Goal: Obtain resource: Download file/media

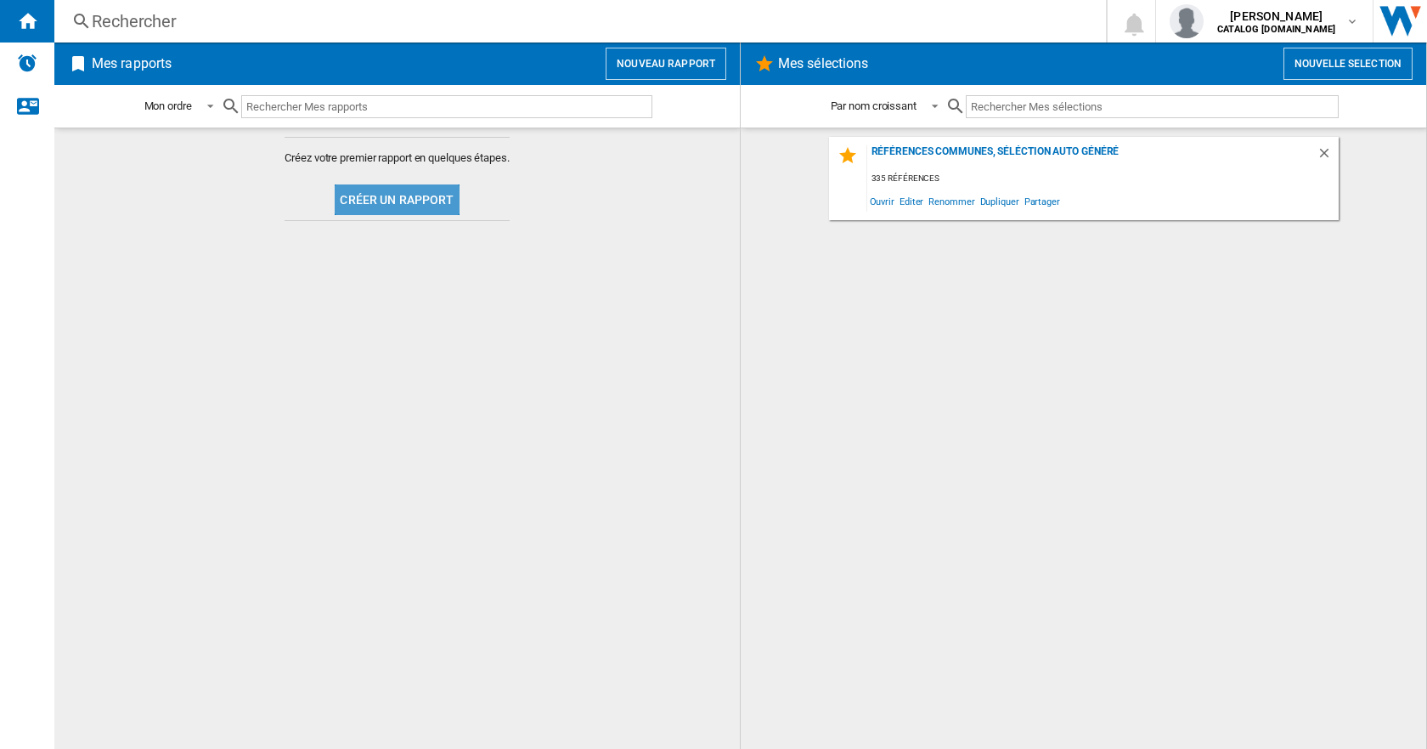
click at [399, 197] on button "Créer un rapport" at bounding box center [397, 199] width 124 height 31
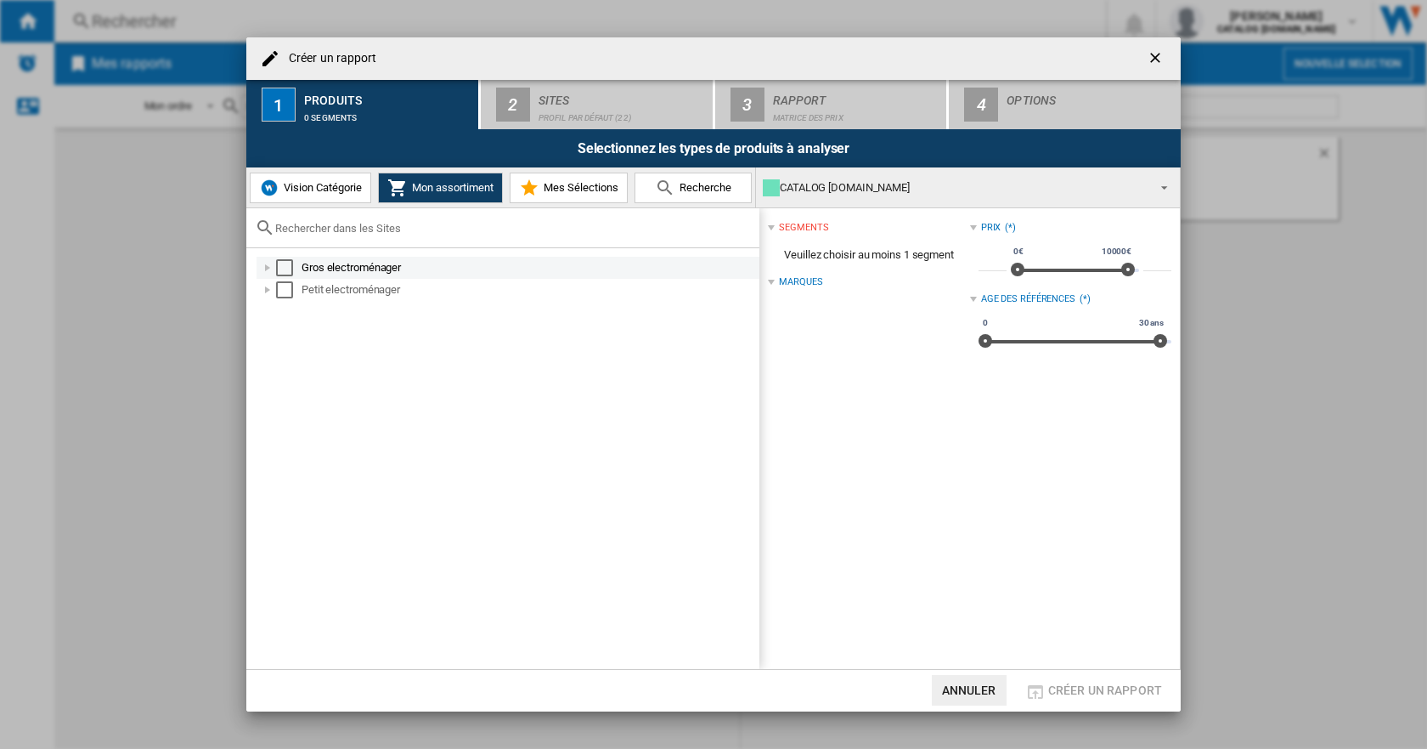
click at [441, 261] on div "Gros electroménager" at bounding box center [529, 267] width 455 height 17
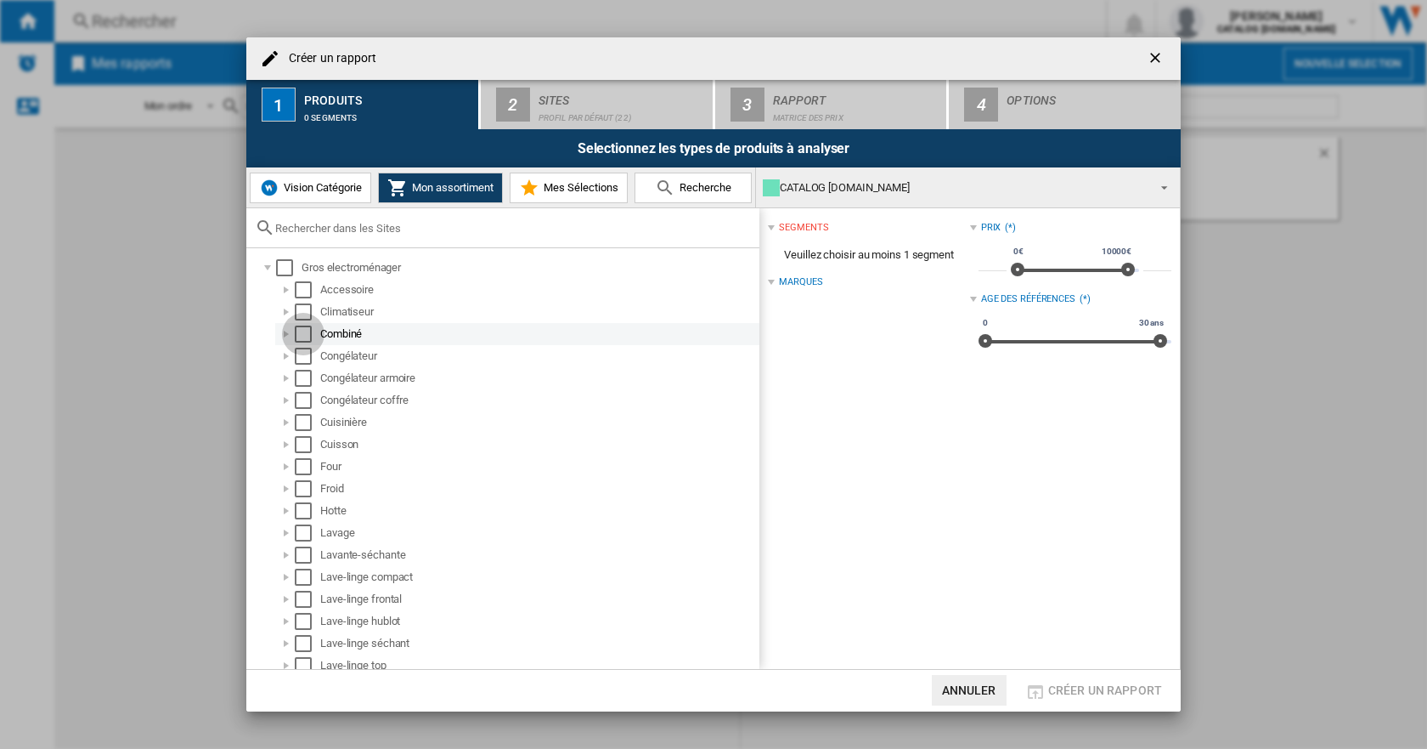
click at [297, 338] on div "Select" at bounding box center [303, 333] width 17 height 17
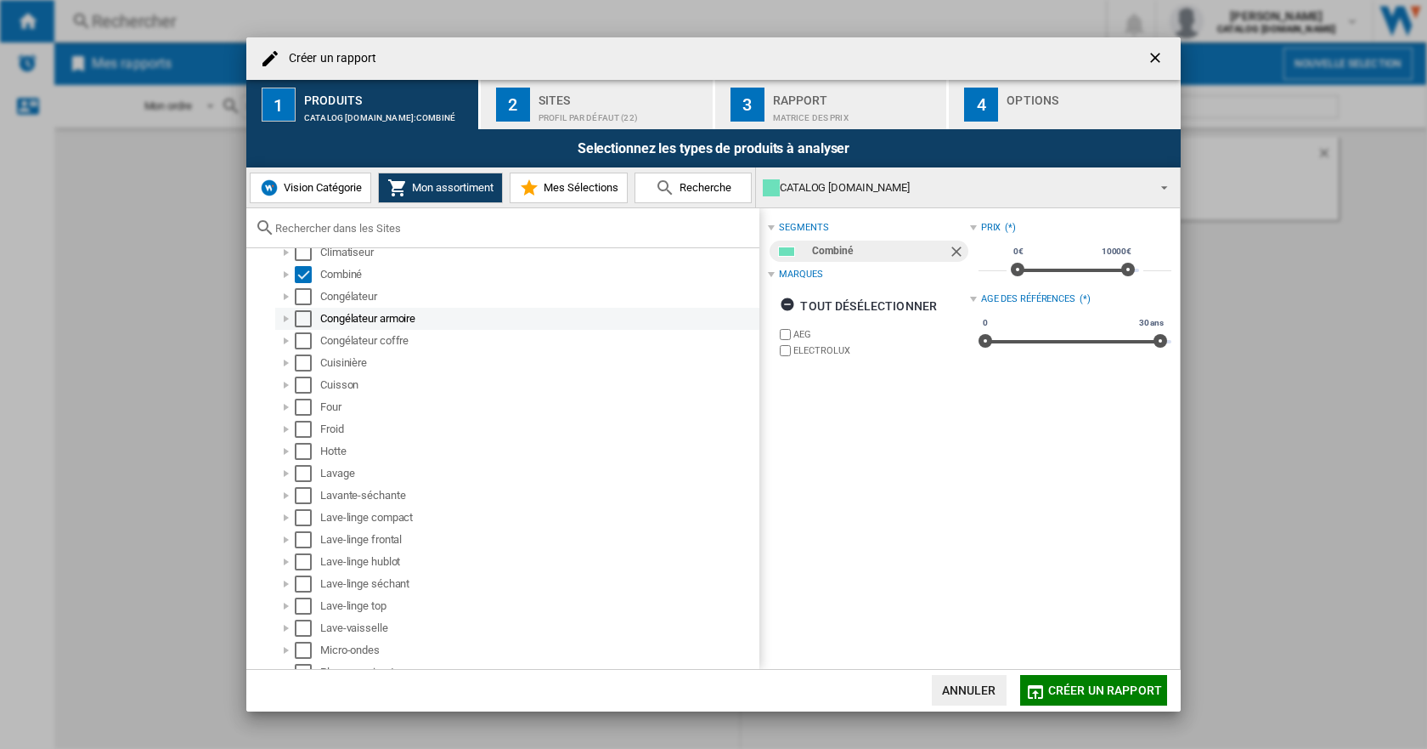
scroll to position [85, 0]
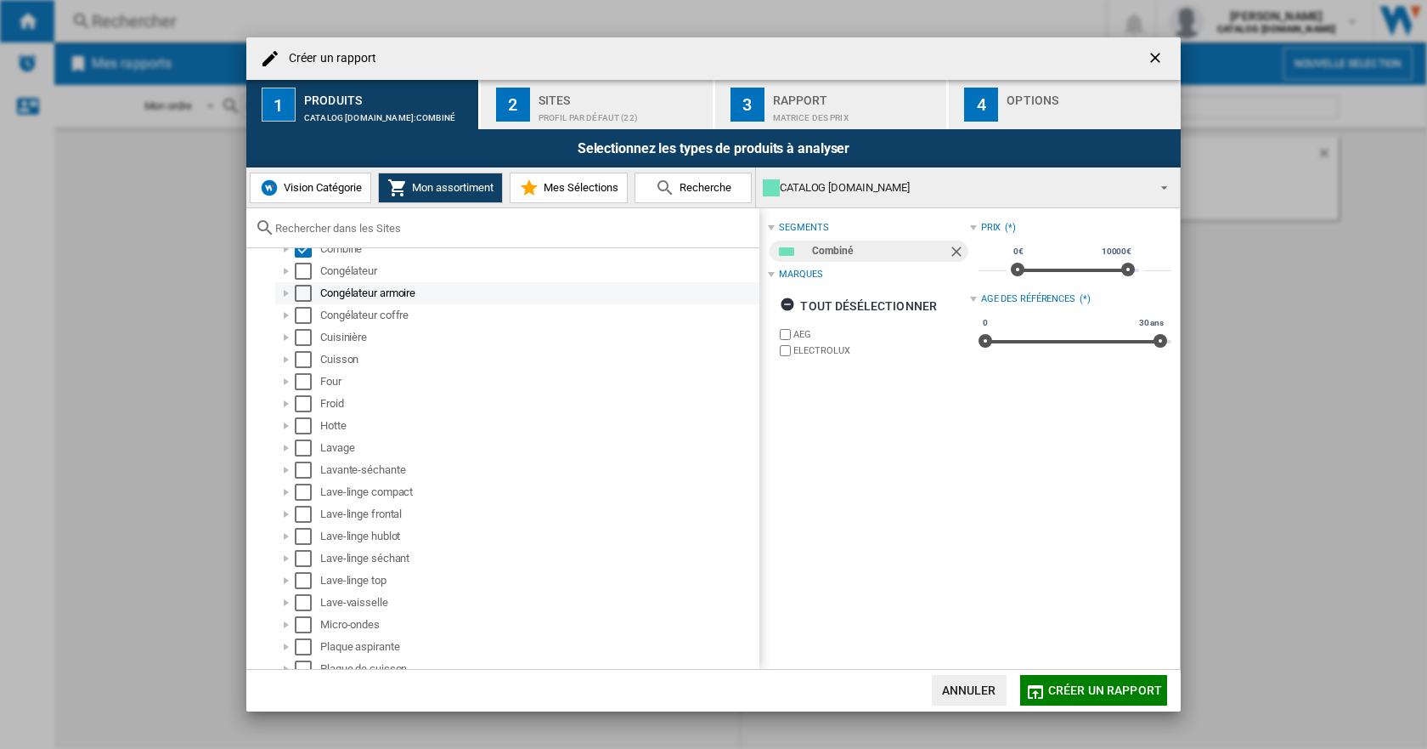
click at [307, 296] on div "Select" at bounding box center [303, 293] width 17 height 17
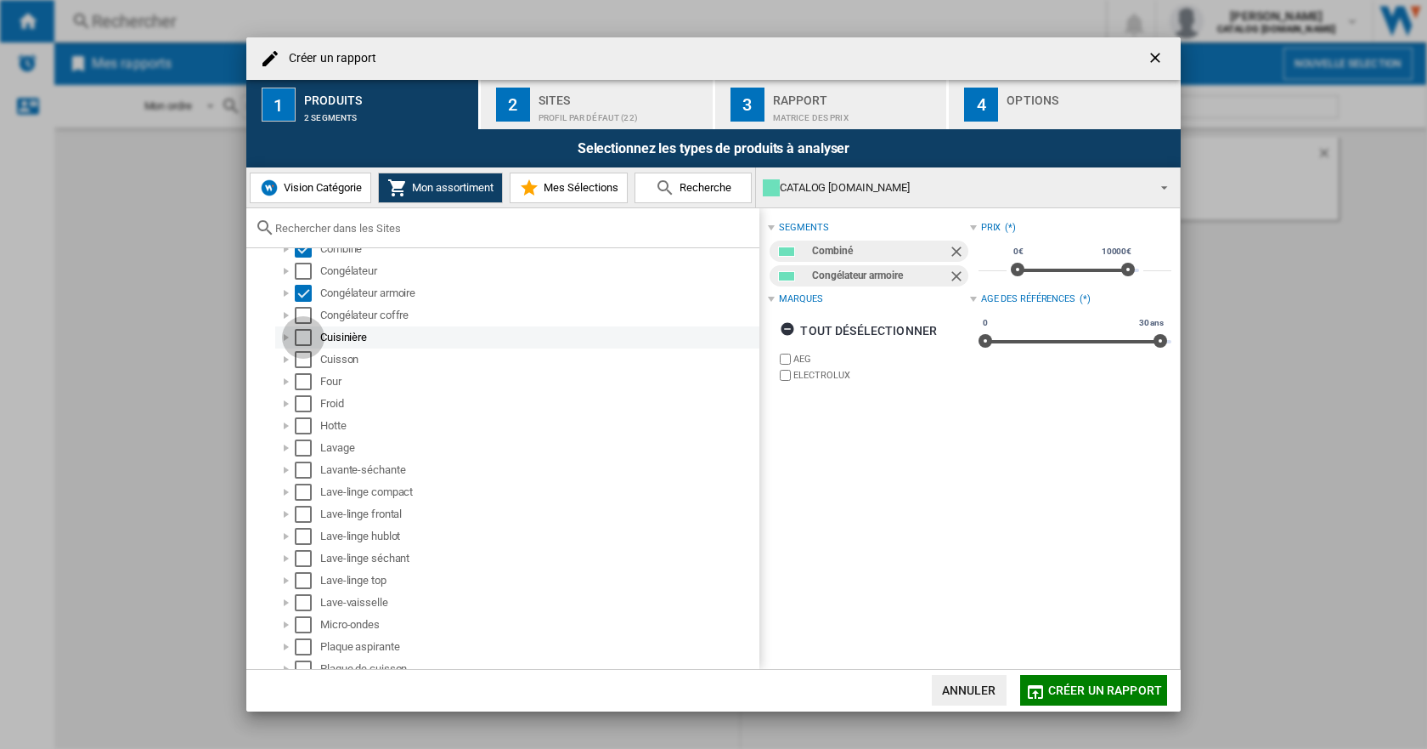
click at [302, 339] on div "Select" at bounding box center [303, 337] width 17 height 17
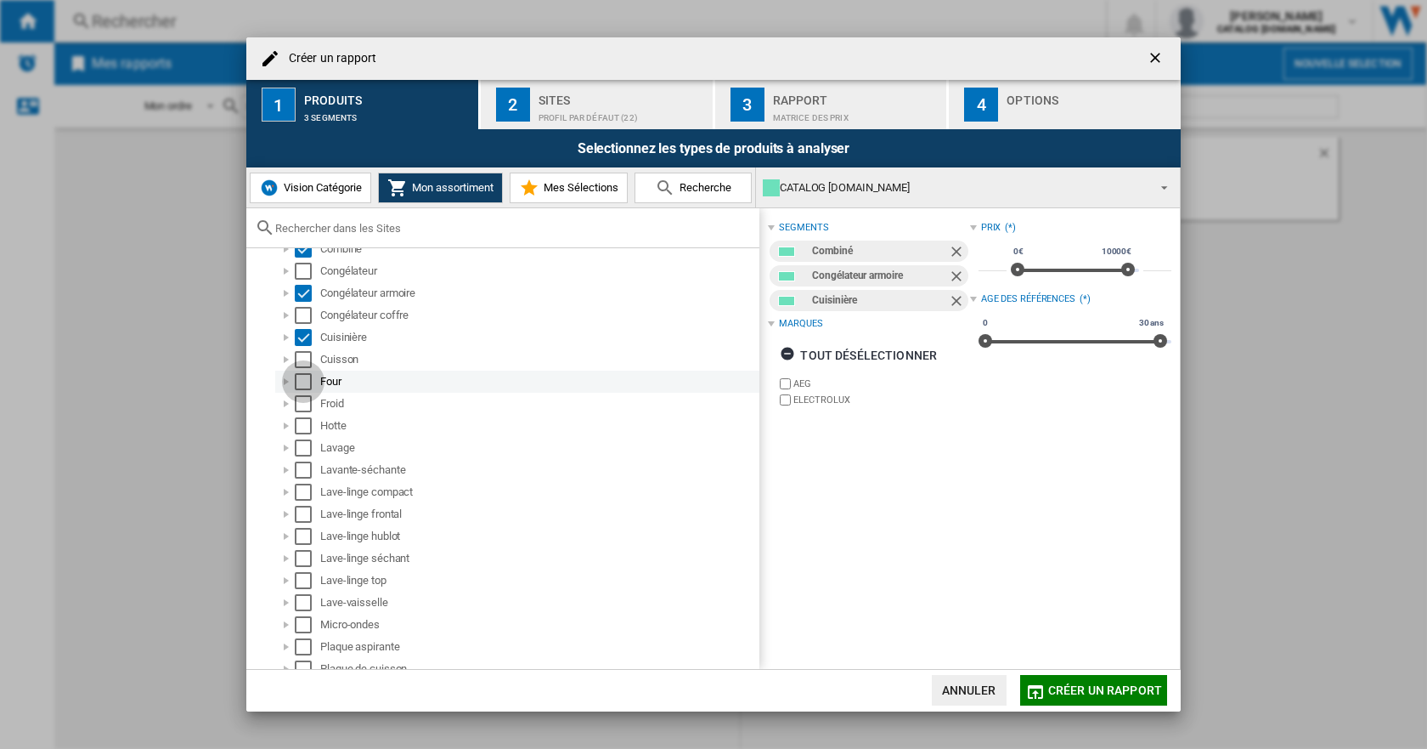
click at [306, 376] on div "Select" at bounding box center [303, 381] width 17 height 17
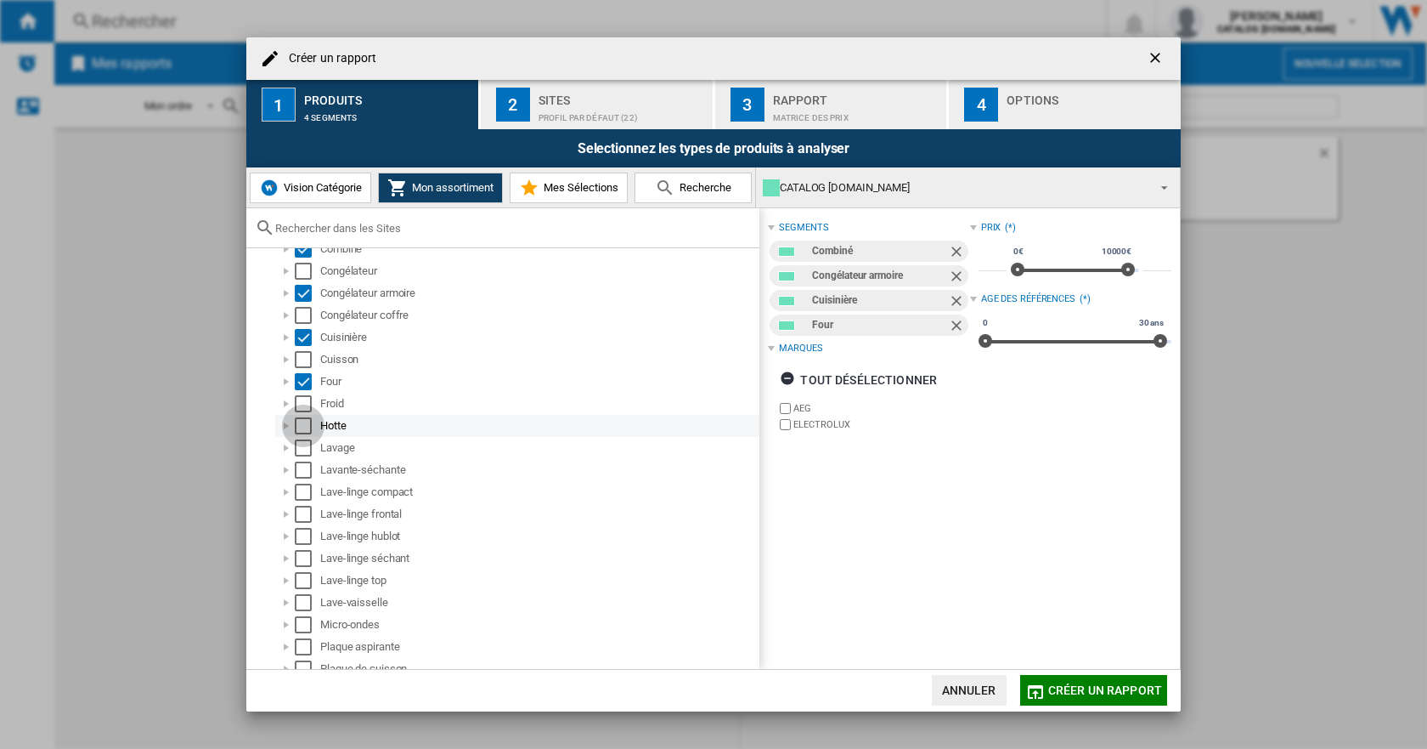
click at [305, 417] on div "Select" at bounding box center [303, 425] width 17 height 17
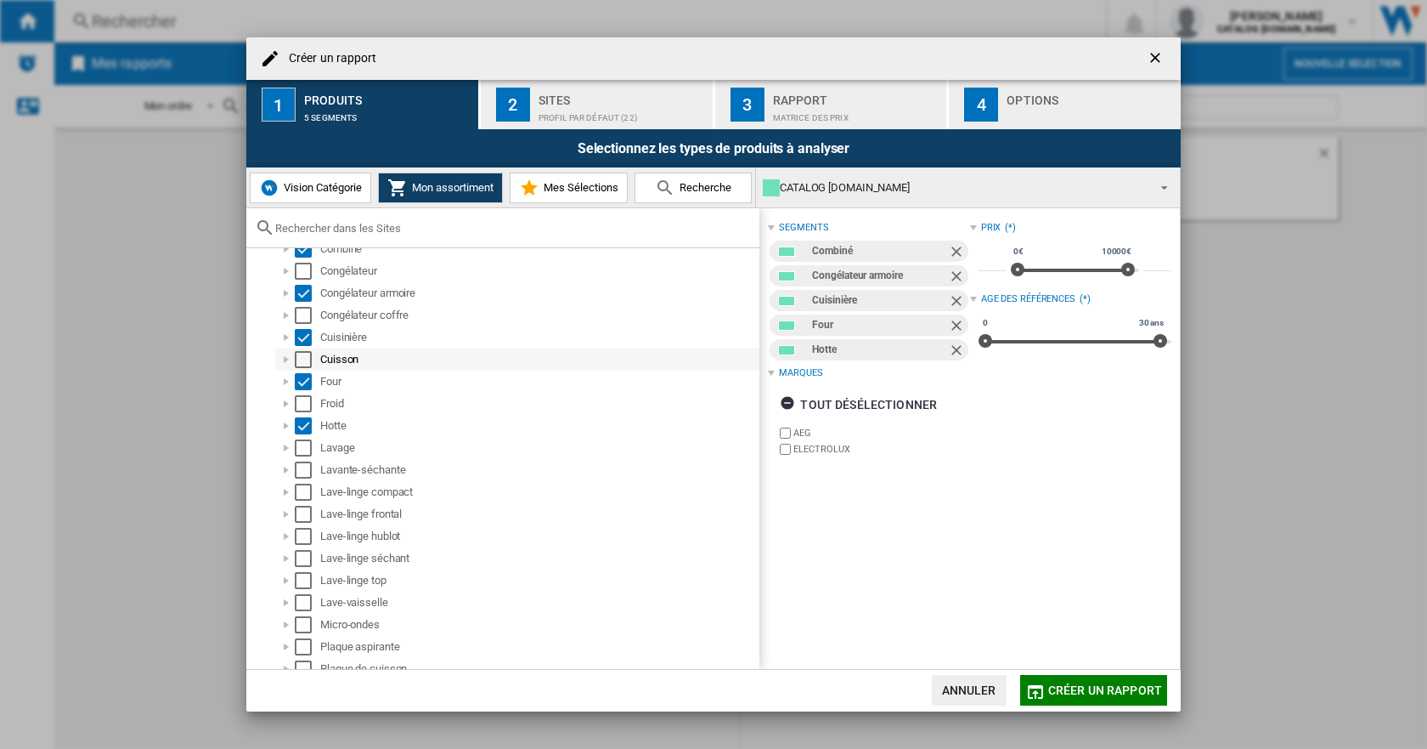
click at [290, 357] on div at bounding box center [286, 359] width 17 height 17
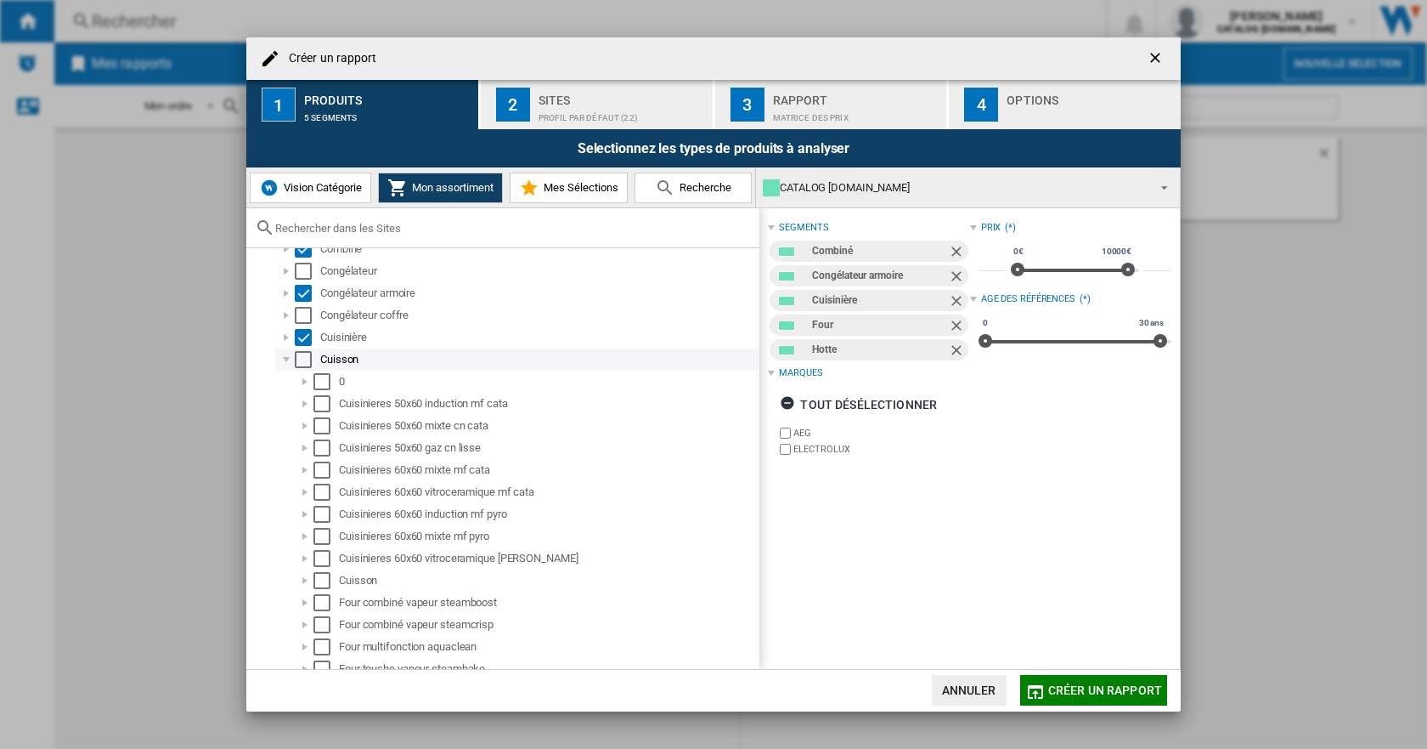
click at [290, 357] on div at bounding box center [286, 359] width 17 height 17
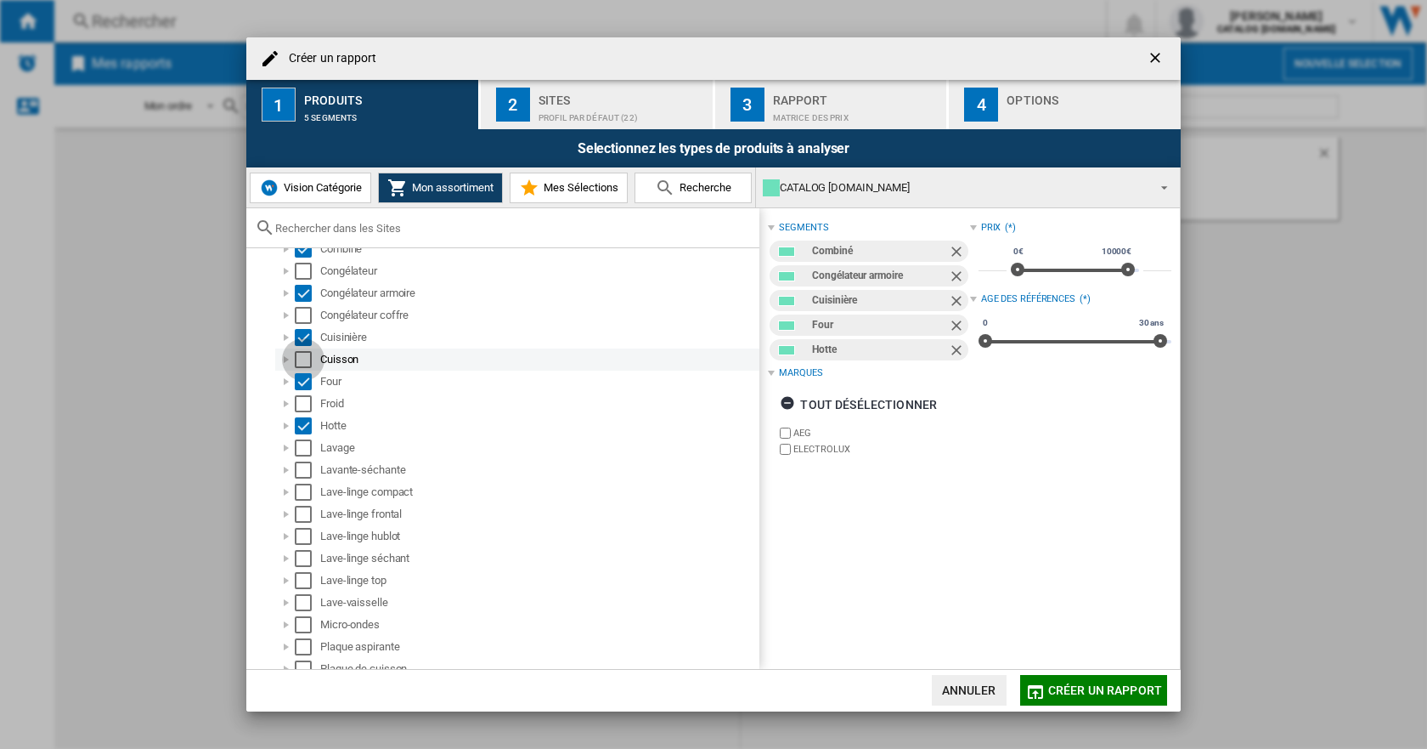
click at [308, 361] on div "Select" at bounding box center [303, 359] width 17 height 17
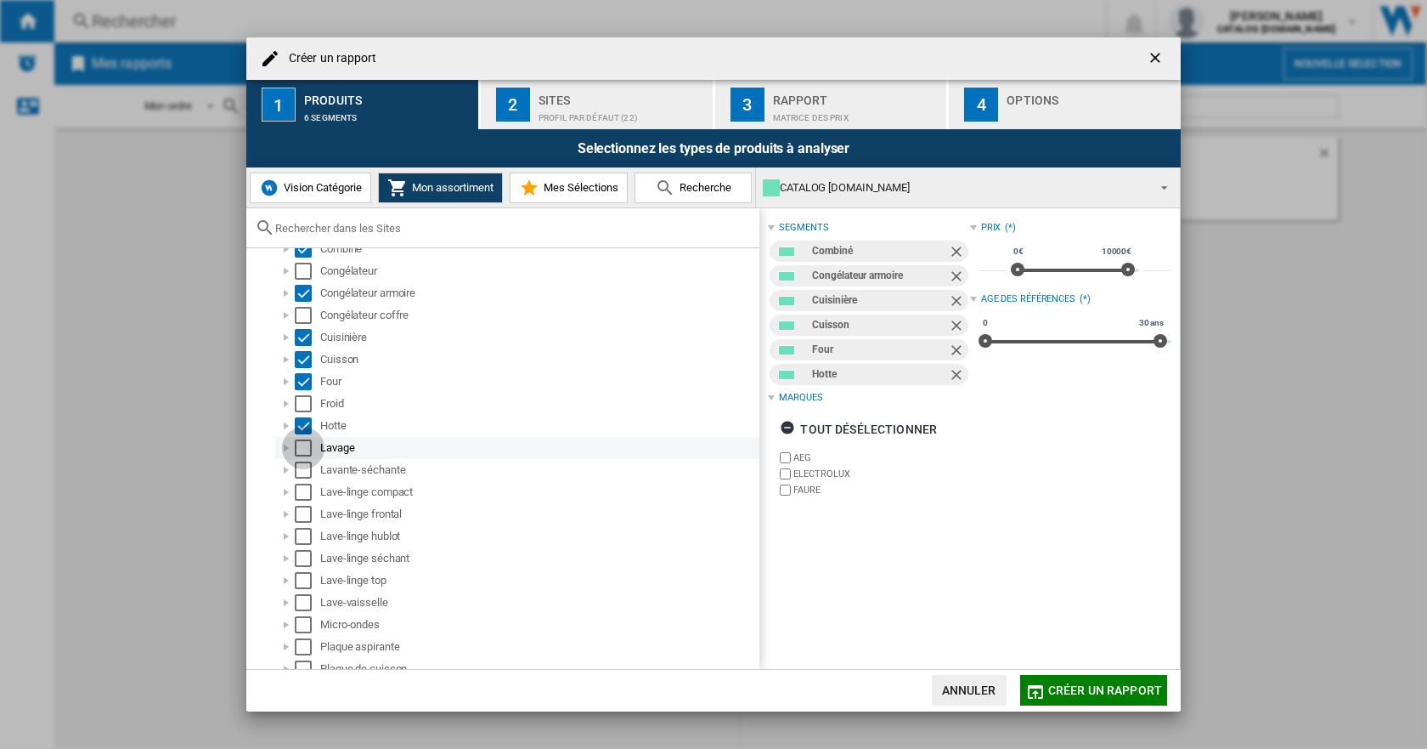
click at [308, 452] on div "Select" at bounding box center [303, 447] width 17 height 17
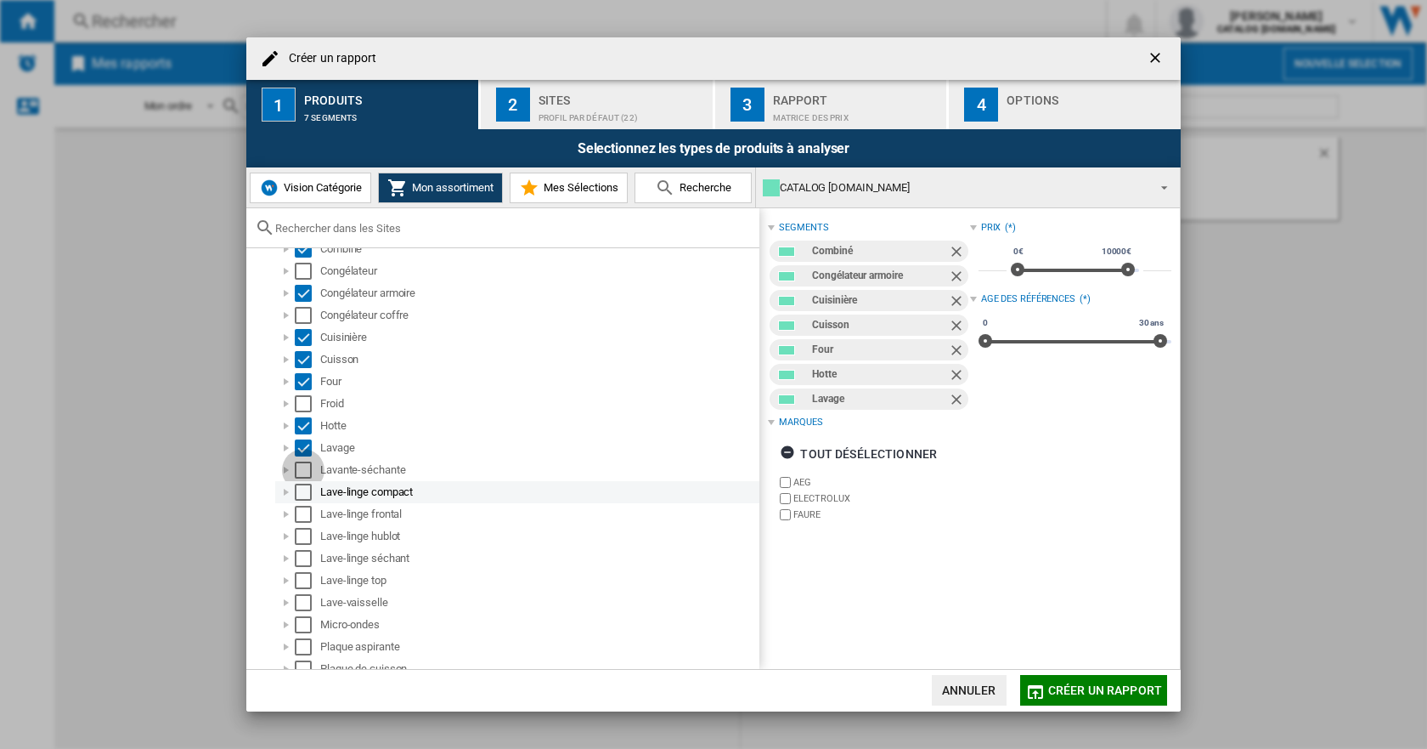
drag, startPoint x: 308, startPoint y: 467, endPoint x: 306, endPoint y: 489, distance: 22.2
click at [308, 468] on div "Select" at bounding box center [303, 469] width 17 height 17
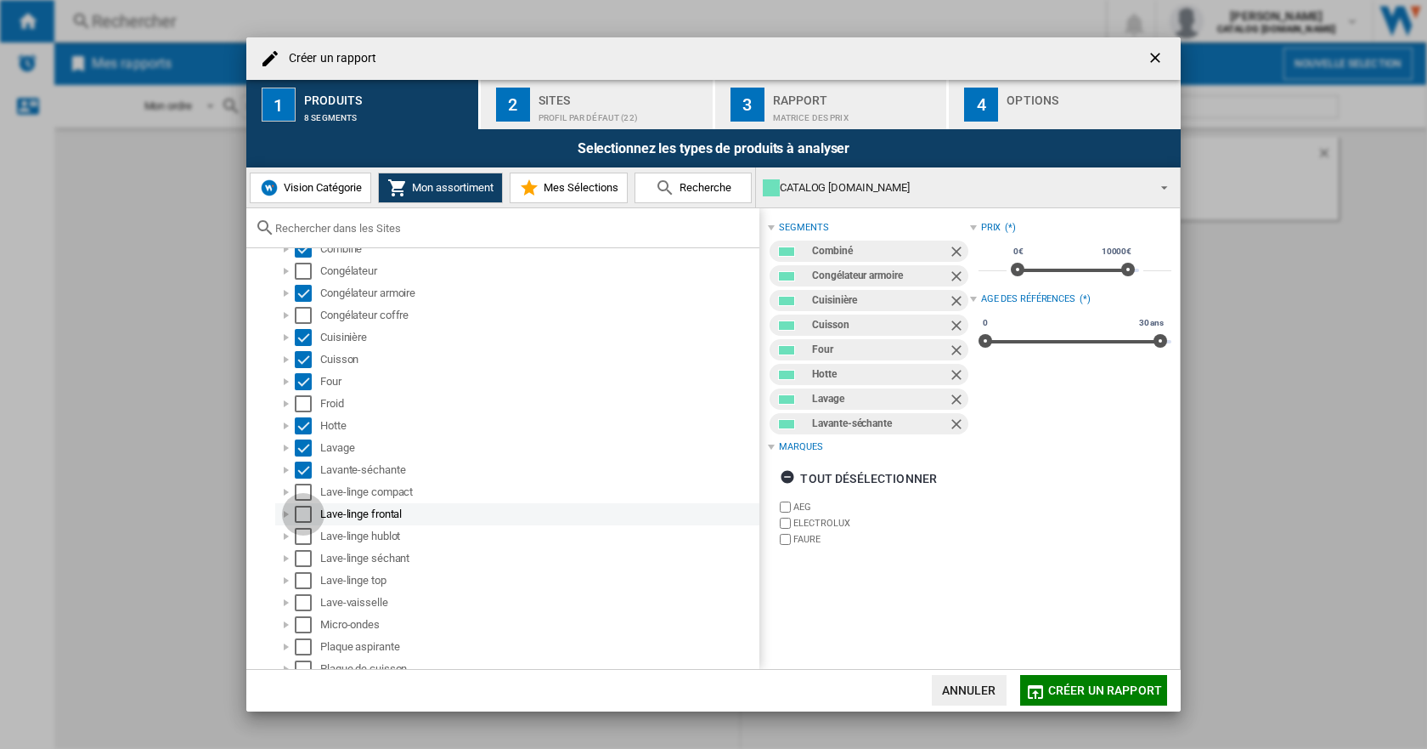
click at [309, 511] on div "Select" at bounding box center [303, 514] width 17 height 17
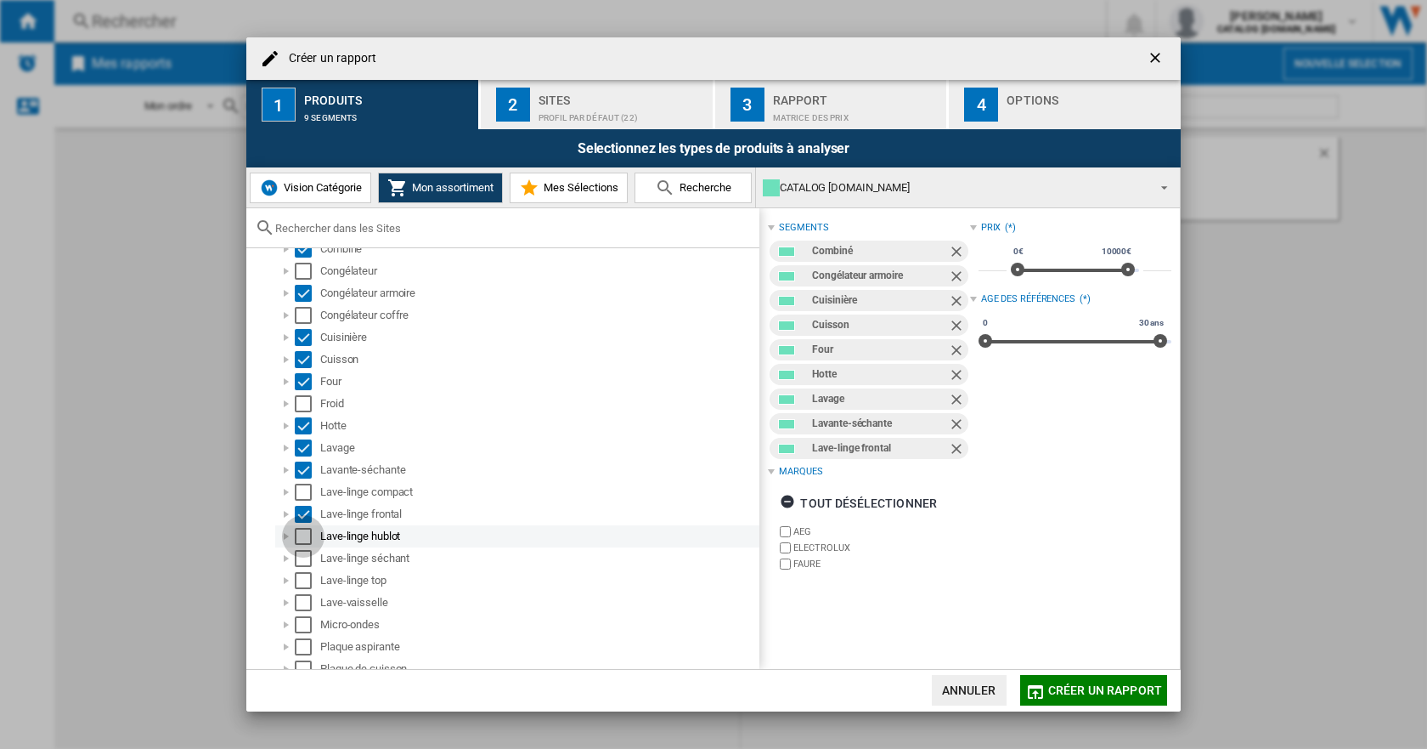
click at [310, 534] on div "Select" at bounding box center [303, 536] width 17 height 17
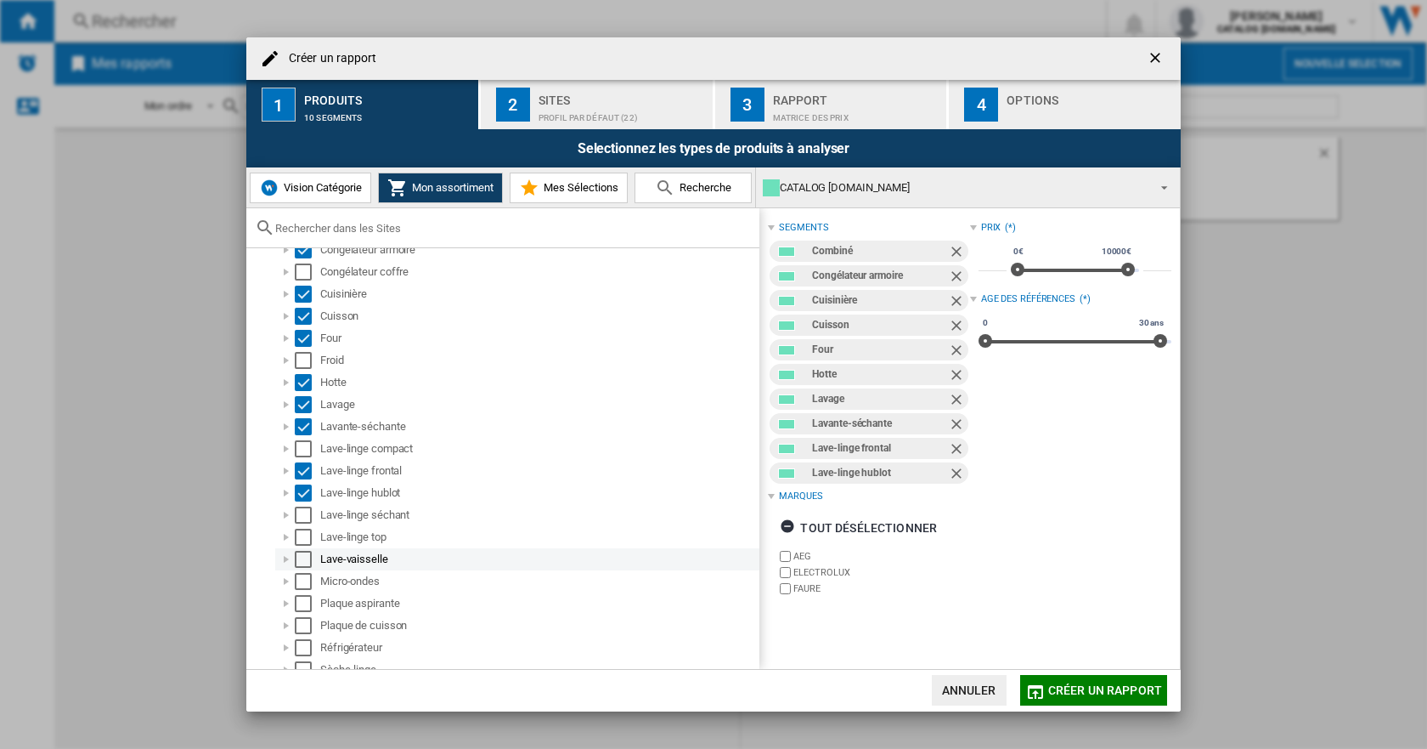
scroll to position [162, 0]
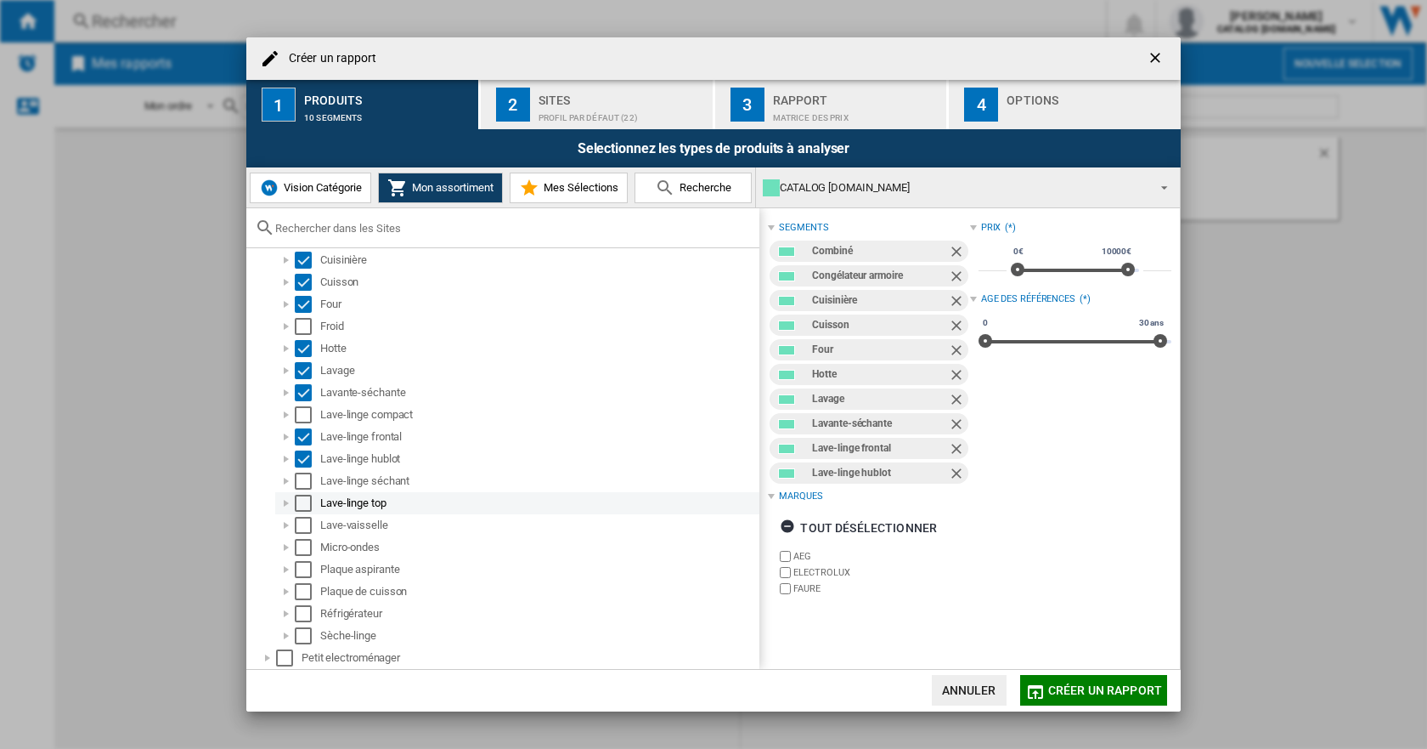
click at [308, 507] on div "Select" at bounding box center [303, 503] width 17 height 17
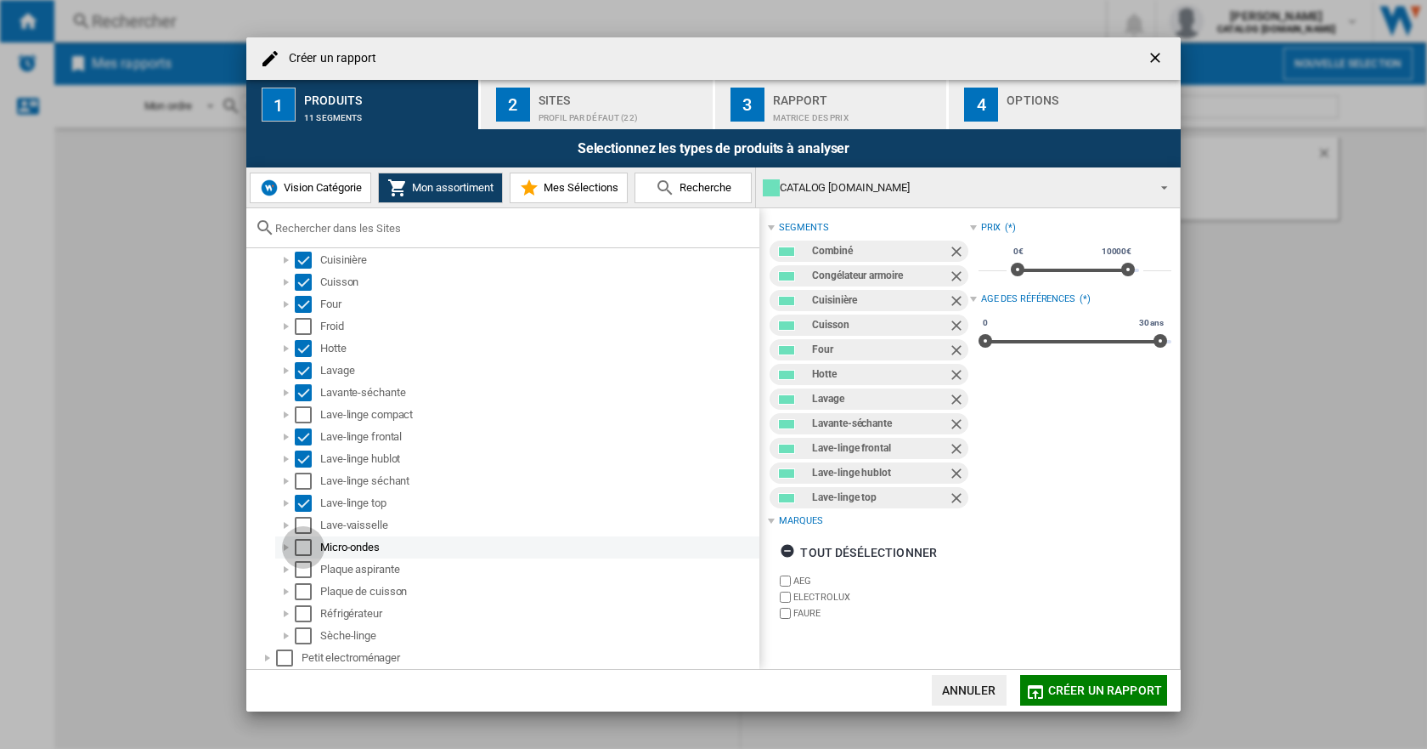
click at [304, 543] on div "Select" at bounding box center [303, 547] width 17 height 17
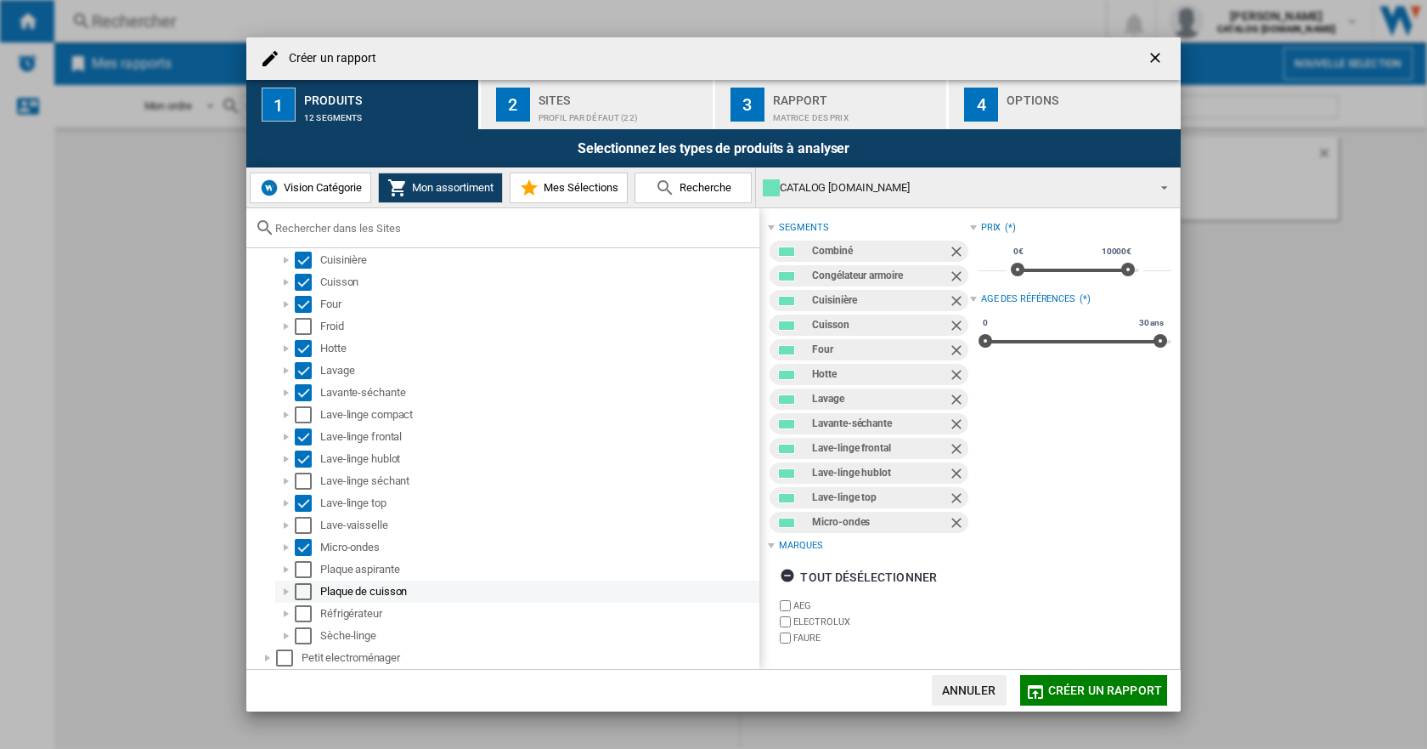
click at [303, 588] on div "Select" at bounding box center [303, 591] width 17 height 17
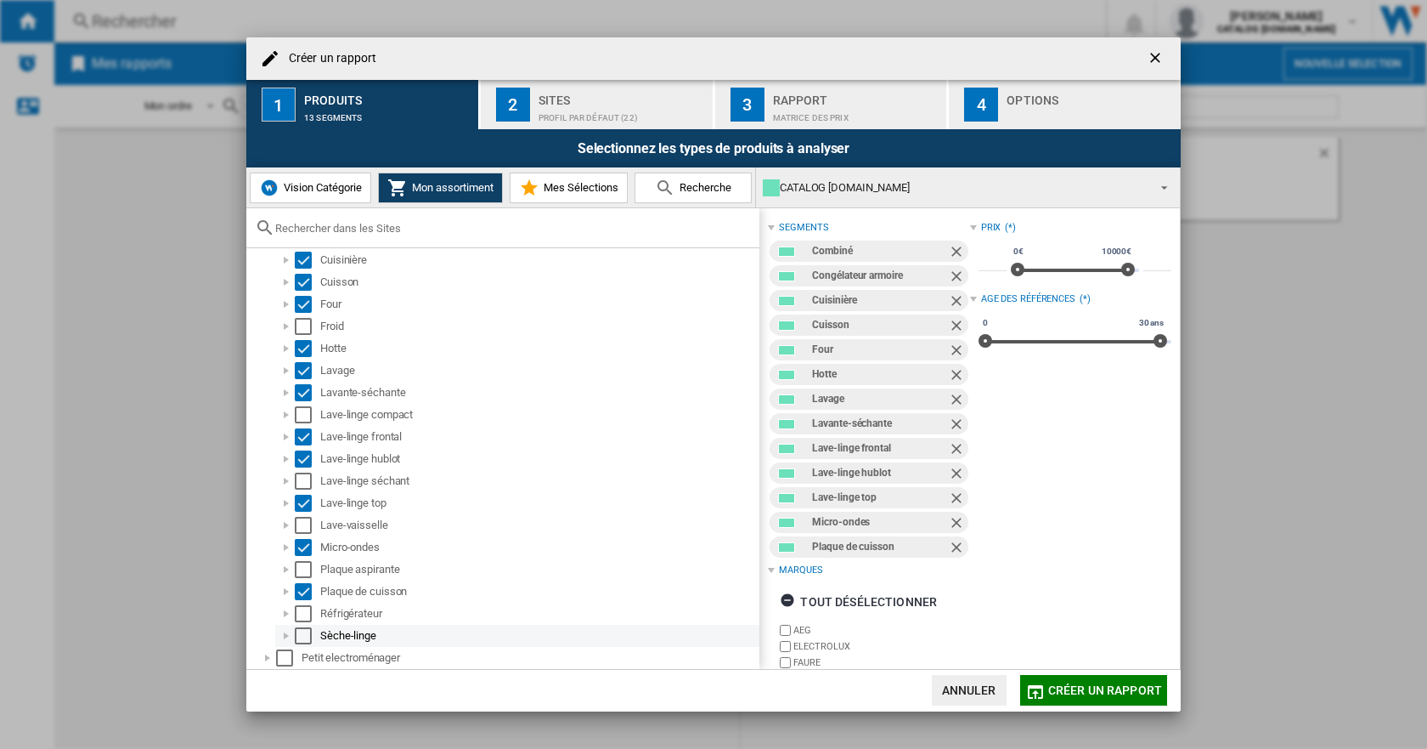
click at [308, 626] on div "Sèche-linge" at bounding box center [517, 636] width 484 height 22
drag, startPoint x: 308, startPoint y: 612, endPoint x: 302, endPoint y: 637, distance: 26.4
click at [307, 616] on div "Select" at bounding box center [303, 613] width 17 height 17
click at [302, 637] on div "Select" at bounding box center [303, 635] width 17 height 17
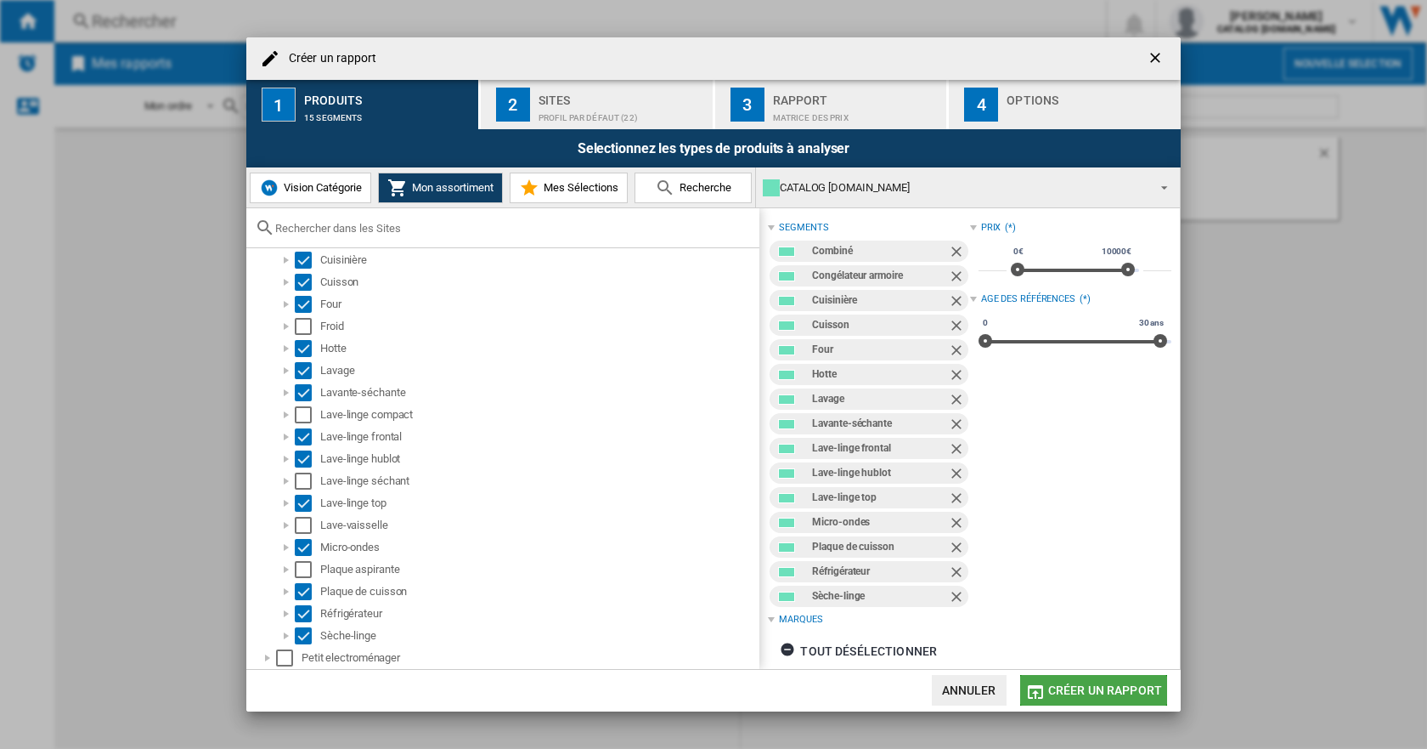
click at [1117, 688] on span "Créer un rapport" at bounding box center [1106, 690] width 114 height 14
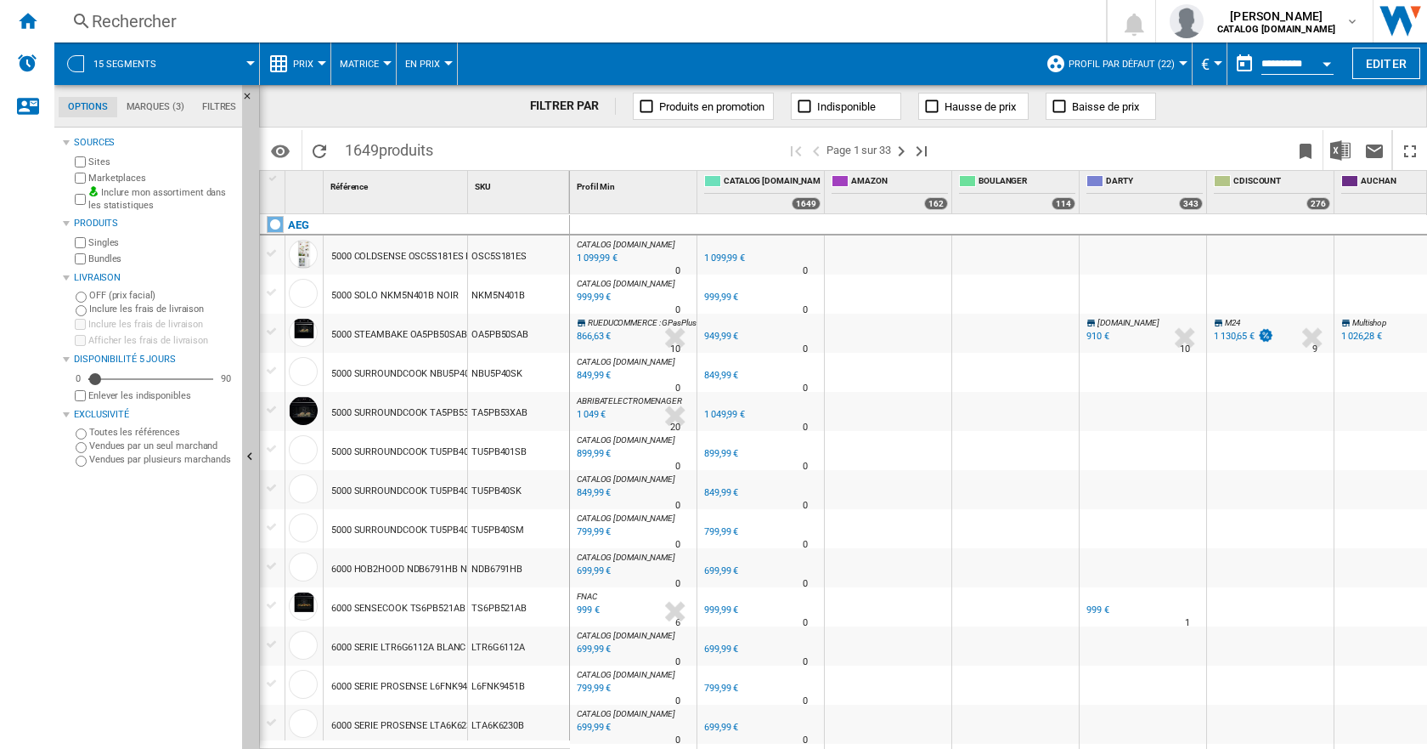
click at [383, 64] on div at bounding box center [387, 63] width 8 height 4
click at [316, 63] on md-backdrop at bounding box center [713, 374] width 1427 height 749
click at [318, 63] on div at bounding box center [322, 63] width 8 height 4
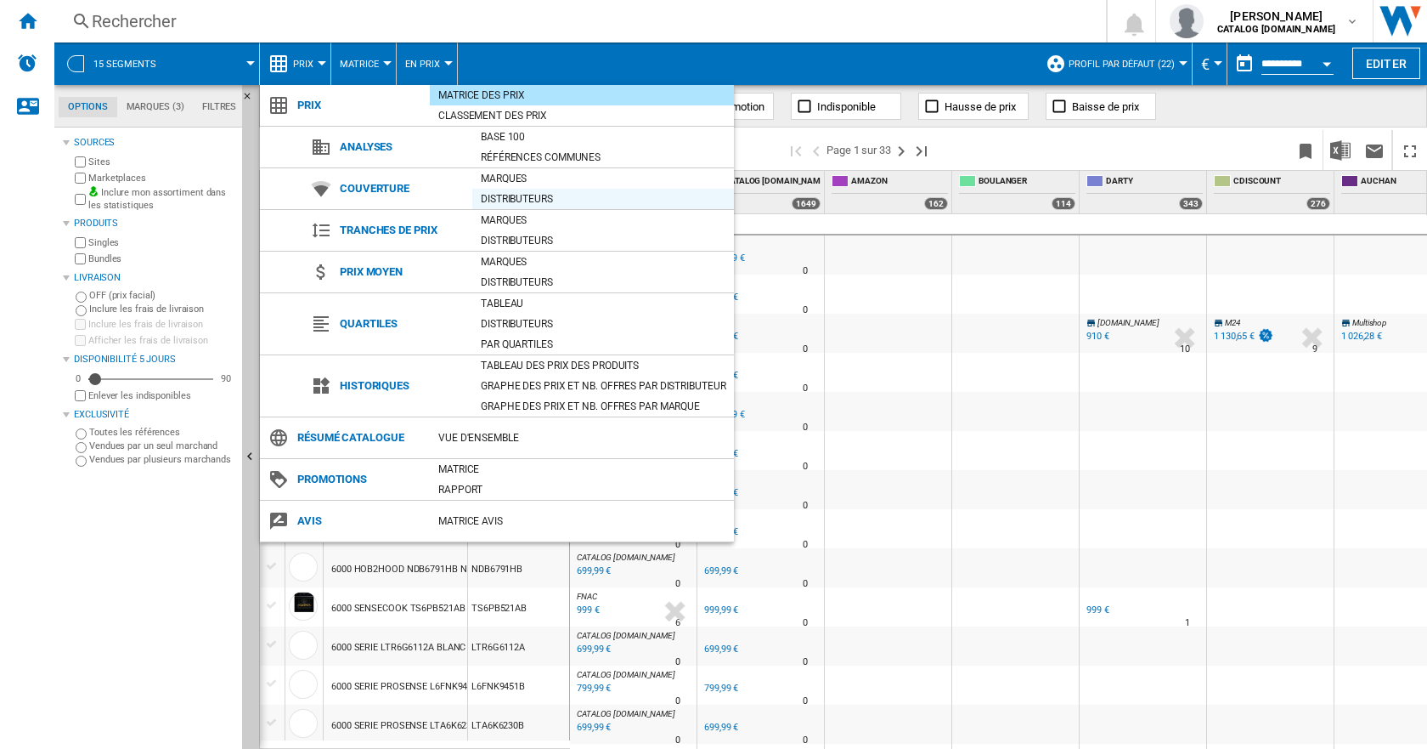
click at [553, 196] on div "Distributeurs" at bounding box center [603, 198] width 262 height 17
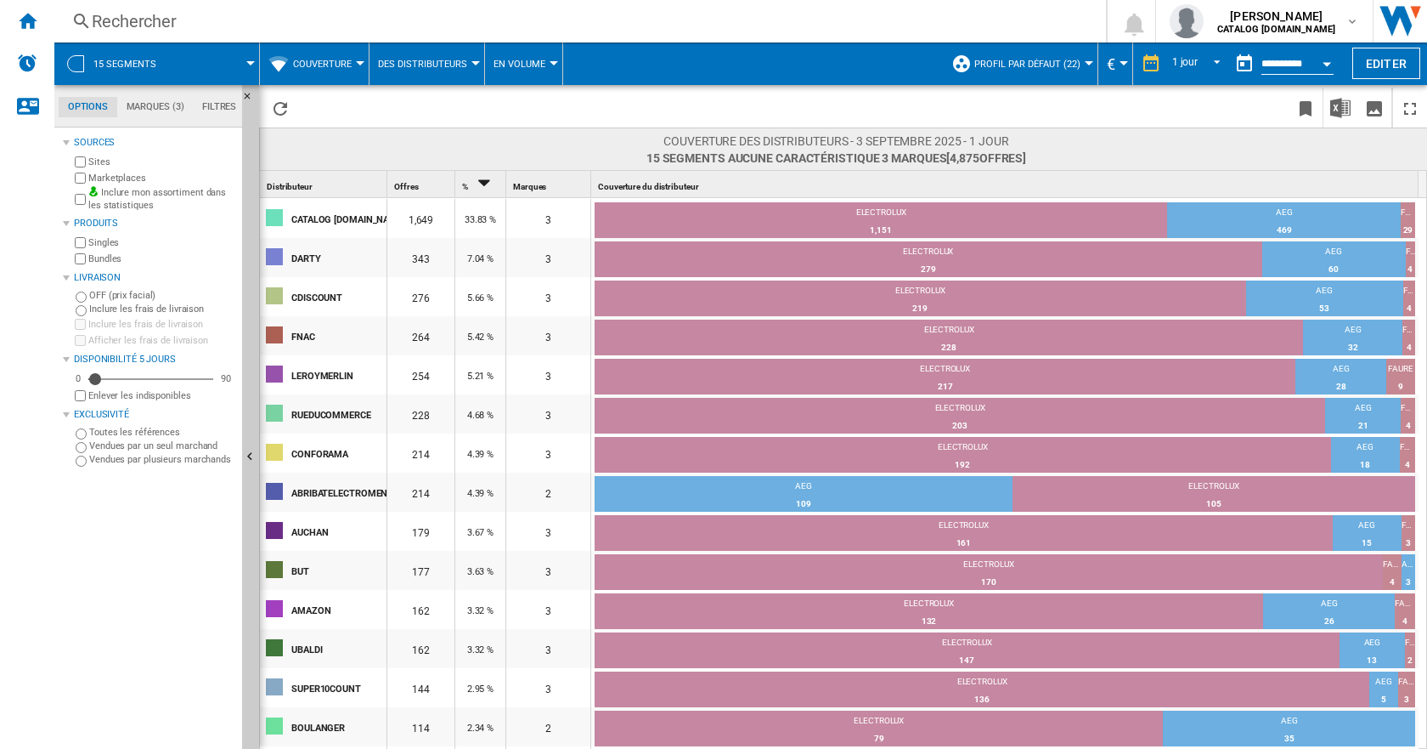
click at [141, 100] on md-tab-item "Marques (3)" at bounding box center [155, 107] width 76 height 20
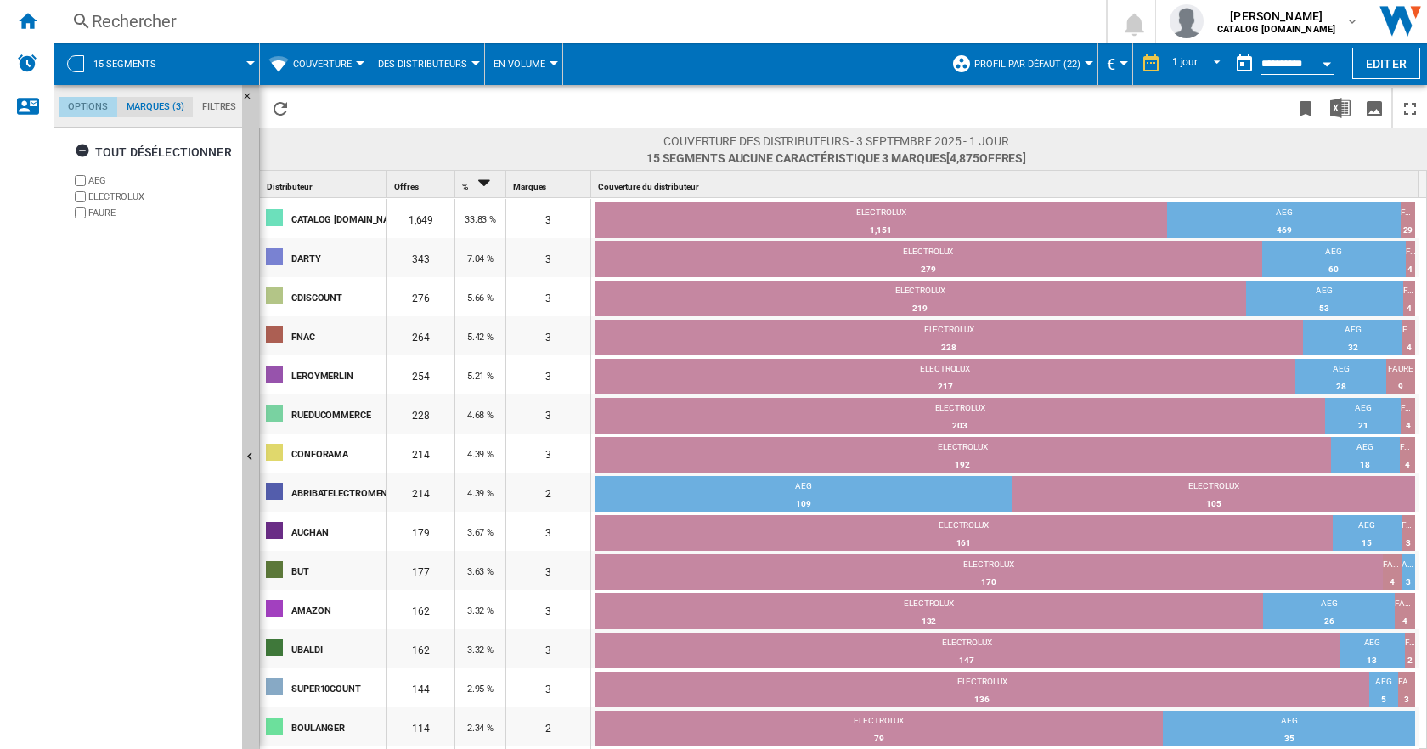
click at [99, 105] on md-tab-item "Options" at bounding box center [88, 107] width 59 height 20
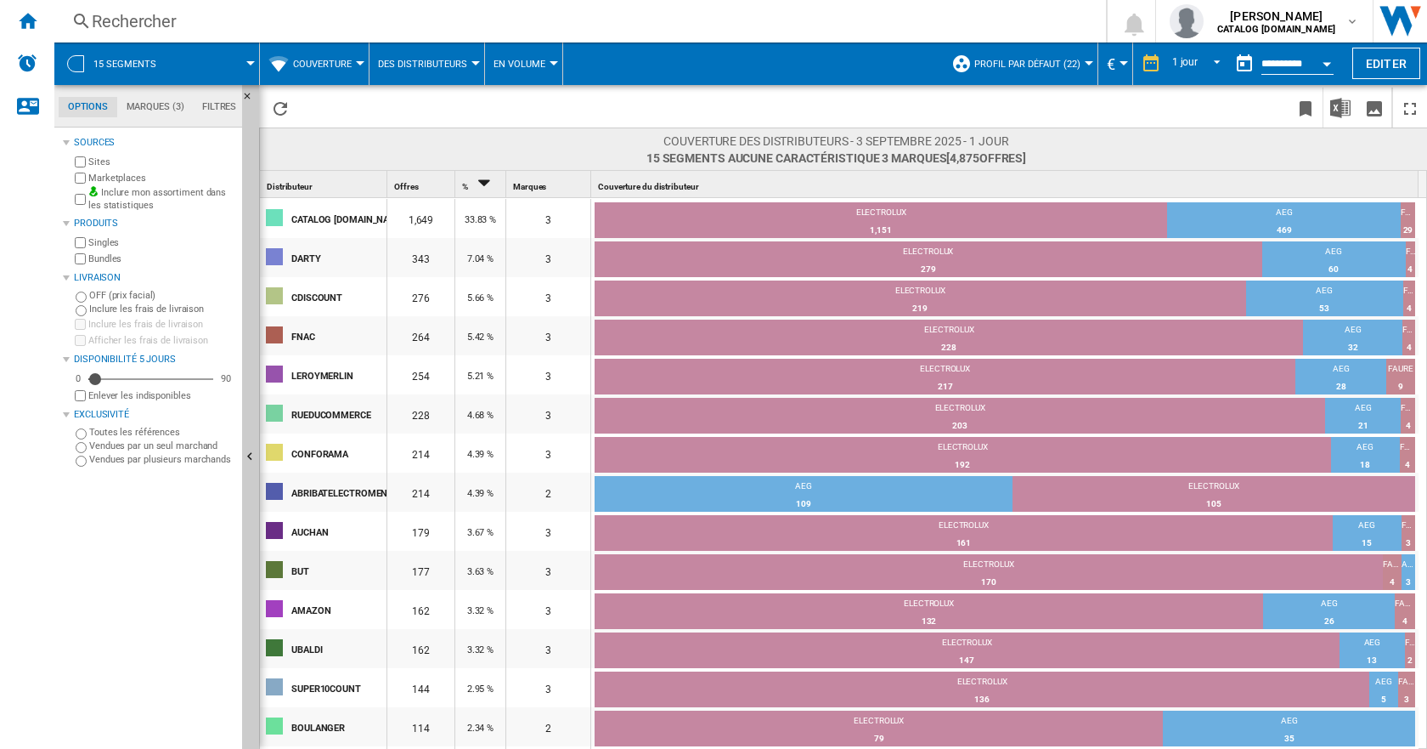
click at [163, 100] on md-tab-item "Marques (3)" at bounding box center [155, 107] width 76 height 20
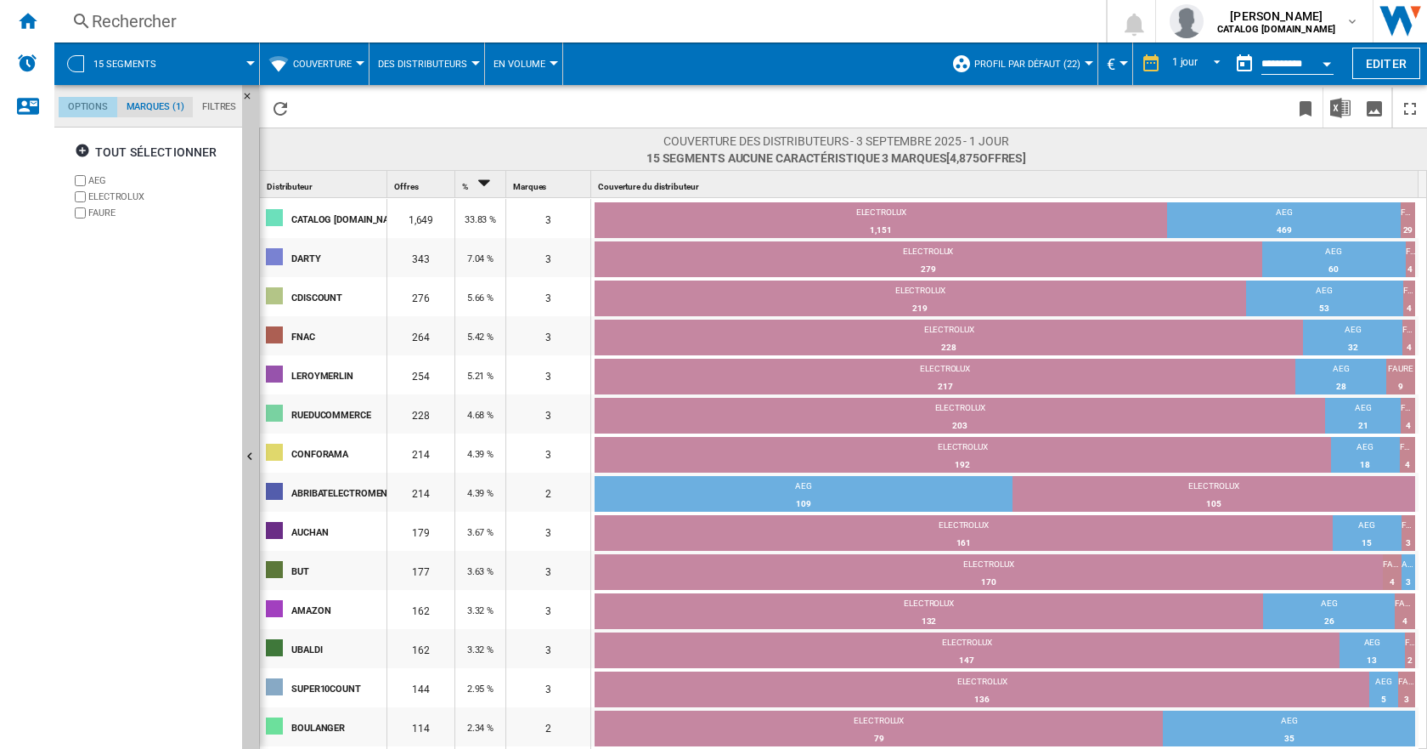
click at [89, 99] on md-tab-item "Options" at bounding box center [88, 107] width 59 height 20
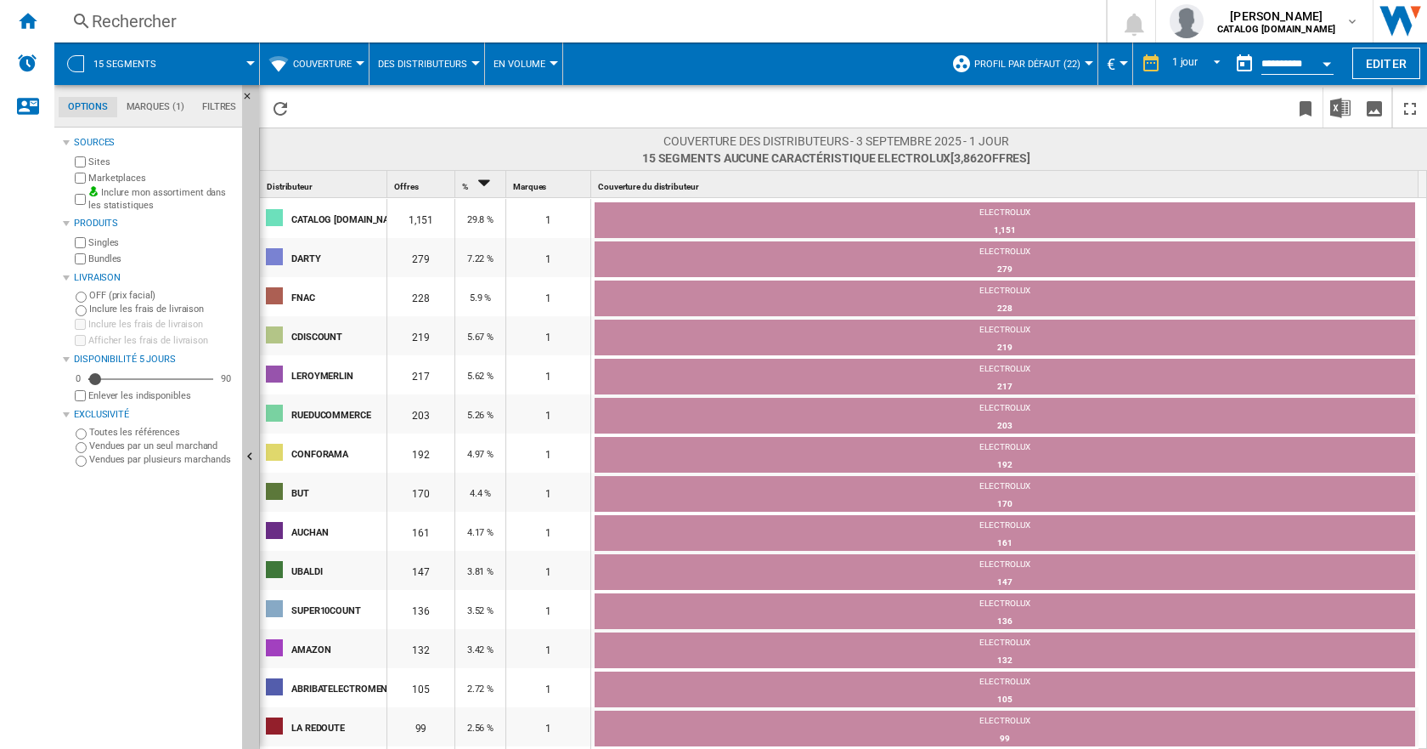
click at [447, 63] on span "Des Distributeurs" at bounding box center [422, 64] width 89 height 11
click at [320, 99] on md-backdrop at bounding box center [713, 374] width 1427 height 749
click at [317, 68] on span "Couverture" at bounding box center [322, 64] width 59 height 11
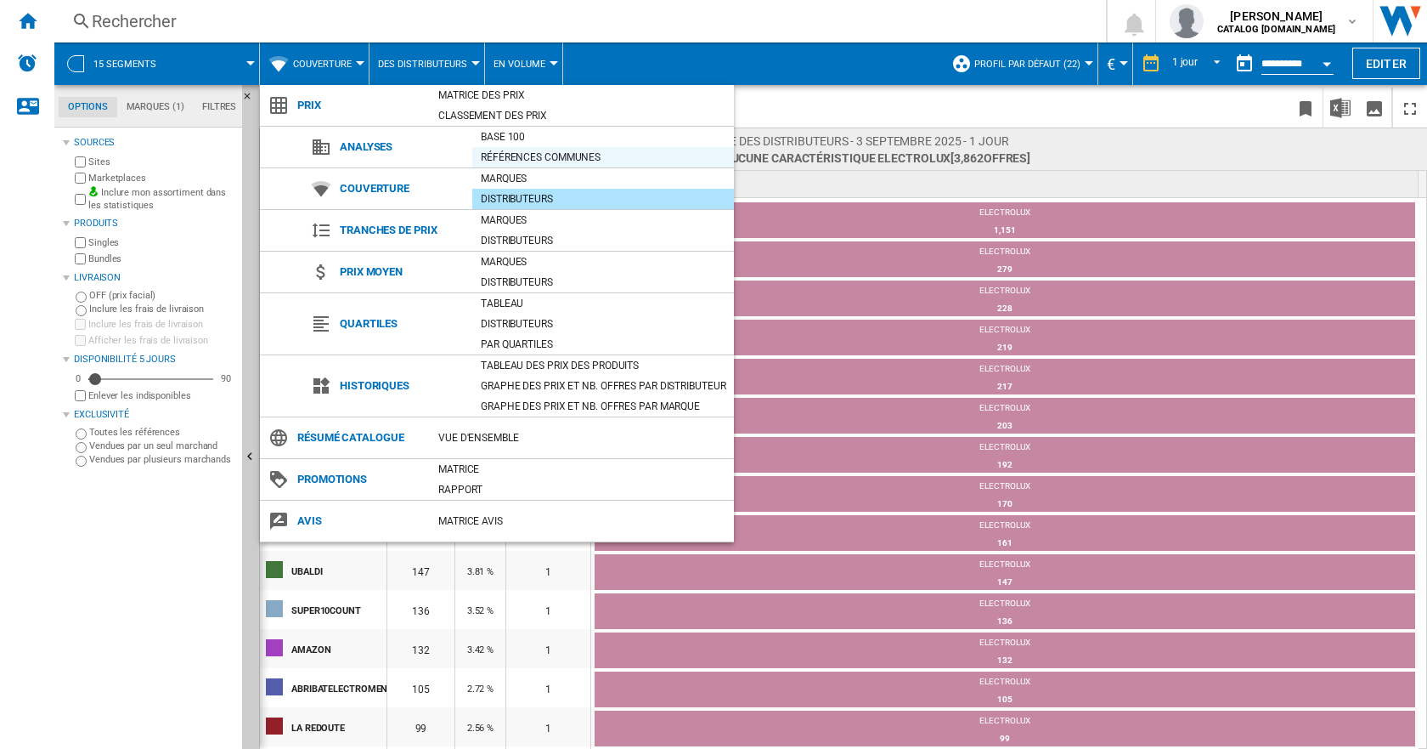
click at [510, 155] on div "Références communes" at bounding box center [603, 157] width 262 height 17
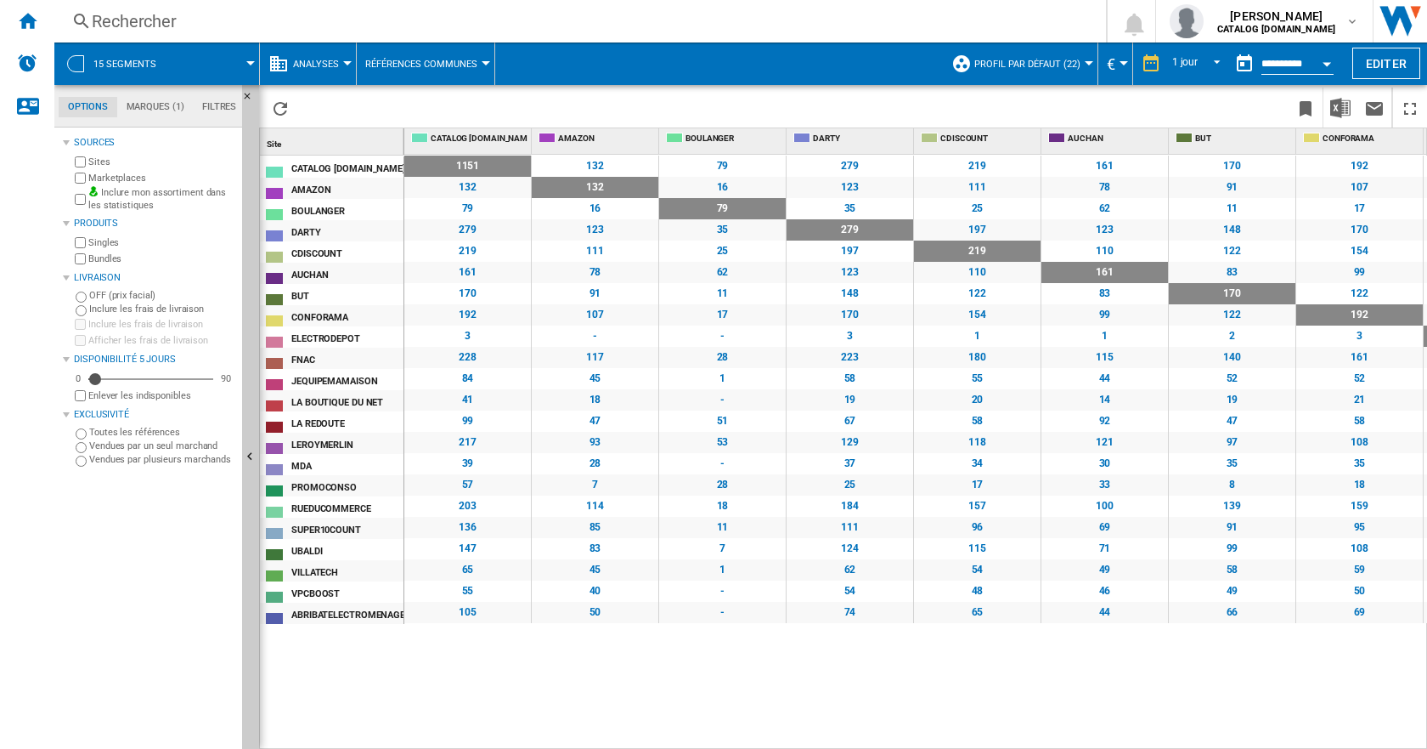
click at [295, 71] on button "Analyses" at bounding box center [320, 63] width 54 height 42
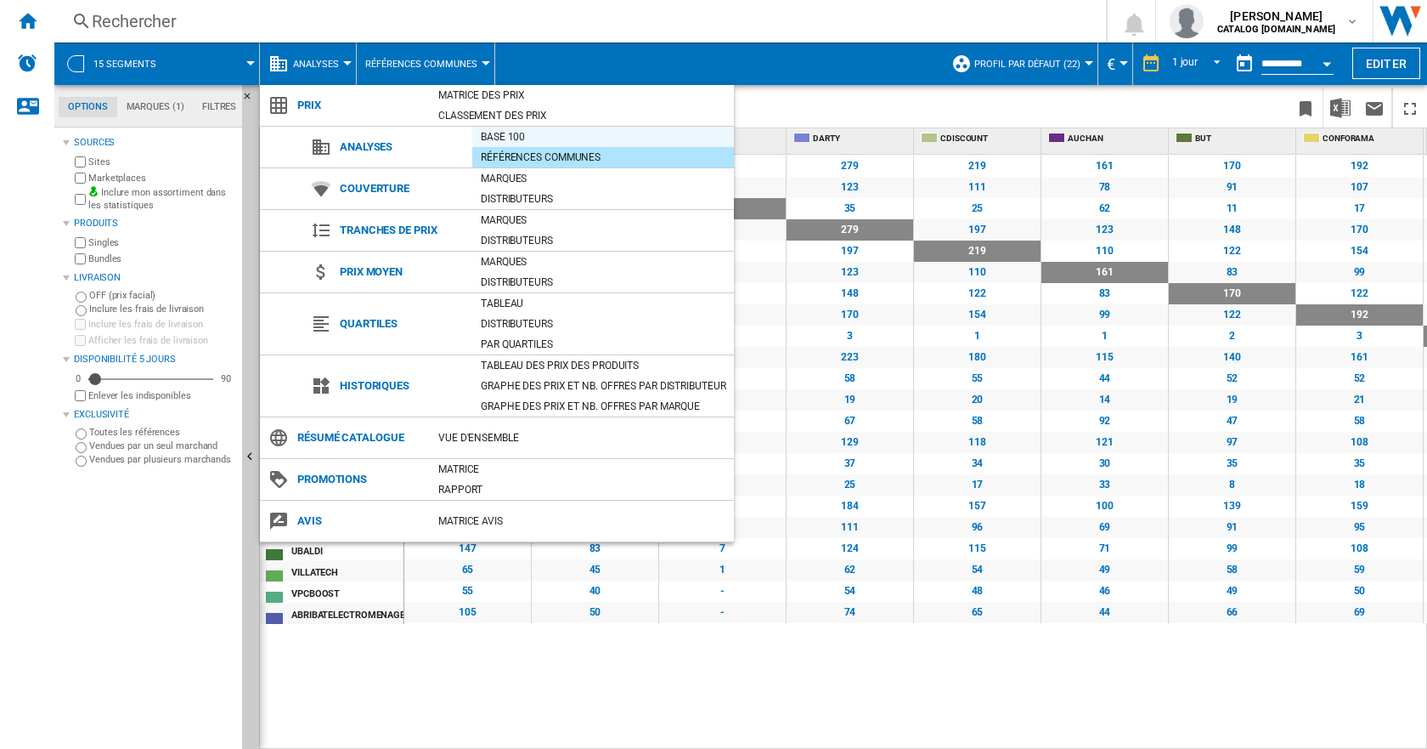
click at [514, 143] on div "Base 100" at bounding box center [603, 136] width 262 height 17
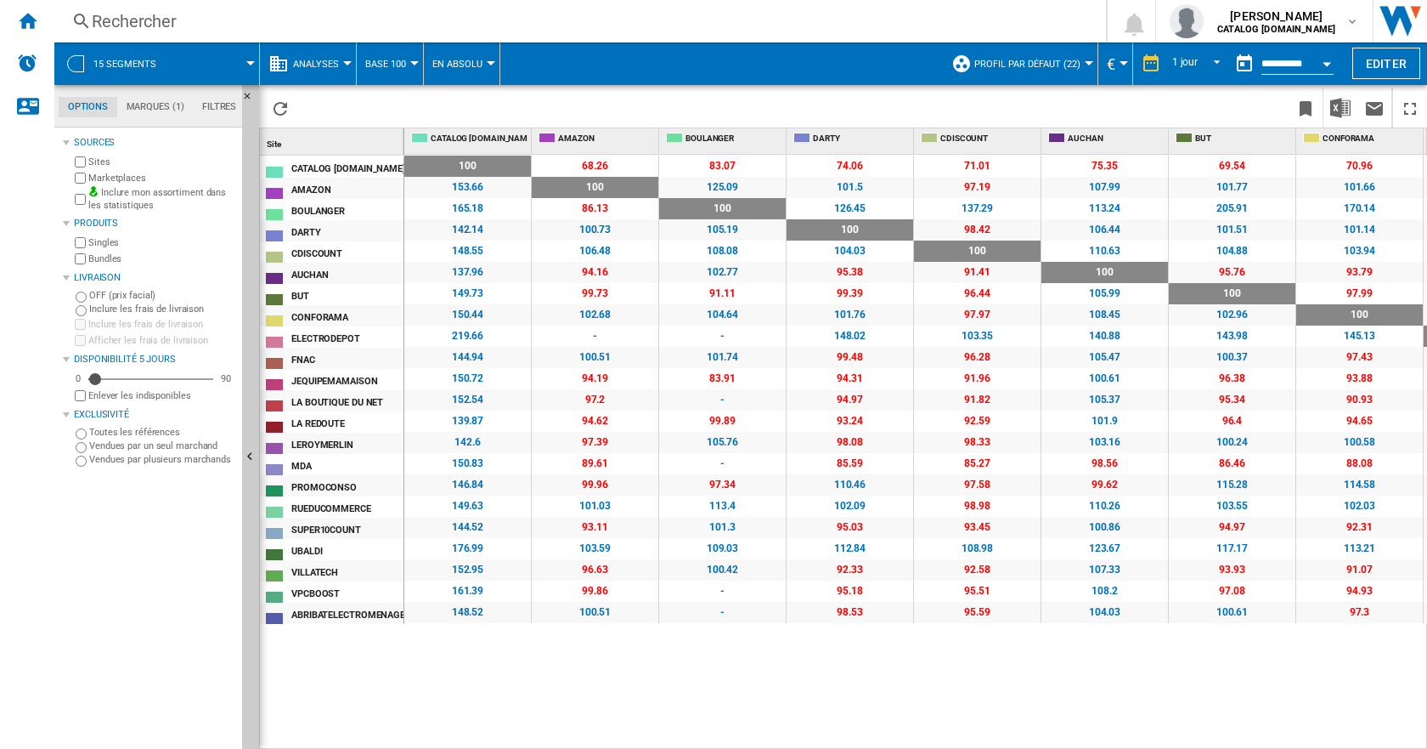
click at [304, 69] on span "Analyses" at bounding box center [316, 64] width 46 height 11
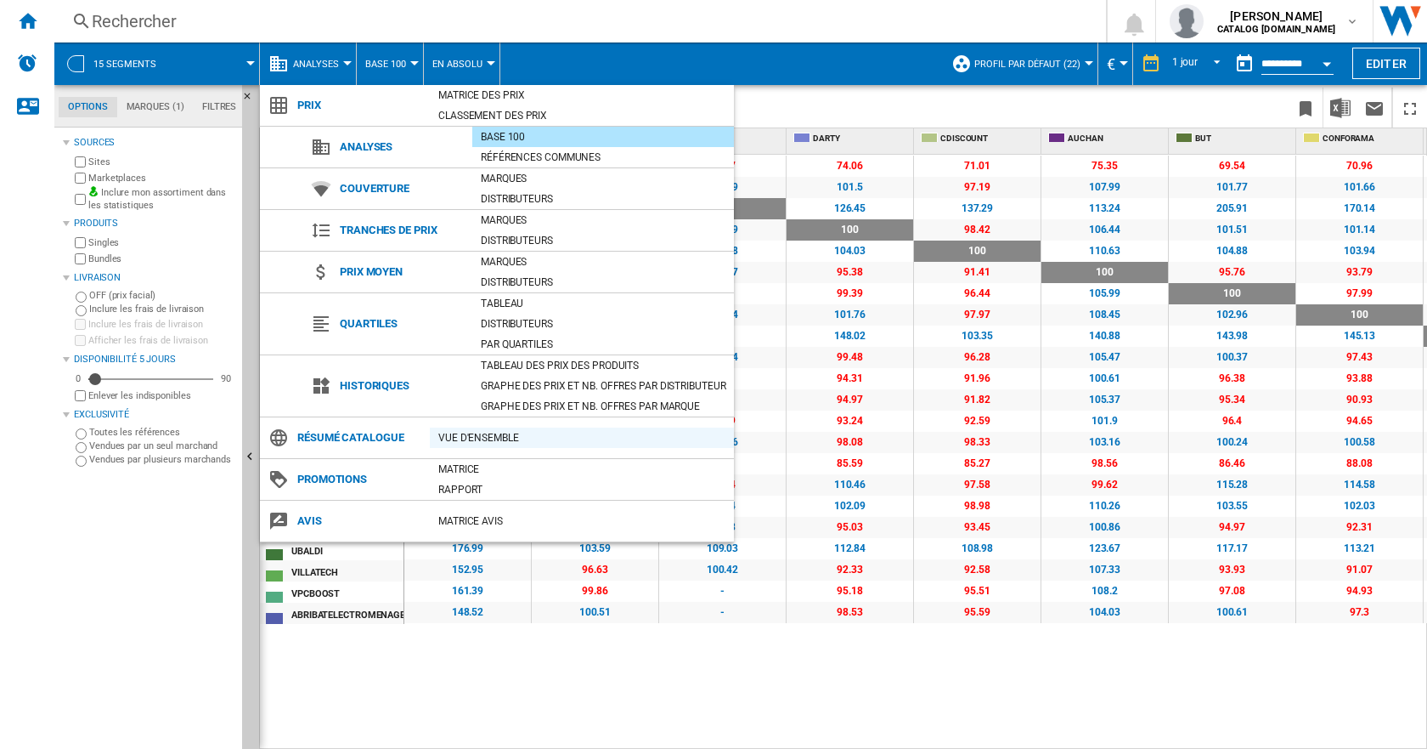
click at [517, 438] on div "Vue d'ensemble" at bounding box center [582, 437] width 304 height 17
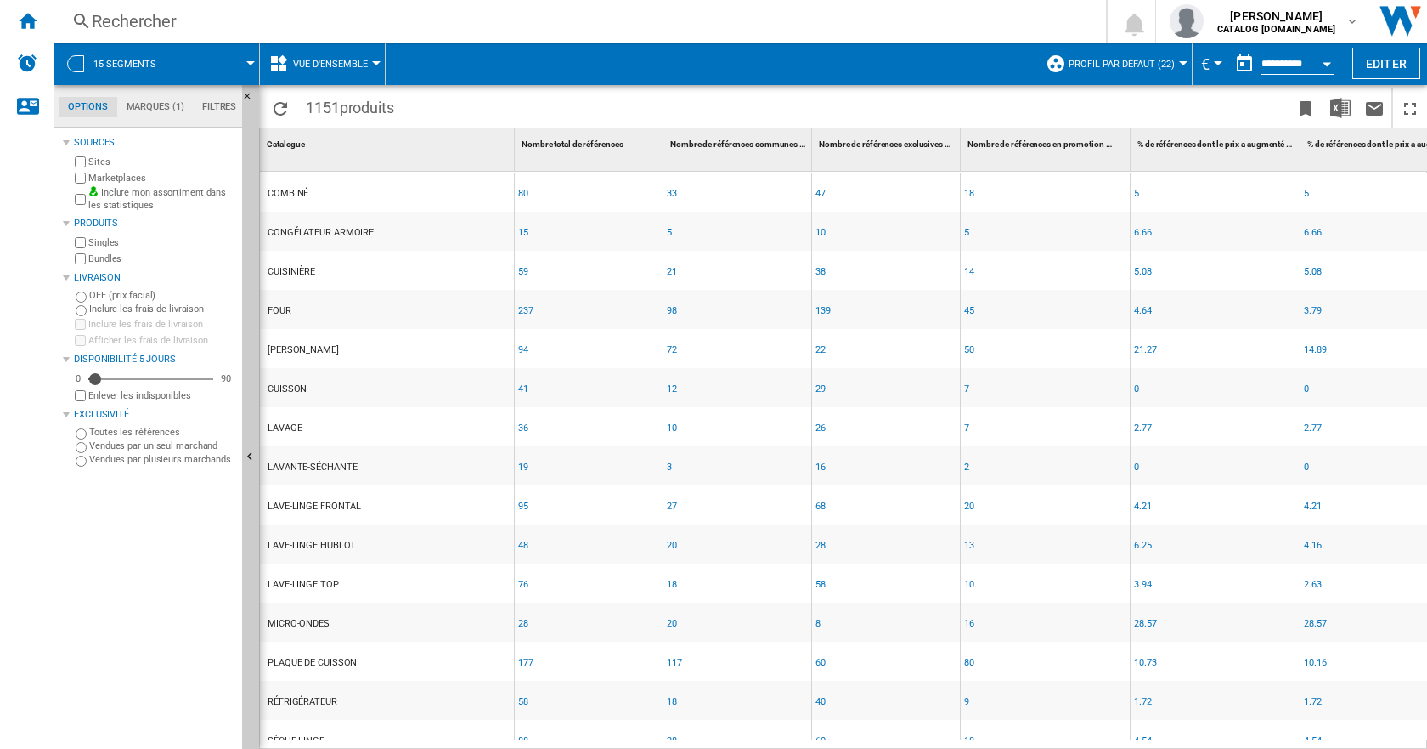
click at [325, 67] on span "Vue d'ensemble" at bounding box center [330, 64] width 75 height 11
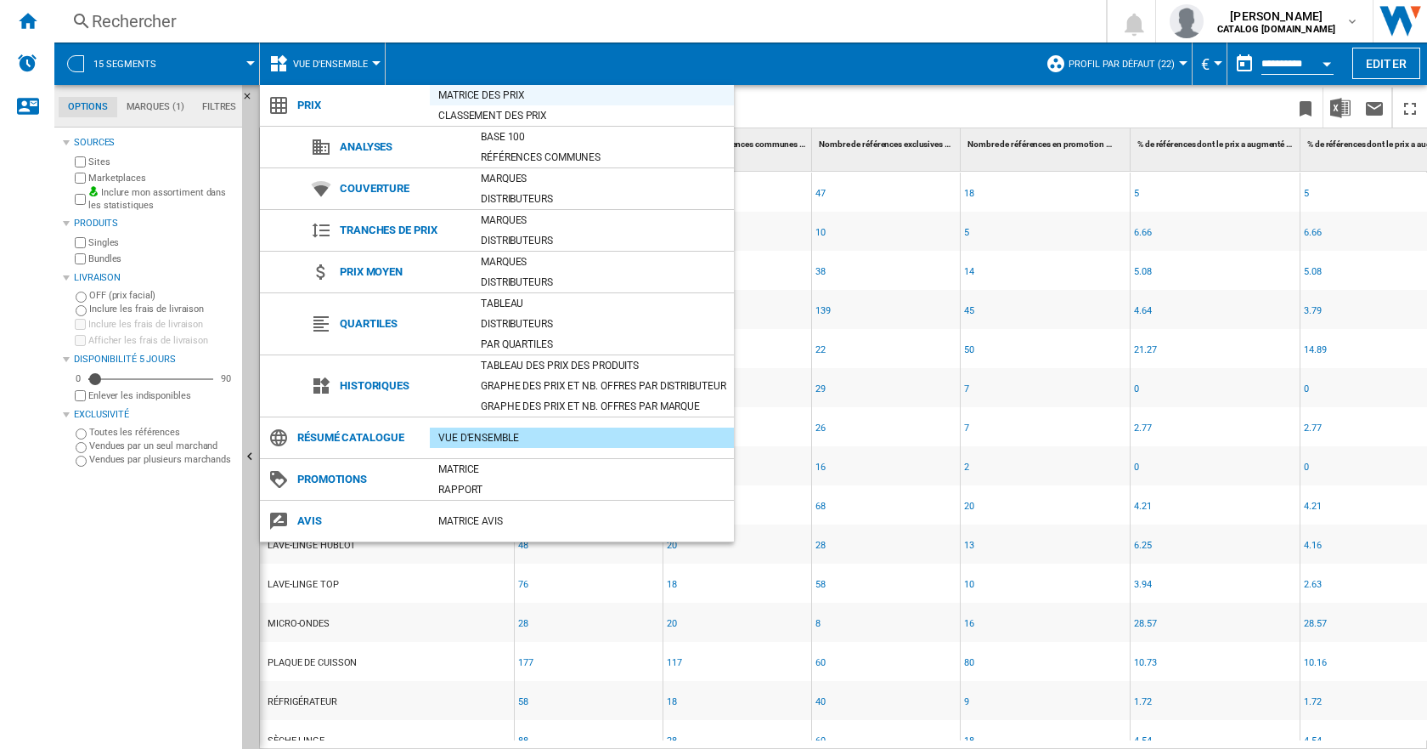
click at [449, 98] on div "Matrice des prix" at bounding box center [582, 95] width 304 height 17
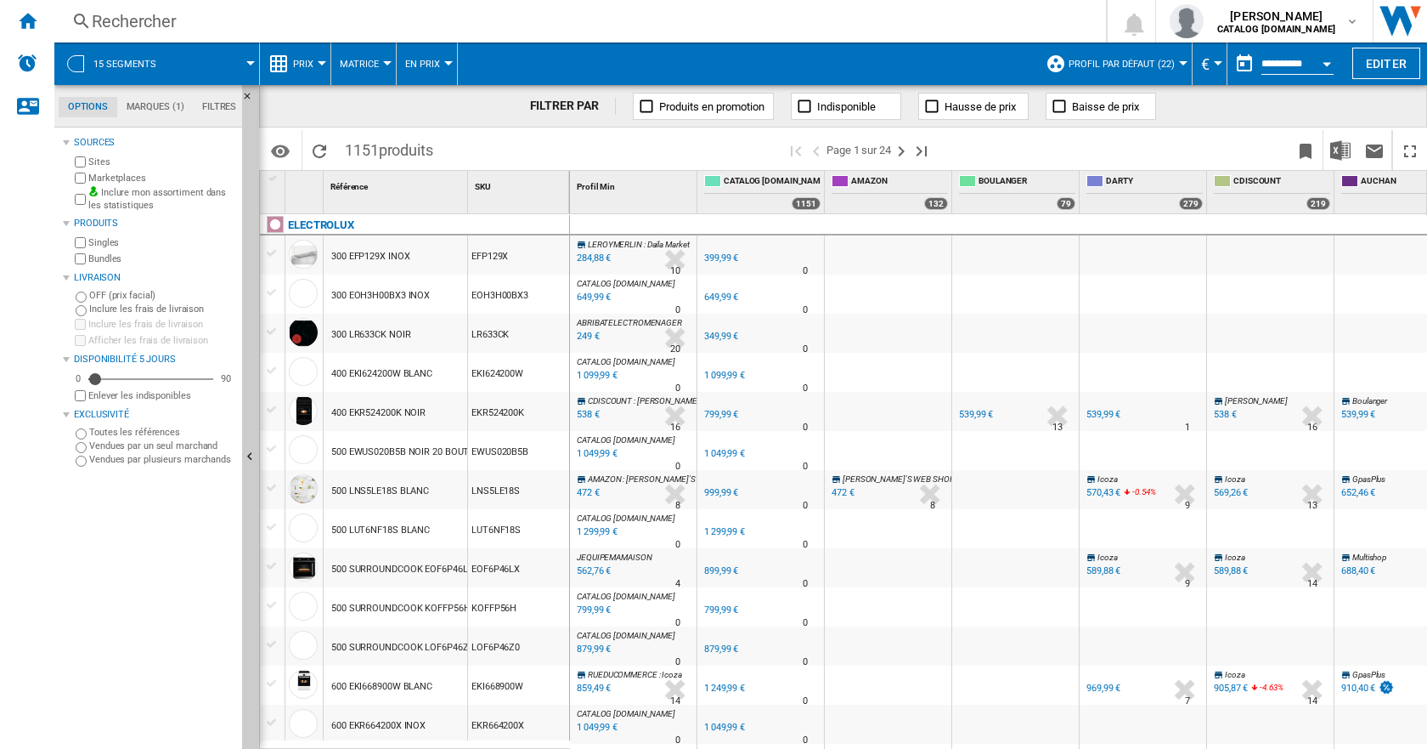
scroll to position [510, 0]
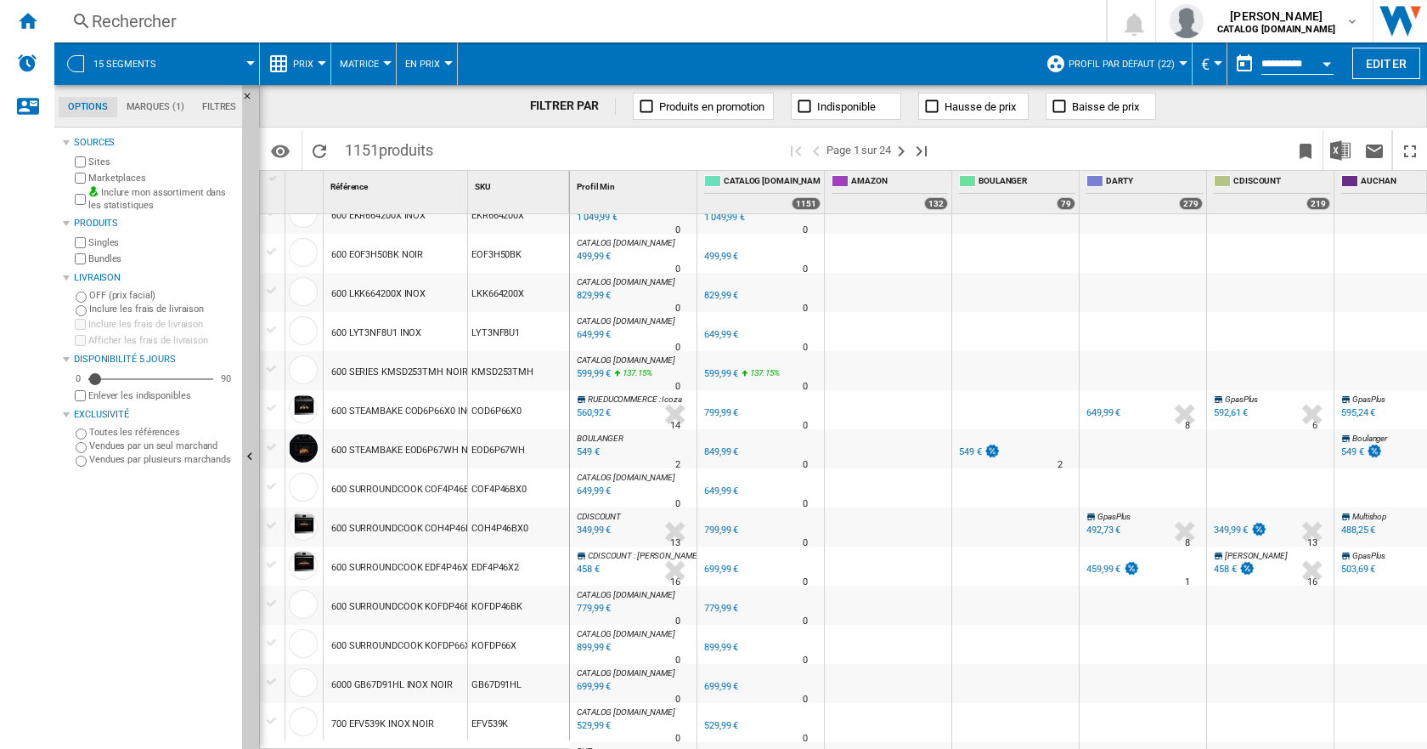
drag, startPoint x: 467, startPoint y: 180, endPoint x: 529, endPoint y: 176, distance: 61.3
click at [529, 176] on div "1 Référence 1 SKU 1" at bounding box center [415, 192] width 310 height 42
drag, startPoint x: 470, startPoint y: 179, endPoint x: 518, endPoint y: 184, distance: 48.7
click at [518, 184] on div "SKU 1" at bounding box center [519, 192] width 102 height 42
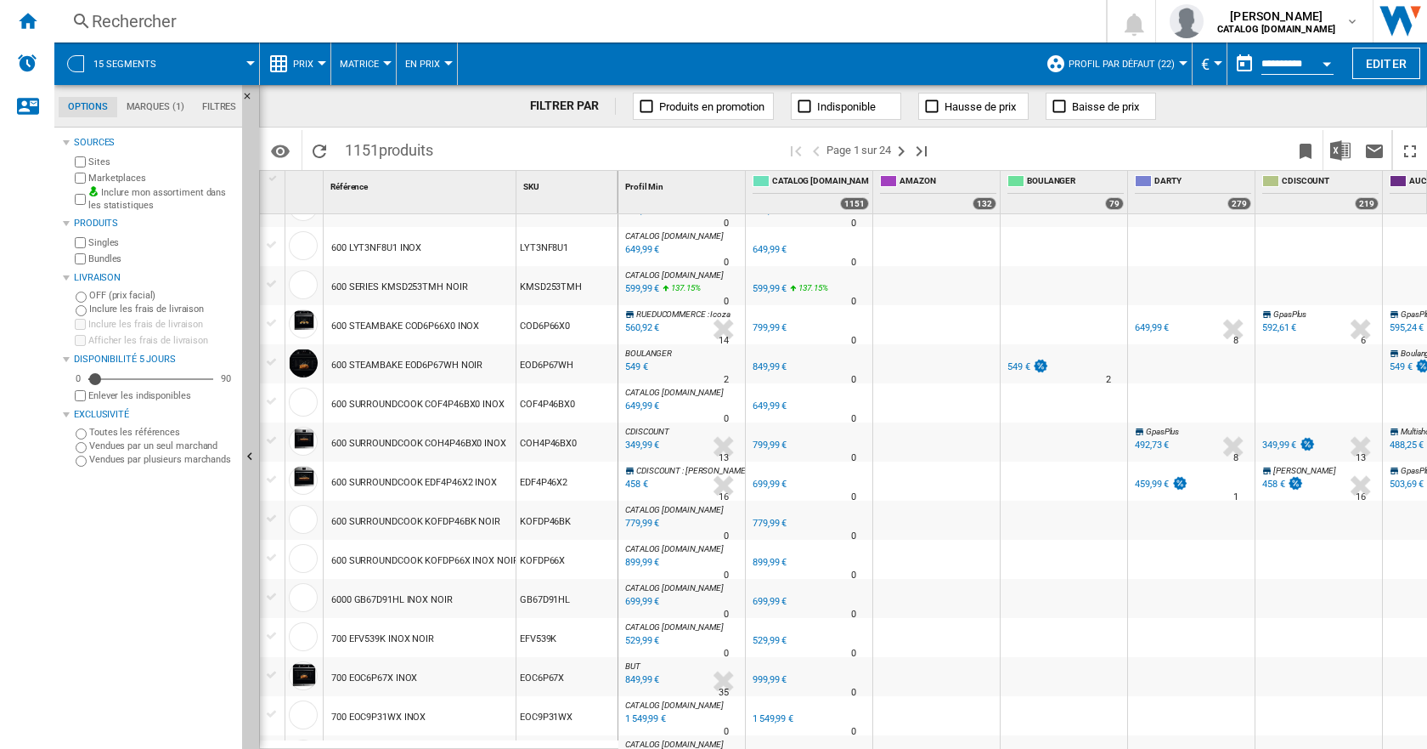
scroll to position [680, 0]
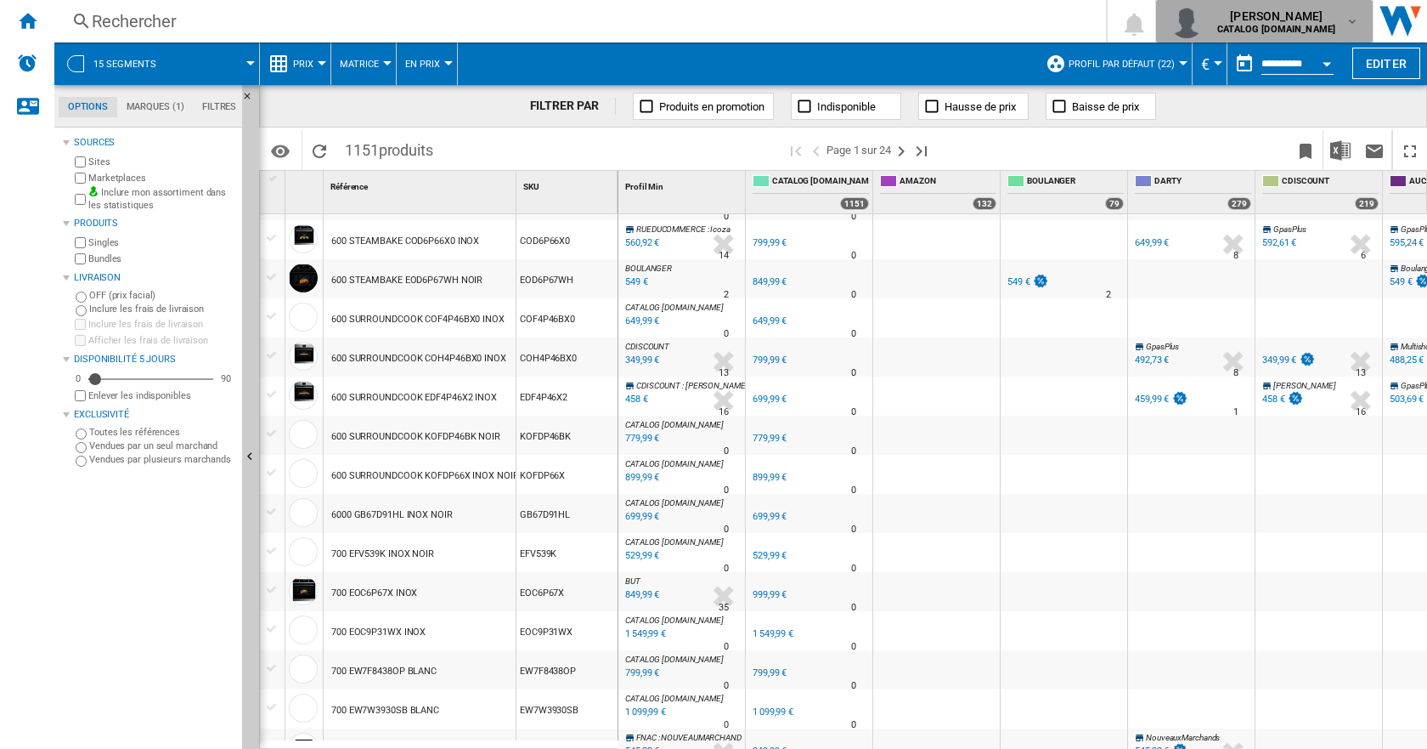
click at [1356, 28] on div "[PERSON_NAME] CATALOG [DOMAIN_NAME]" at bounding box center [1264, 21] width 189 height 34
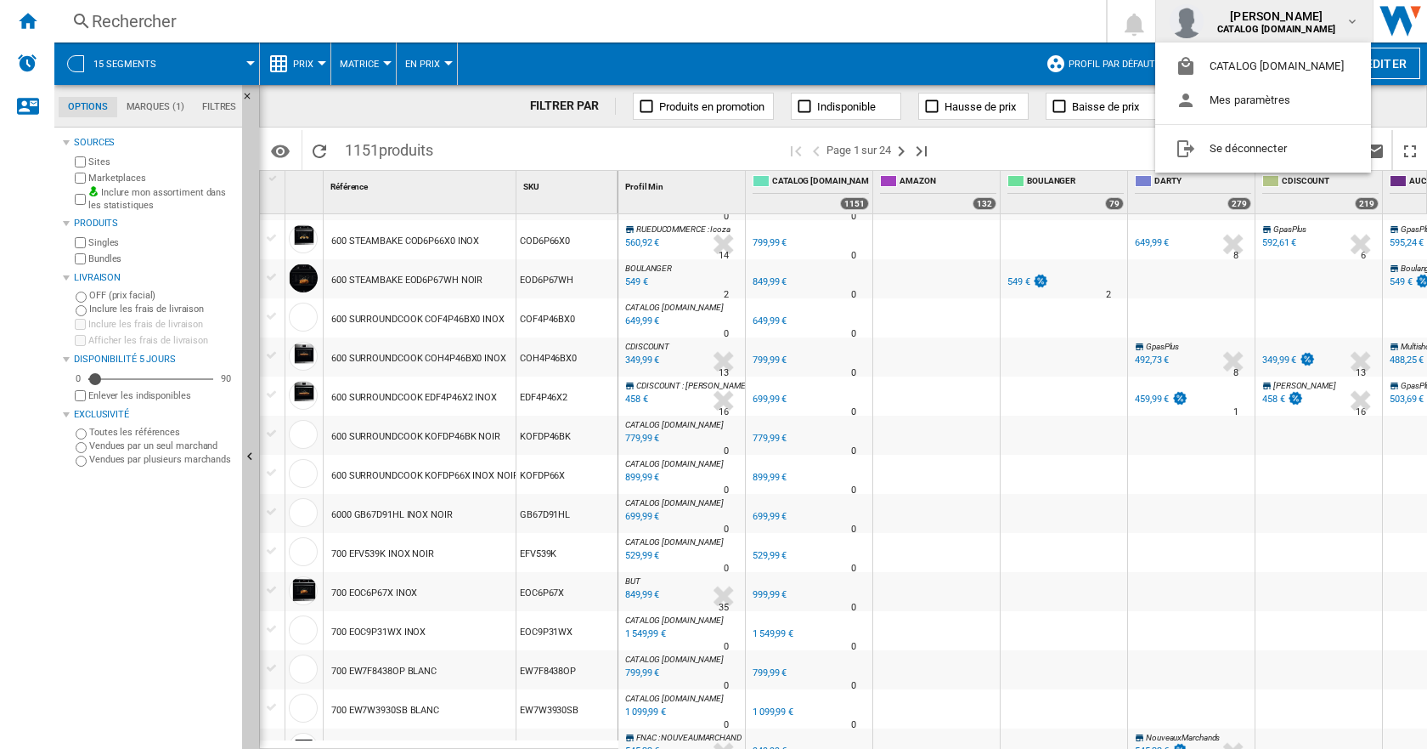
click at [1388, 115] on md-backdrop at bounding box center [713, 374] width 1427 height 749
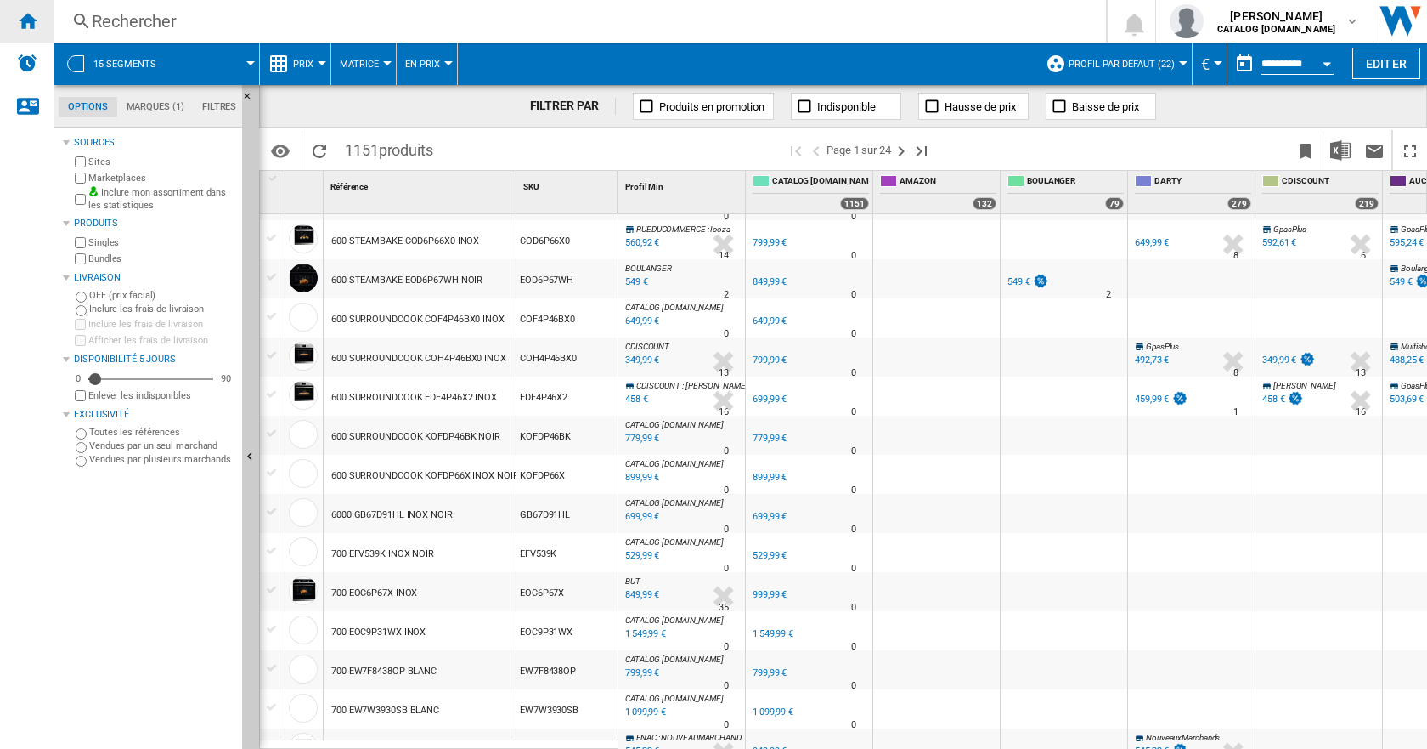
click at [20, 28] on ng-md-icon "Accueil" at bounding box center [27, 20] width 20 height 20
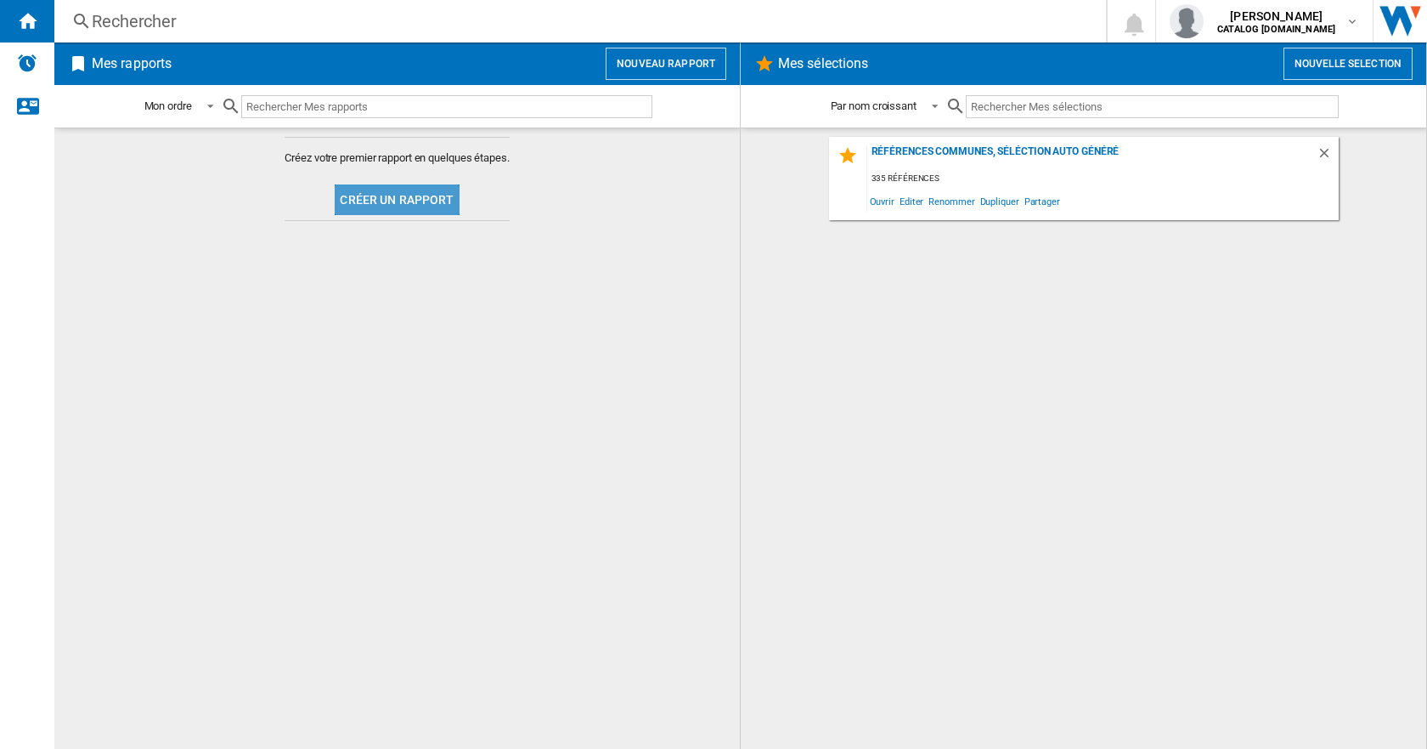
click at [400, 200] on button "Créer un rapport" at bounding box center [397, 199] width 124 height 31
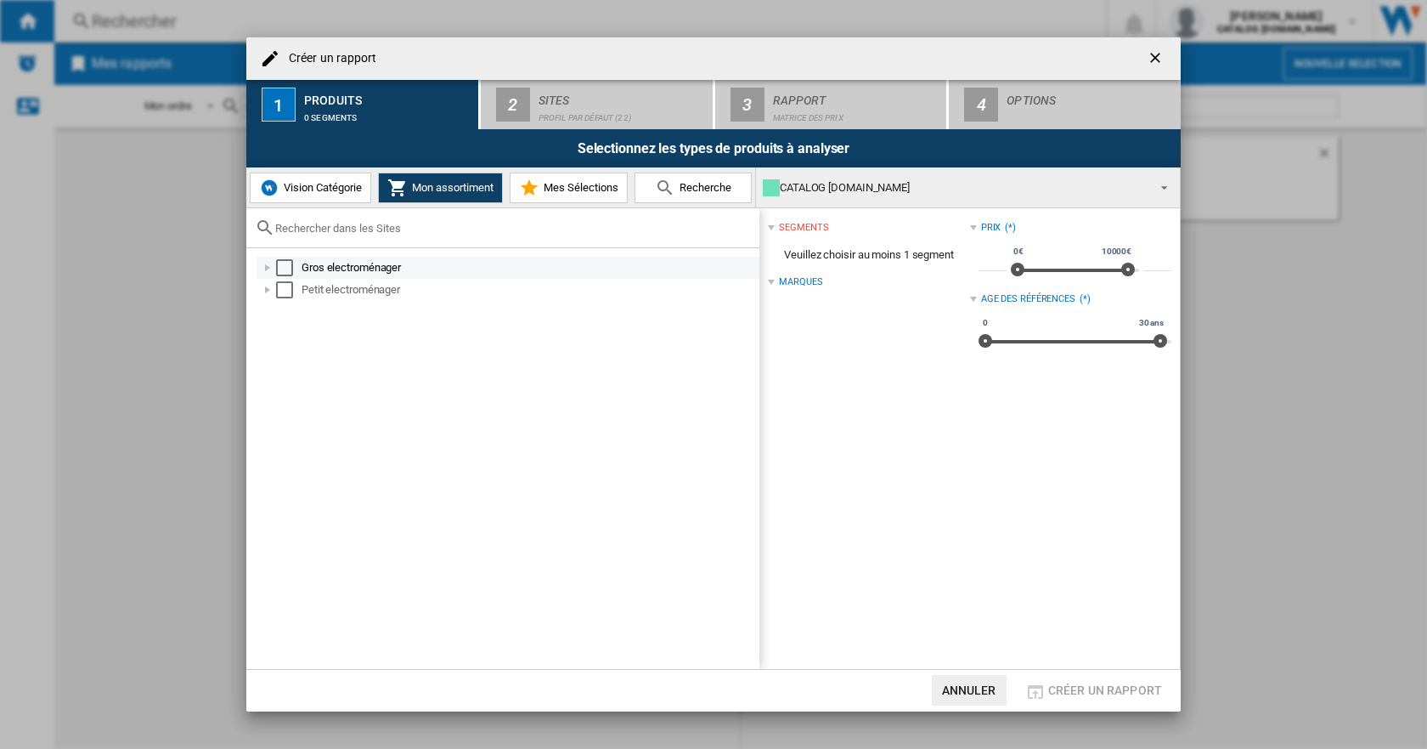
drag, startPoint x: 274, startPoint y: 267, endPoint x: 279, endPoint y: 274, distance: 9.2
click at [274, 267] on div "Créer un ..." at bounding box center [267, 267] width 17 height 17
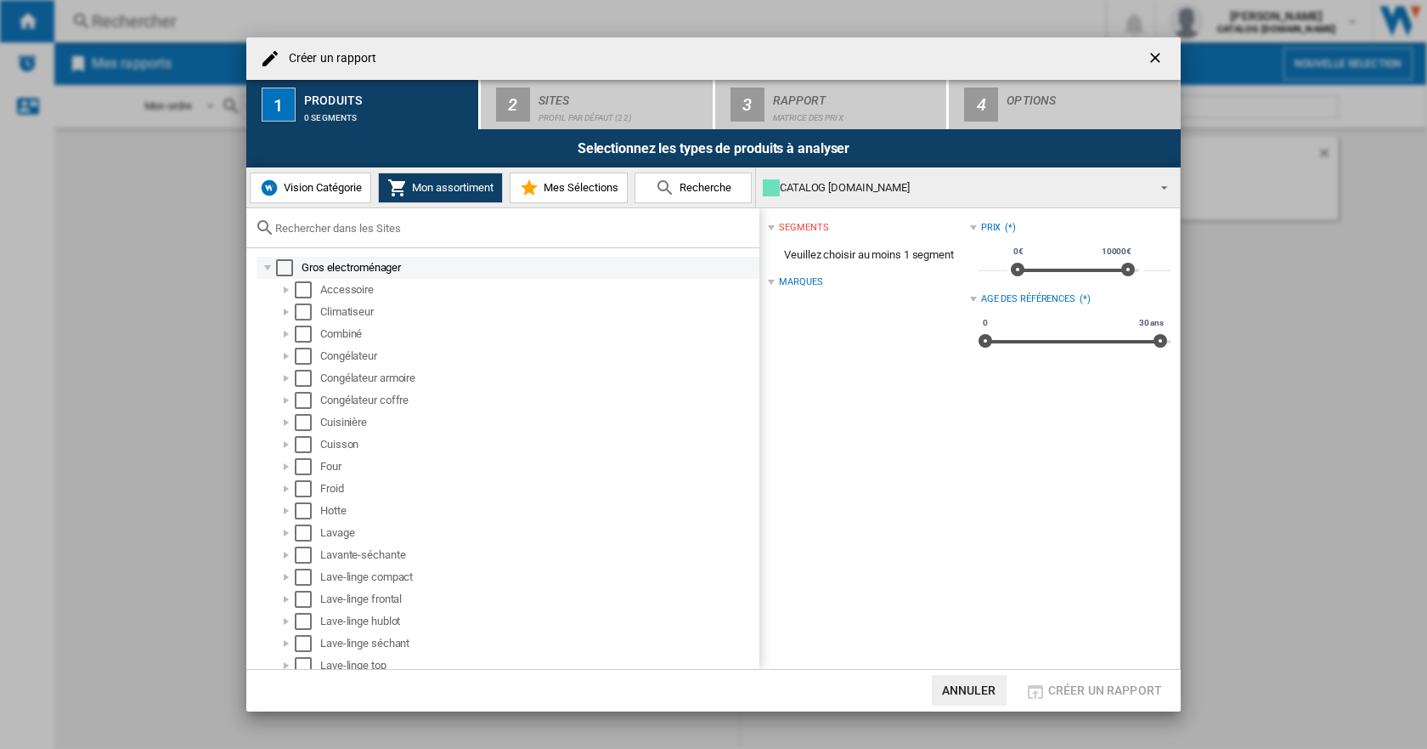
click at [283, 264] on div "Select" at bounding box center [284, 267] width 17 height 17
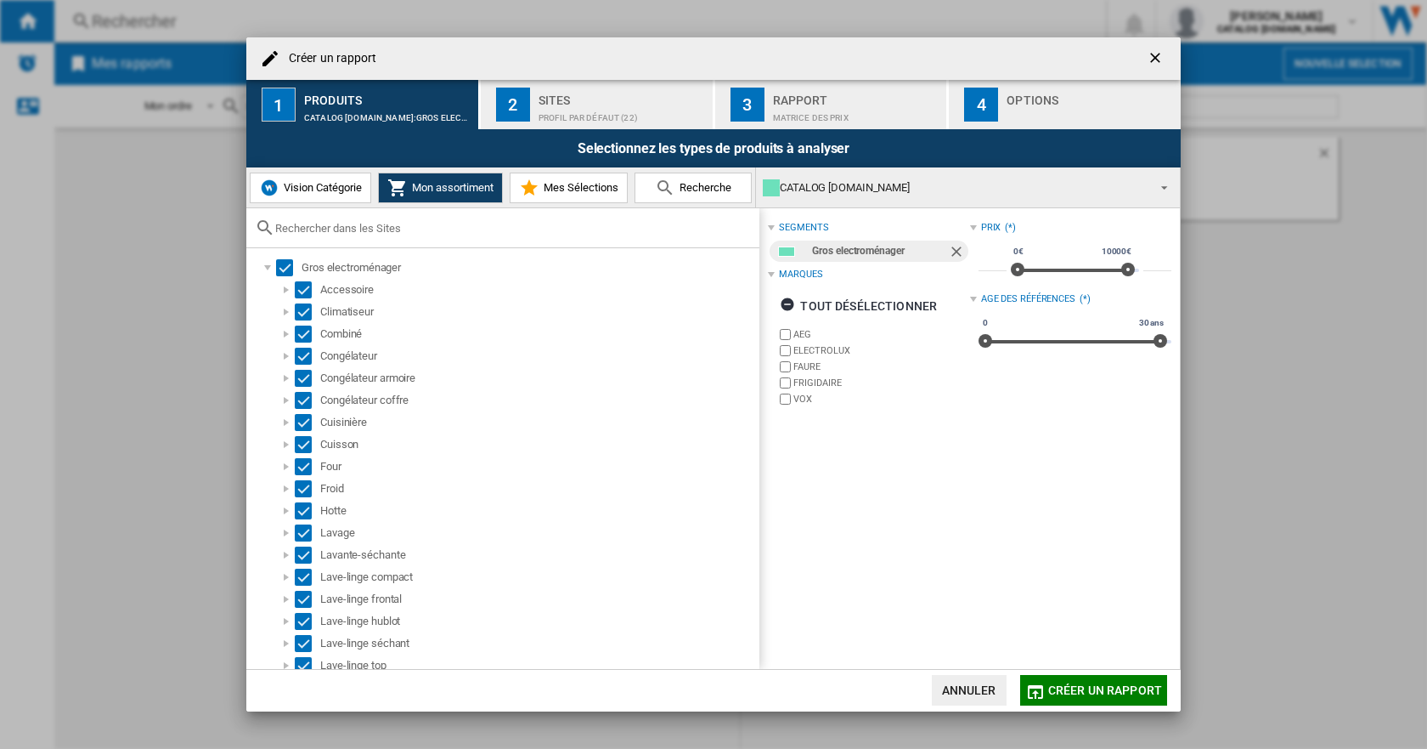
click at [797, 333] on label "AEG" at bounding box center [882, 334] width 176 height 13
click at [817, 368] on label "FAURE" at bounding box center [882, 366] width 176 height 13
click at [826, 381] on label "FRIGIDAIRE" at bounding box center [882, 382] width 176 height 13
click at [809, 396] on label "VOX" at bounding box center [882, 399] width 176 height 13
click at [323, 190] on span "Vision Catégorie" at bounding box center [321, 187] width 82 height 13
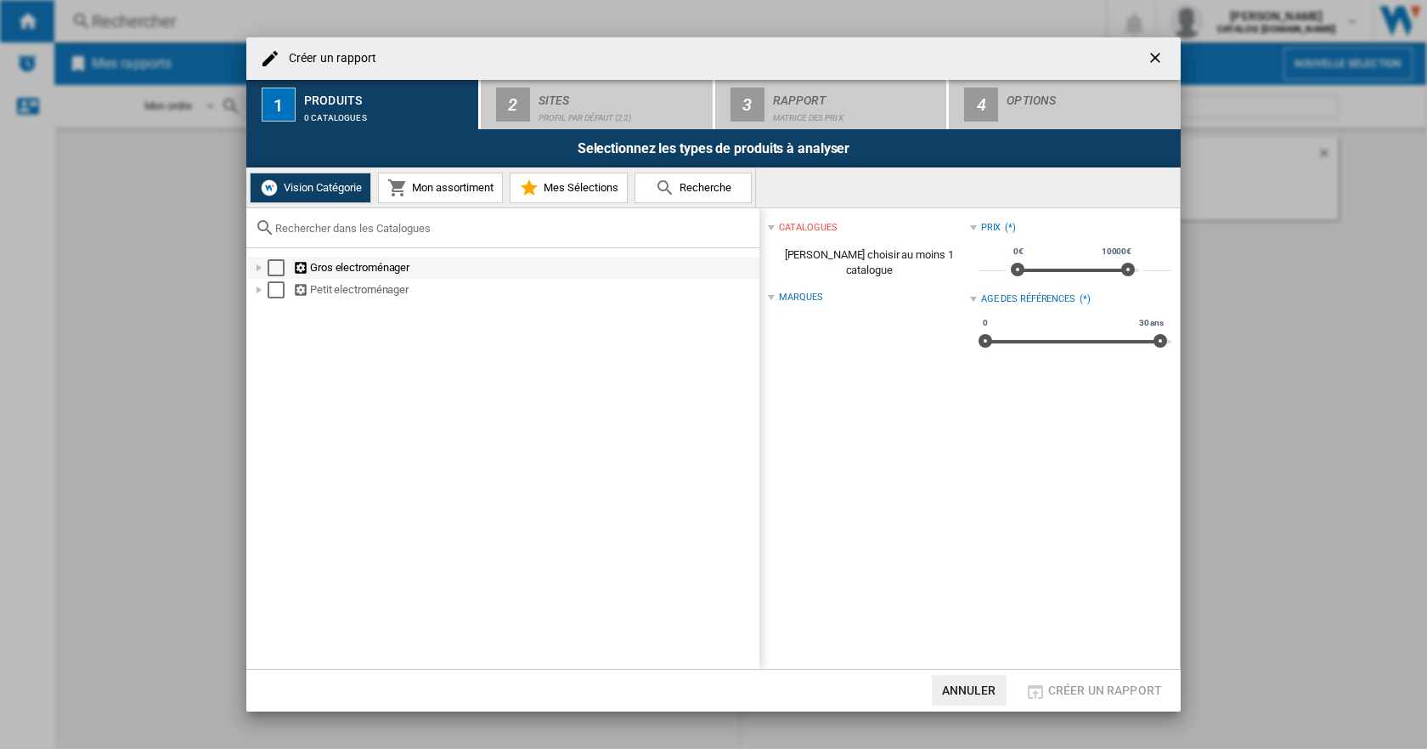
click at [373, 260] on div "Gros electroménager" at bounding box center [525, 267] width 464 height 17
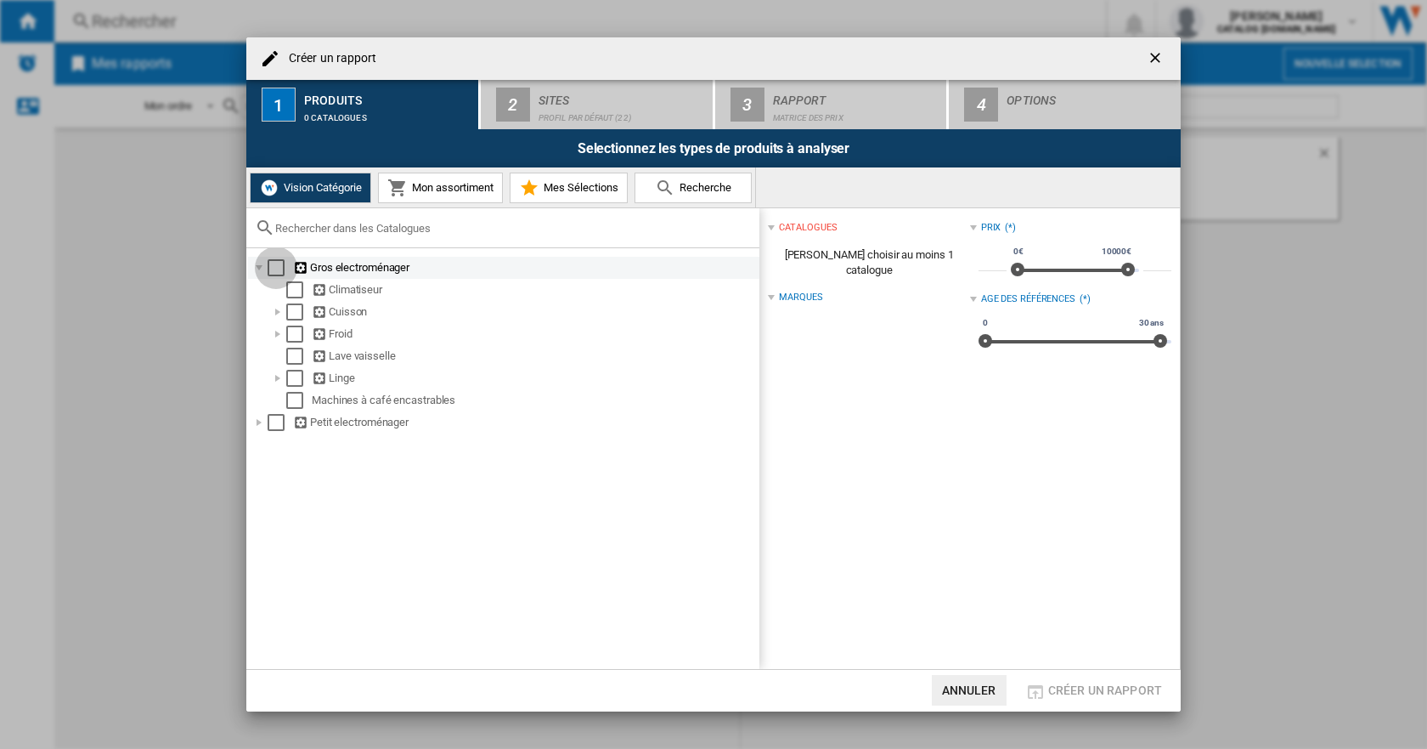
click at [279, 264] on div "Select" at bounding box center [276, 267] width 17 height 17
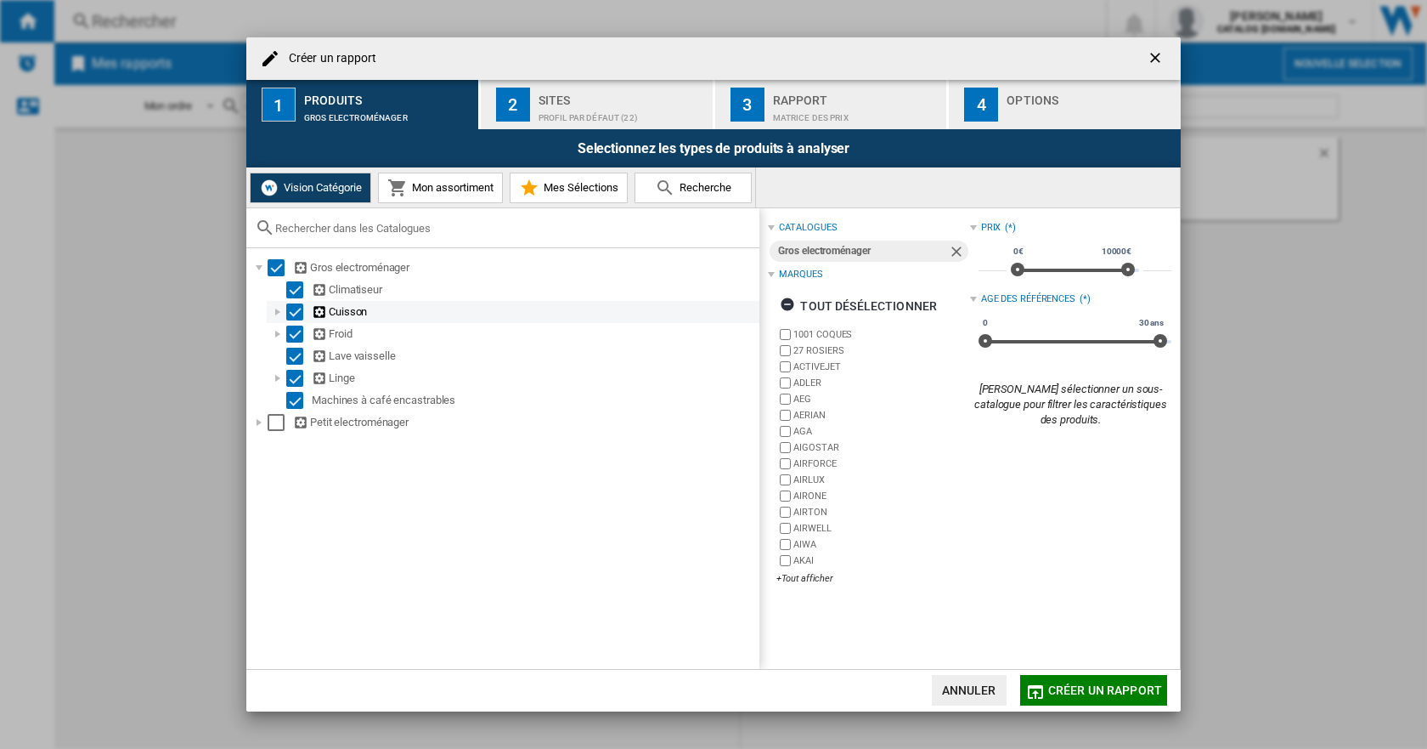
click at [281, 316] on div "Créer un ..." at bounding box center [277, 311] width 17 height 17
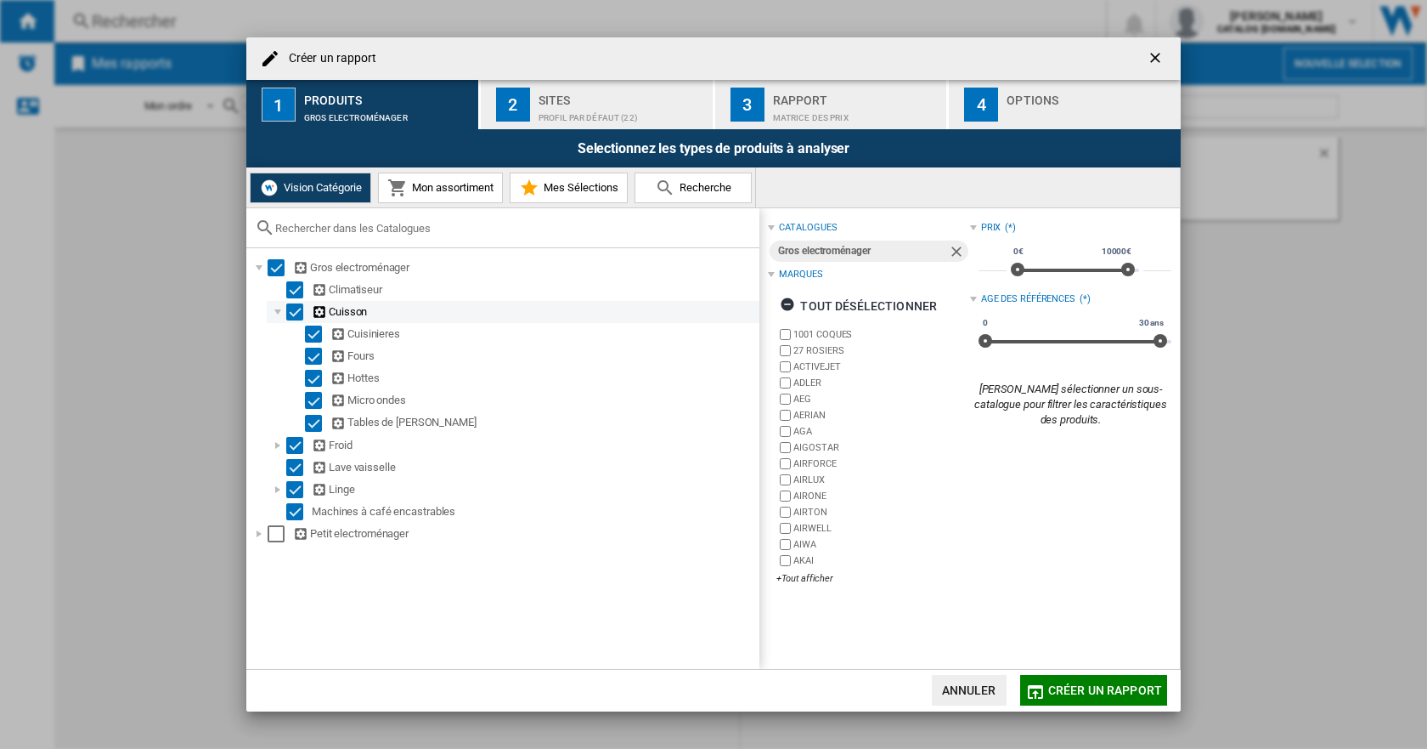
click at [281, 316] on div "Créer un ..." at bounding box center [277, 311] width 17 height 17
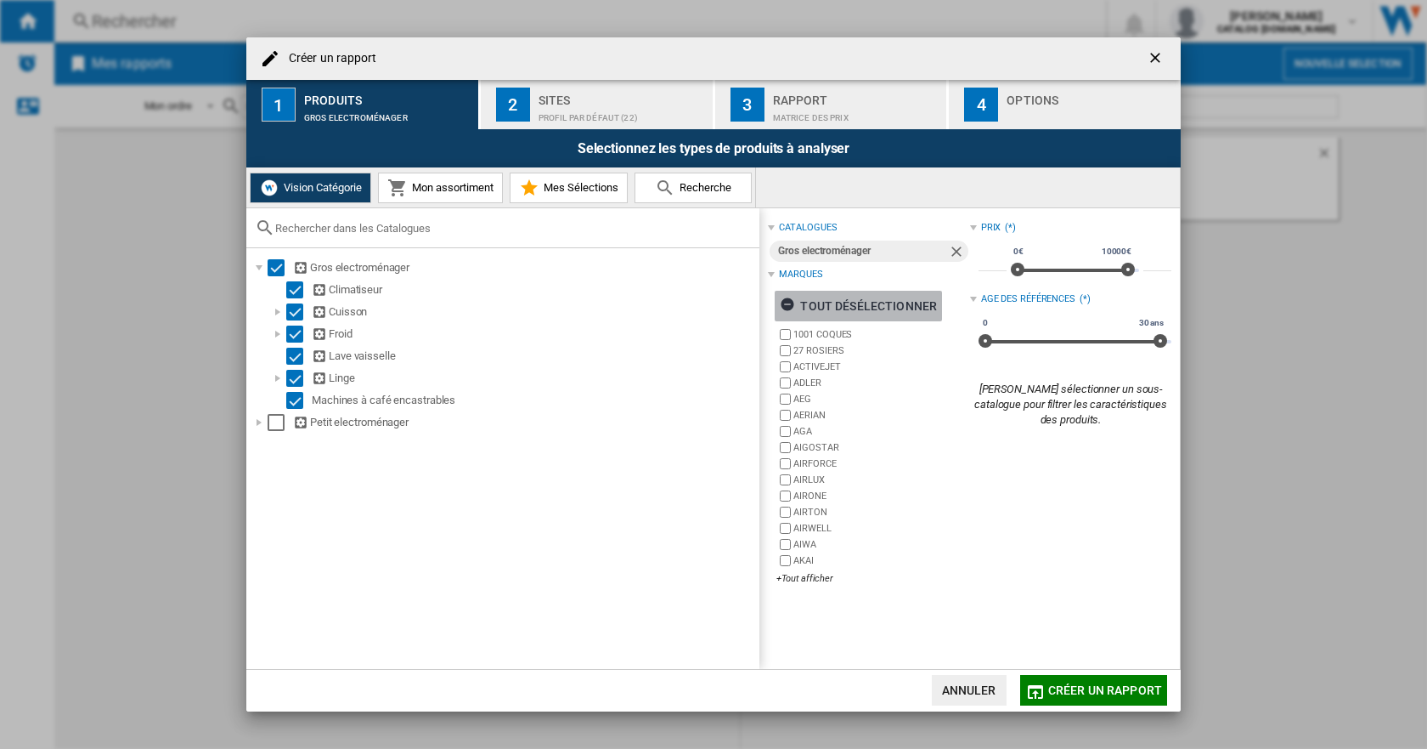
click at [786, 305] on ng-md-icon "Créer un ..." at bounding box center [790, 307] width 20 height 20
click at [819, 580] on div "+Tout afficher" at bounding box center [873, 578] width 193 height 13
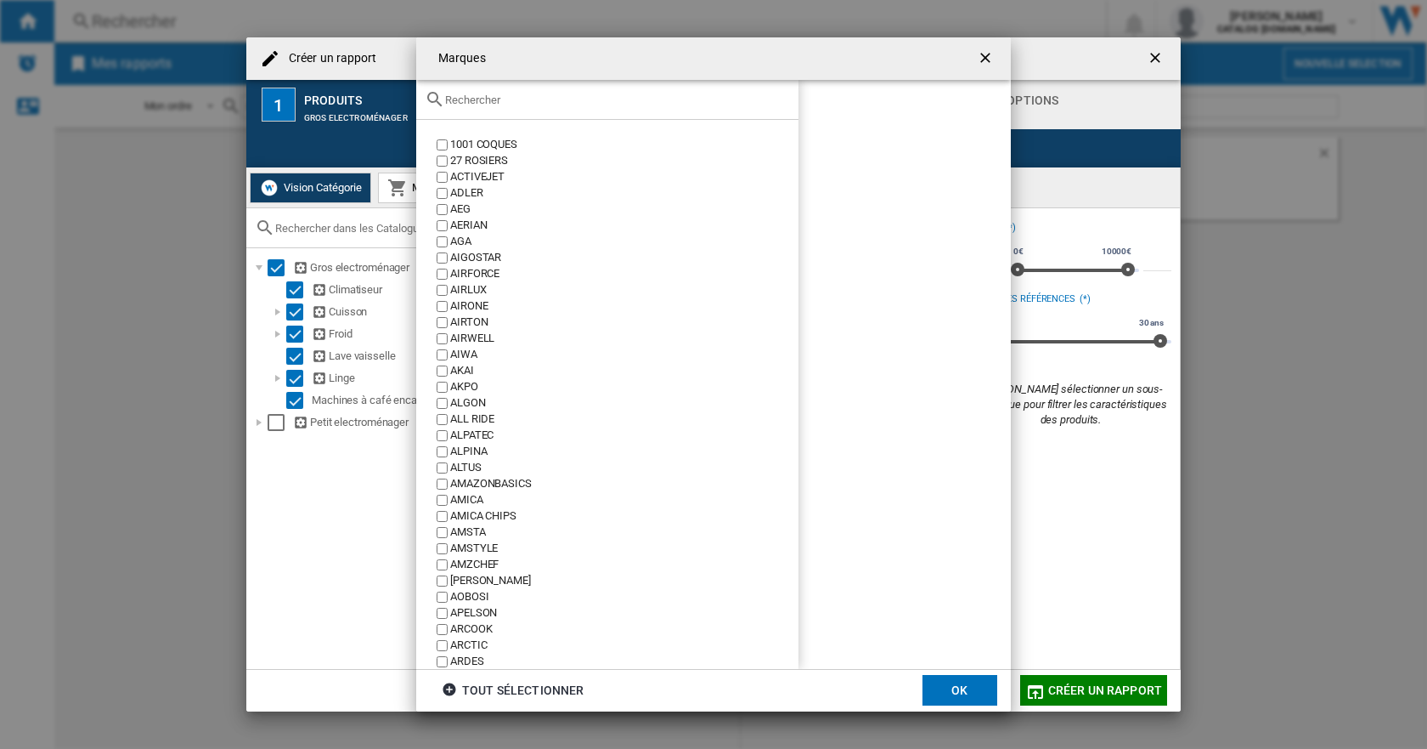
click at [495, 159] on div "27 ROSIERS" at bounding box center [624, 161] width 348 height 16
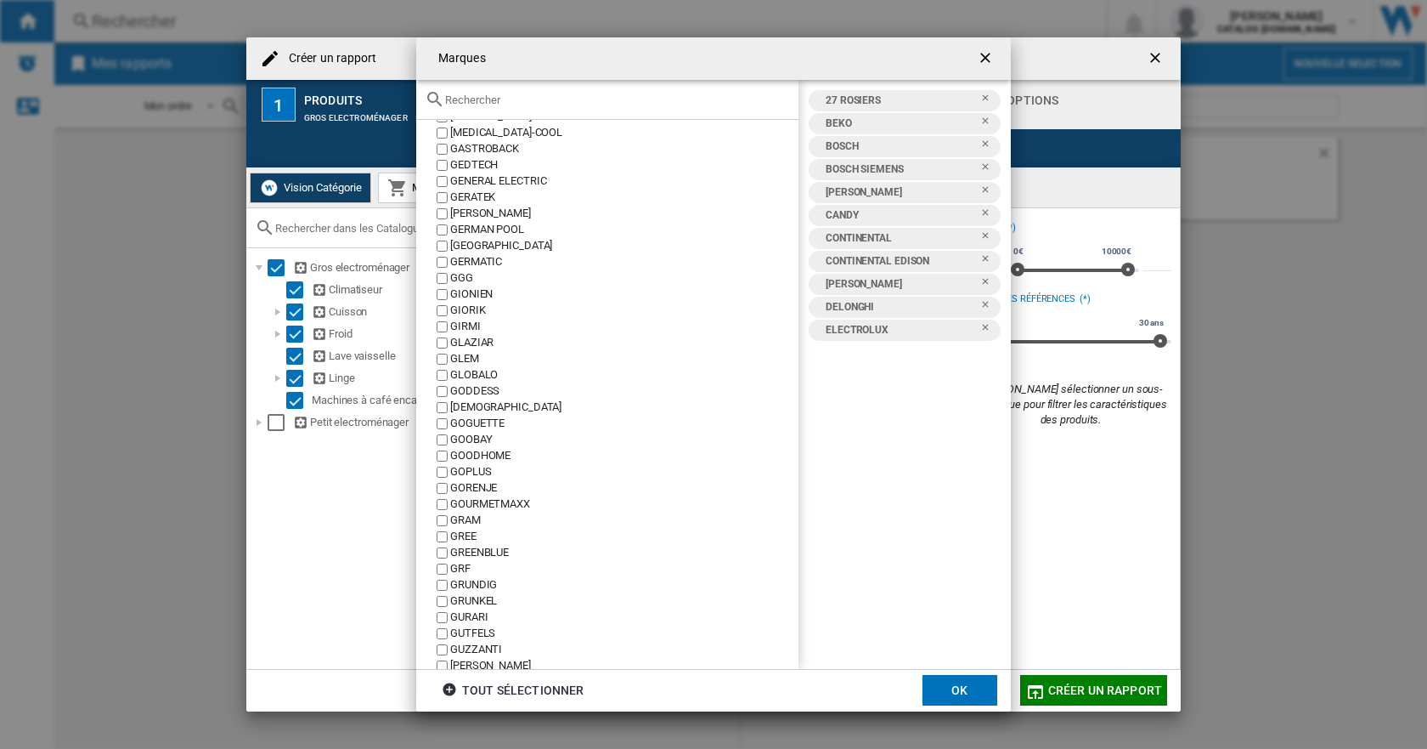
scroll to position [5778, 0]
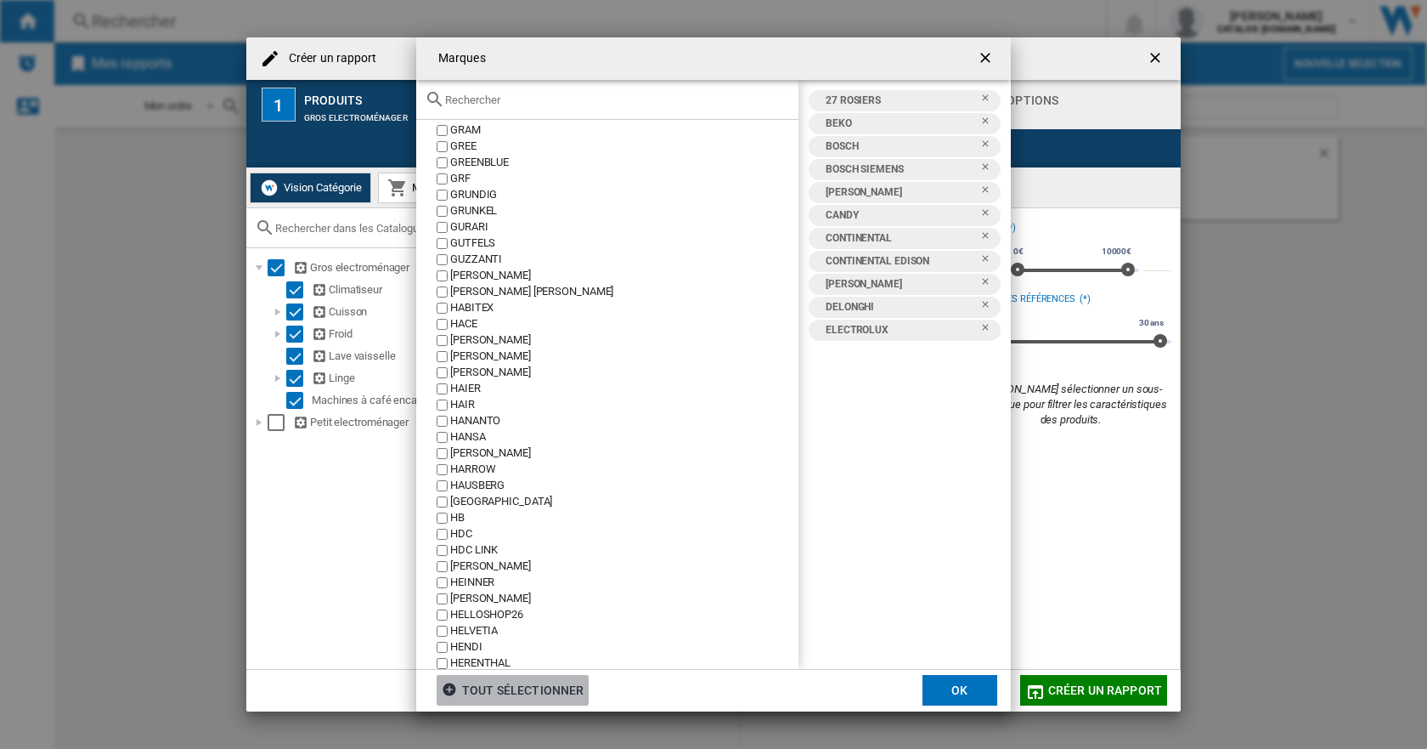
click at [528, 683] on div "tout sélectionner" at bounding box center [513, 690] width 142 height 31
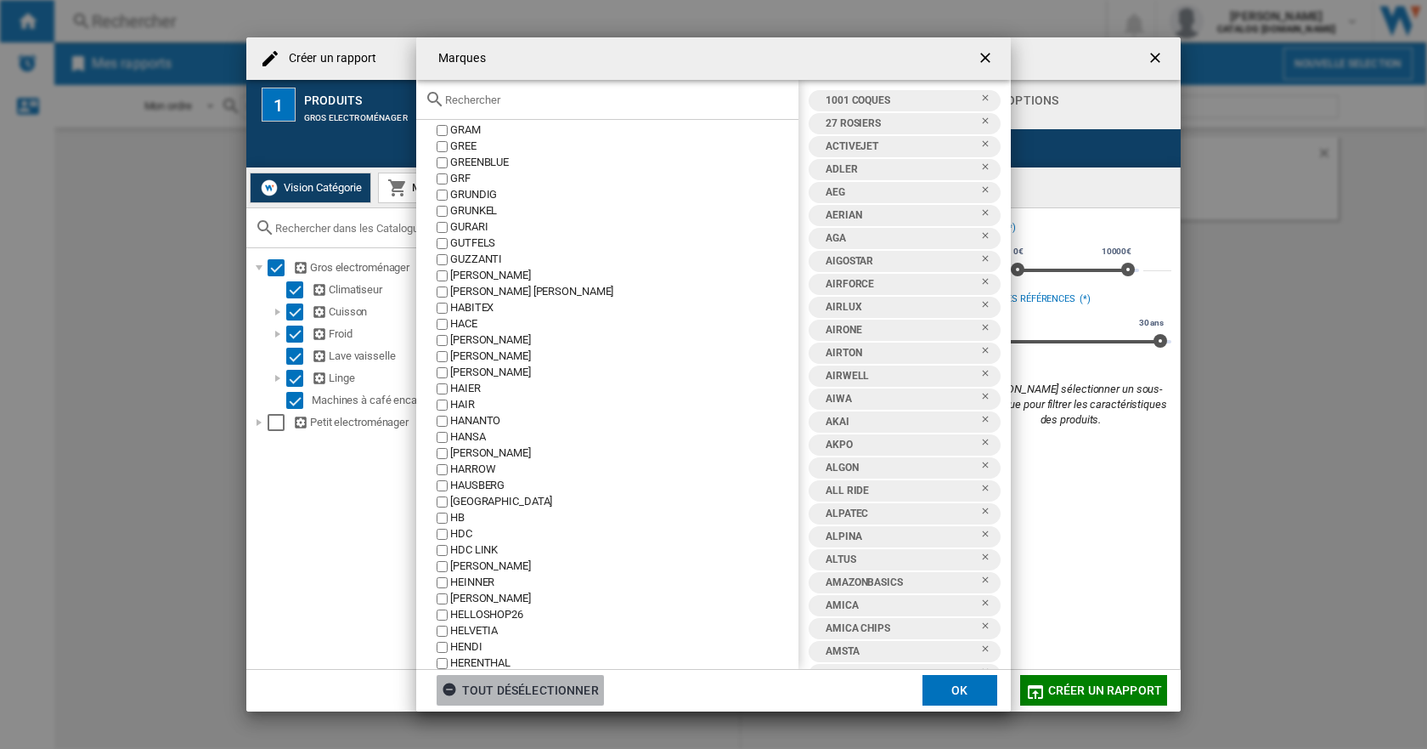
click at [963, 691] on button "OK" at bounding box center [960, 690] width 75 height 31
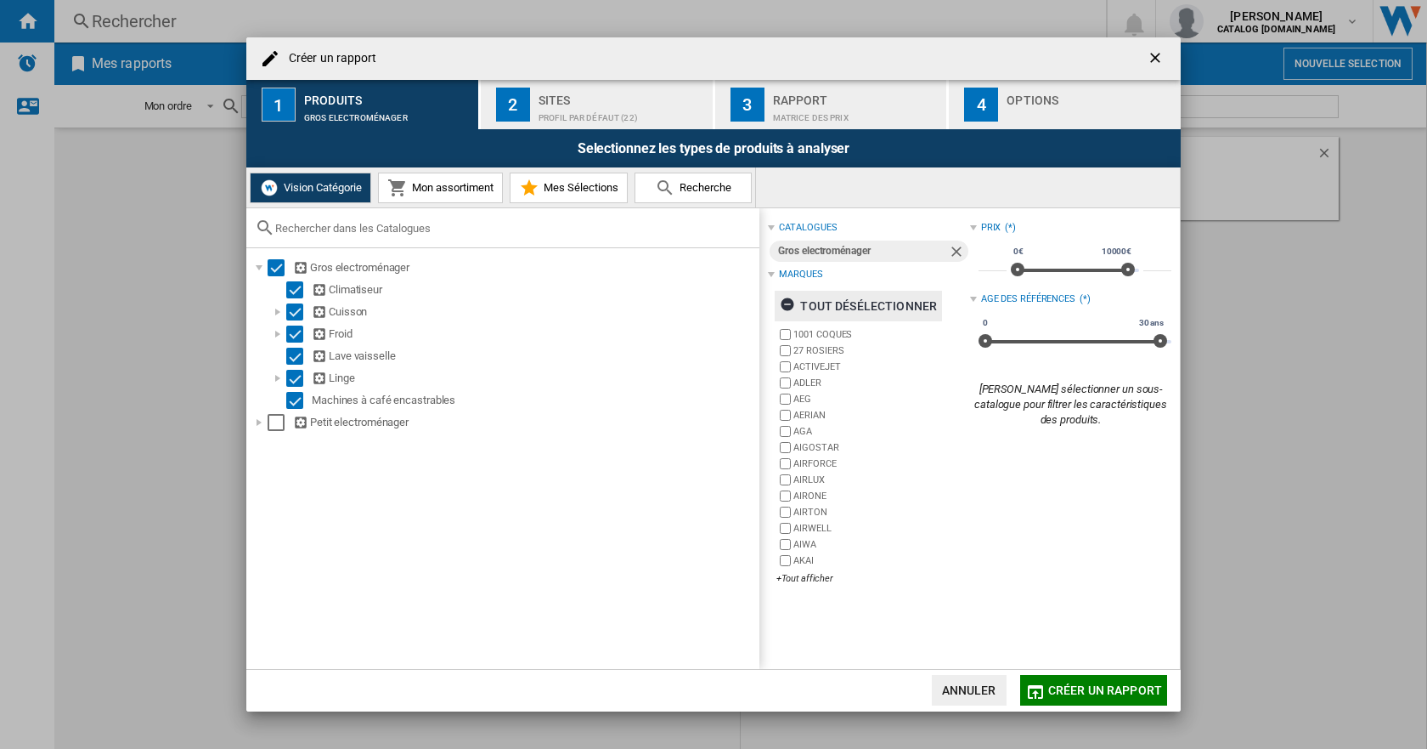
click at [455, 178] on button "Mon assortiment" at bounding box center [440, 187] width 125 height 31
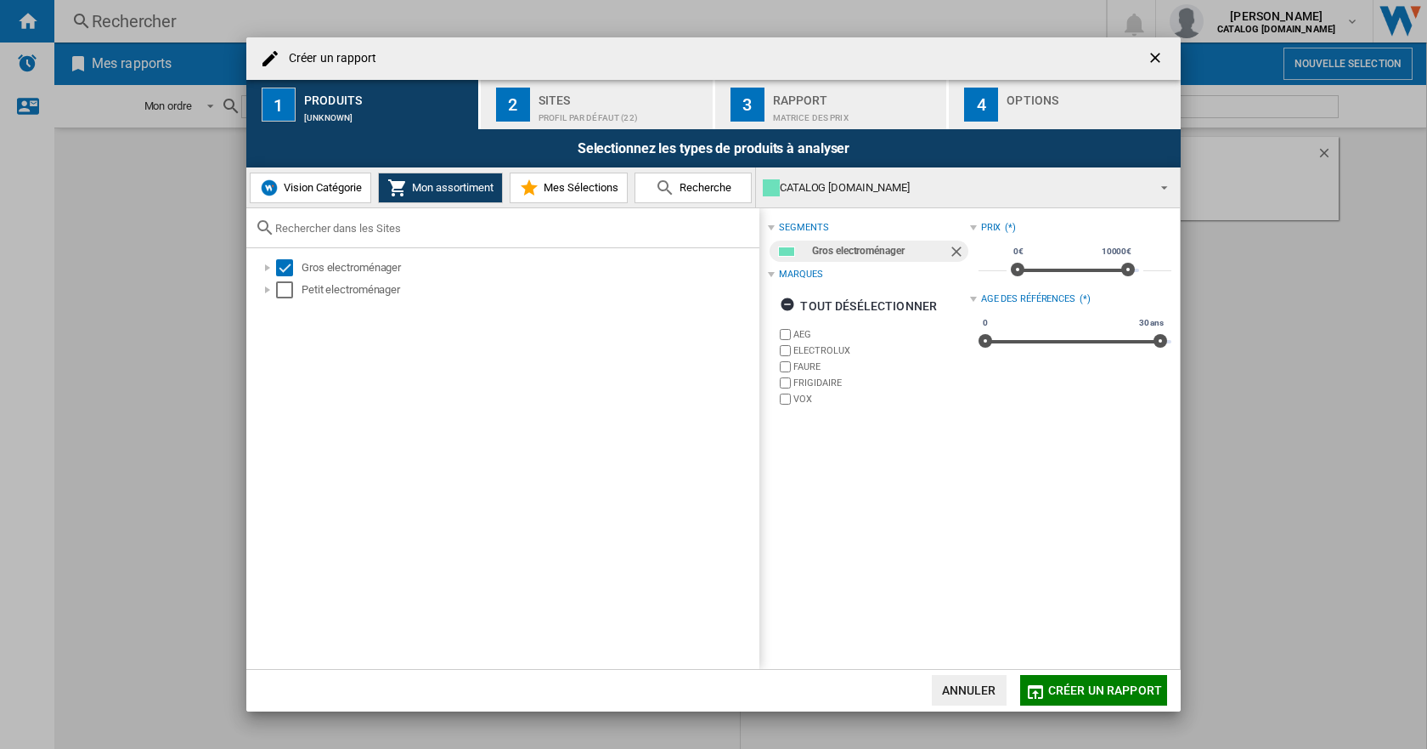
click at [563, 186] on span "Mes Sélections" at bounding box center [579, 187] width 79 height 13
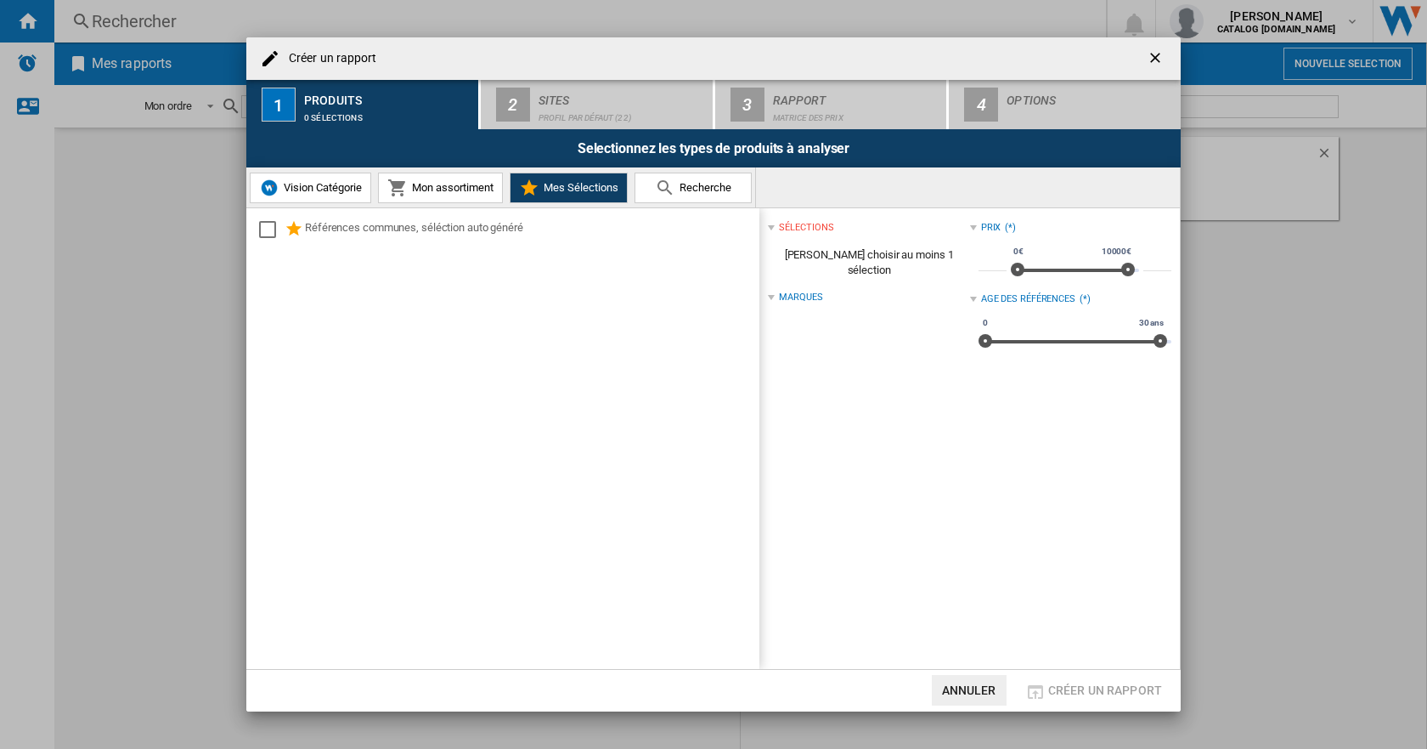
click at [697, 195] on button "Recherche" at bounding box center [693, 187] width 117 height 31
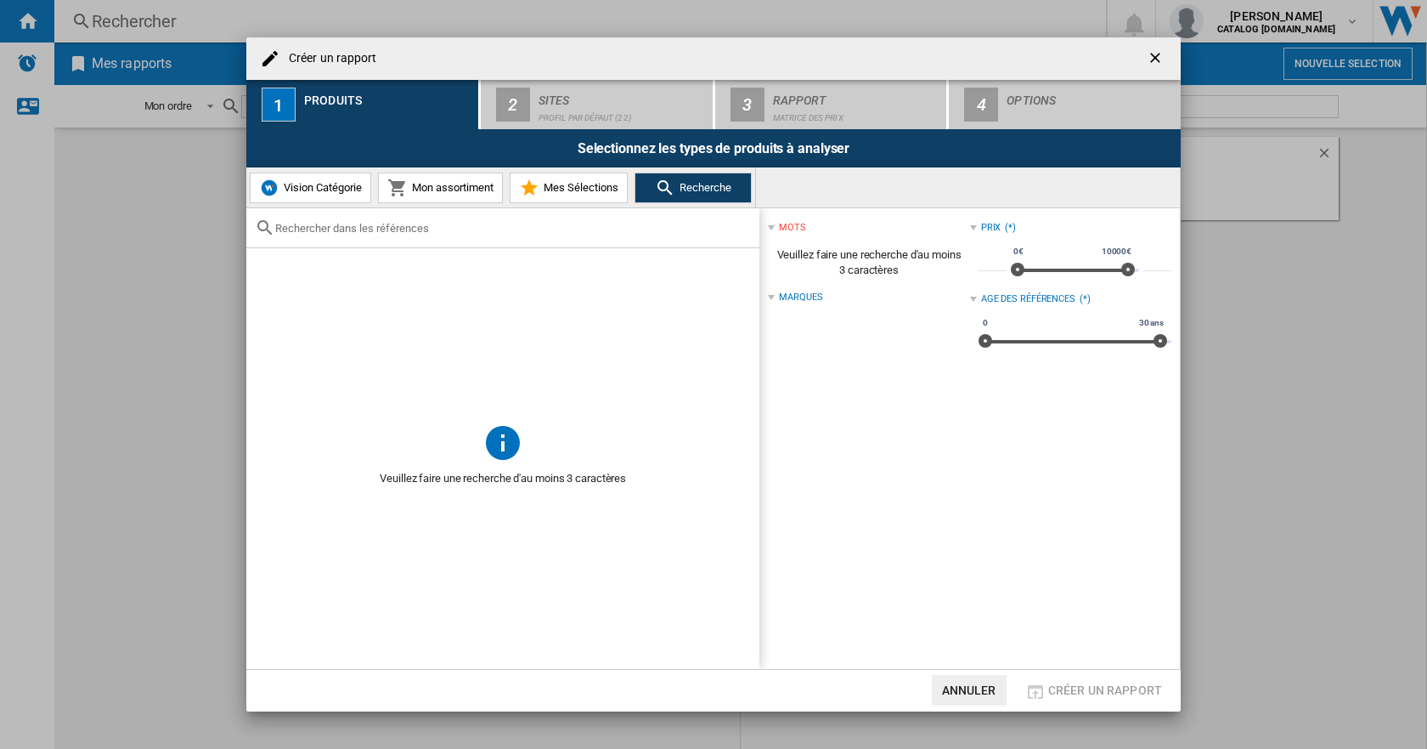
click at [337, 189] on span "Vision Catégorie" at bounding box center [321, 187] width 82 height 13
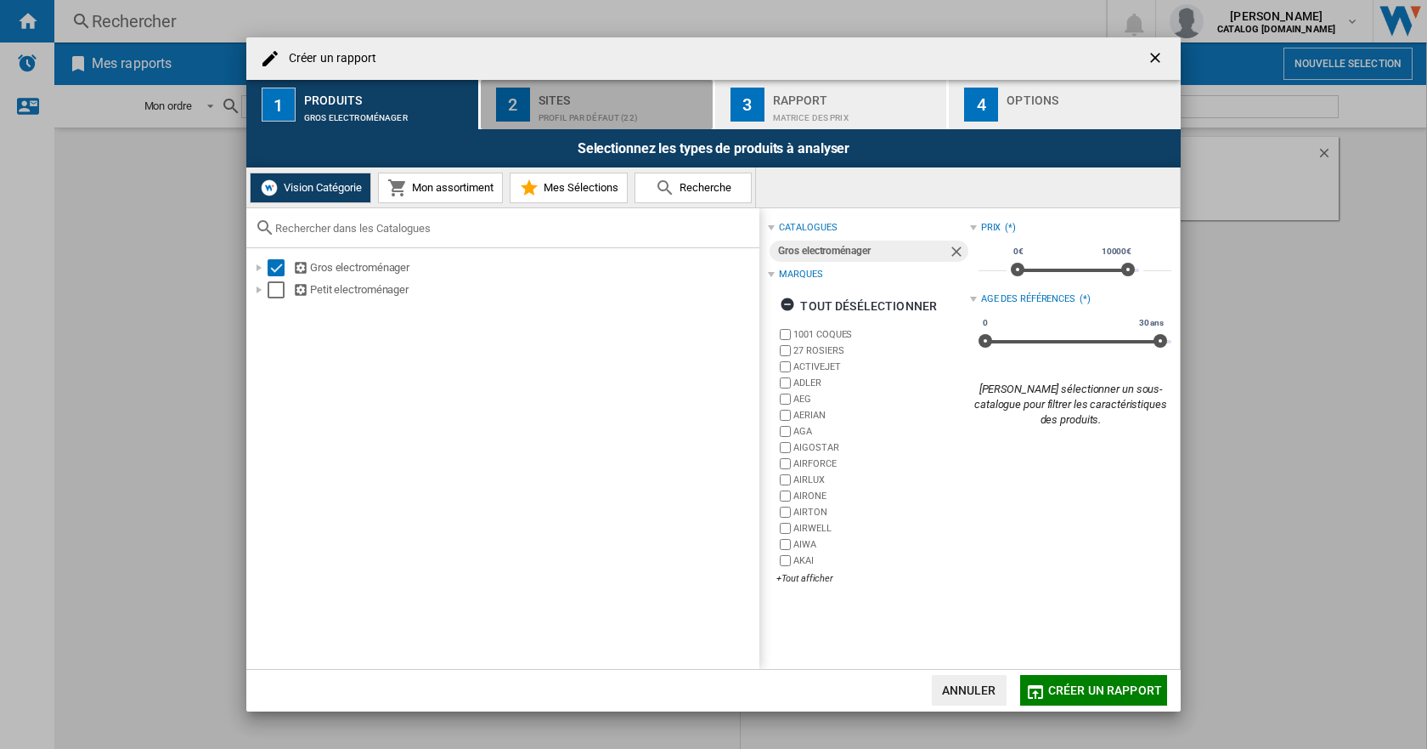
click at [621, 126] on button "2 Sites Profil par défaut (22)" at bounding box center [598, 104] width 234 height 49
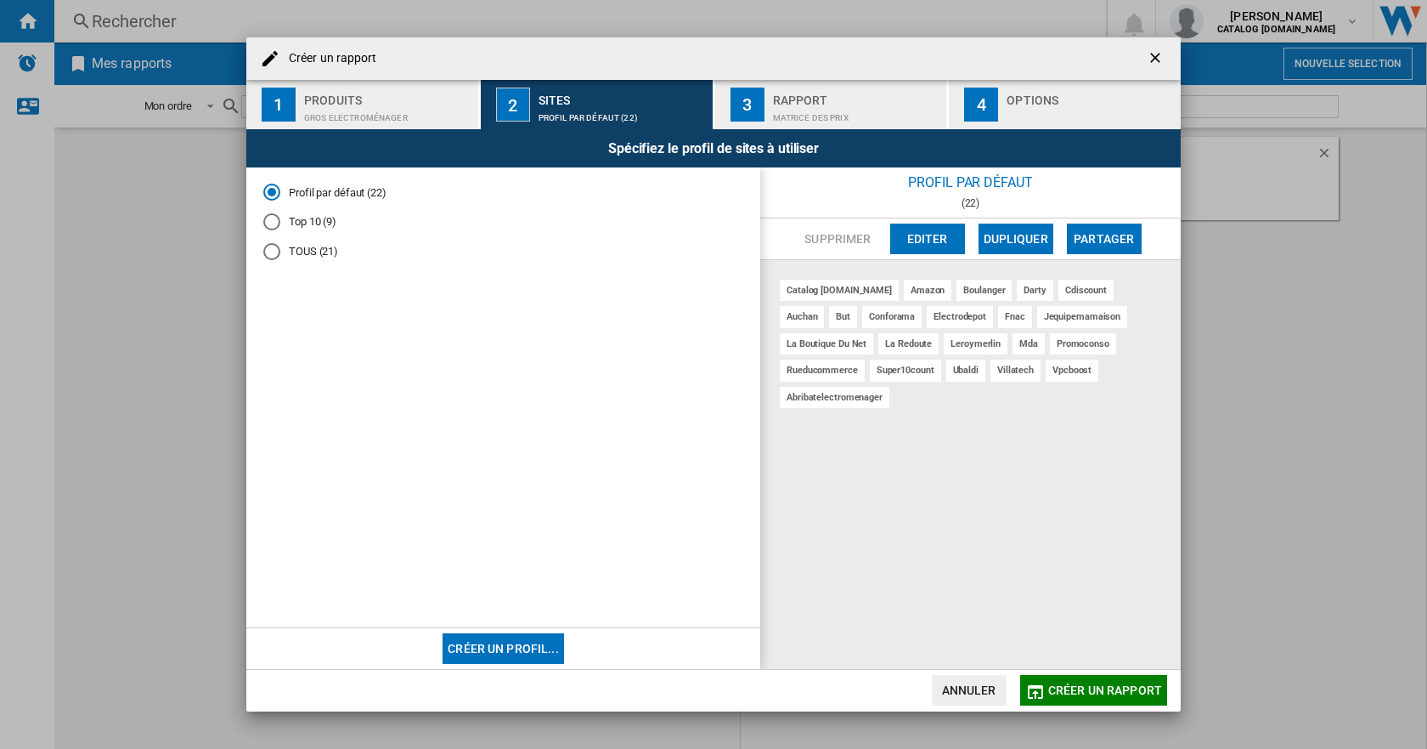
click at [1059, 290] on div "cdiscount" at bounding box center [1086, 290] width 55 height 21
click at [1068, 283] on div "cdiscount" at bounding box center [1086, 290] width 55 height 21
click at [1074, 292] on div "cdiscount" at bounding box center [1086, 290] width 55 height 21
click at [907, 291] on div "amazon" at bounding box center [928, 290] width 48 height 21
click at [938, 235] on button "Editer" at bounding box center [927, 238] width 75 height 31
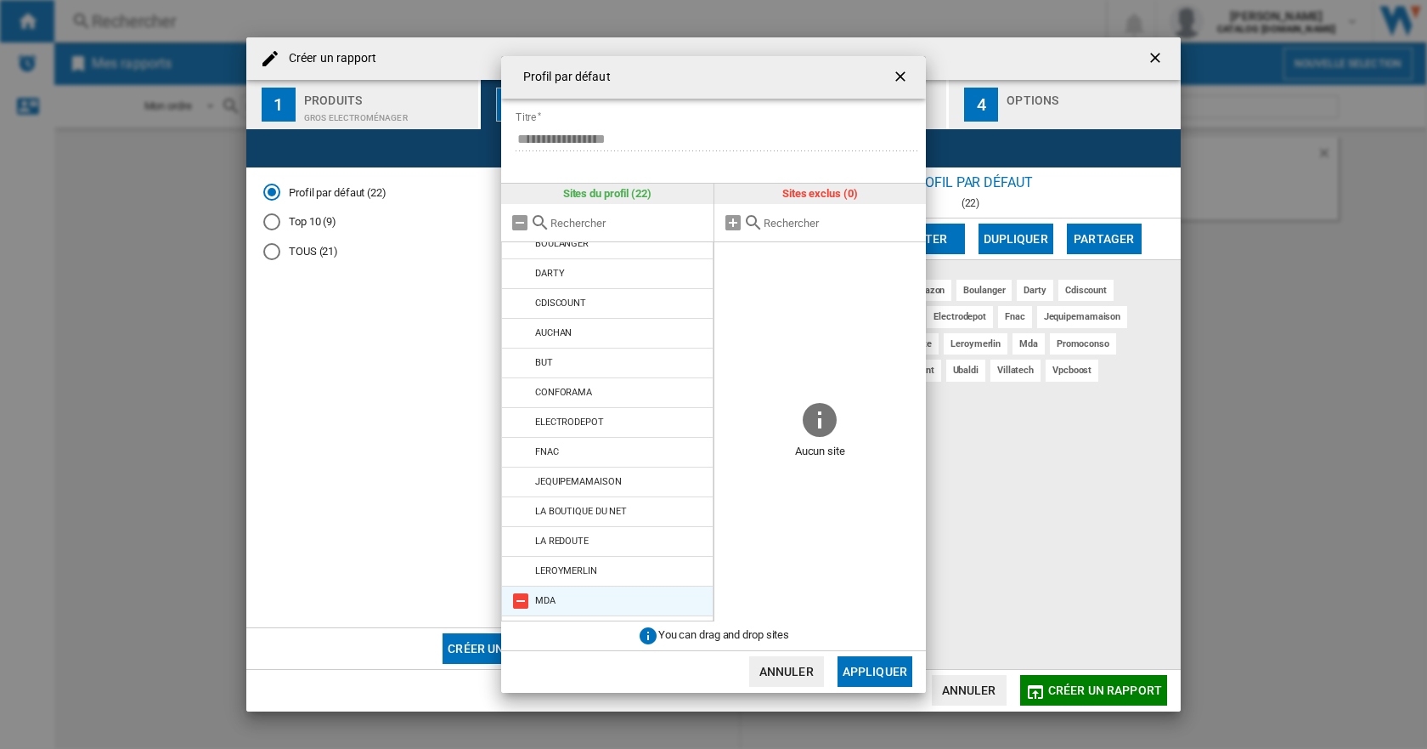
scroll to position [0, 0]
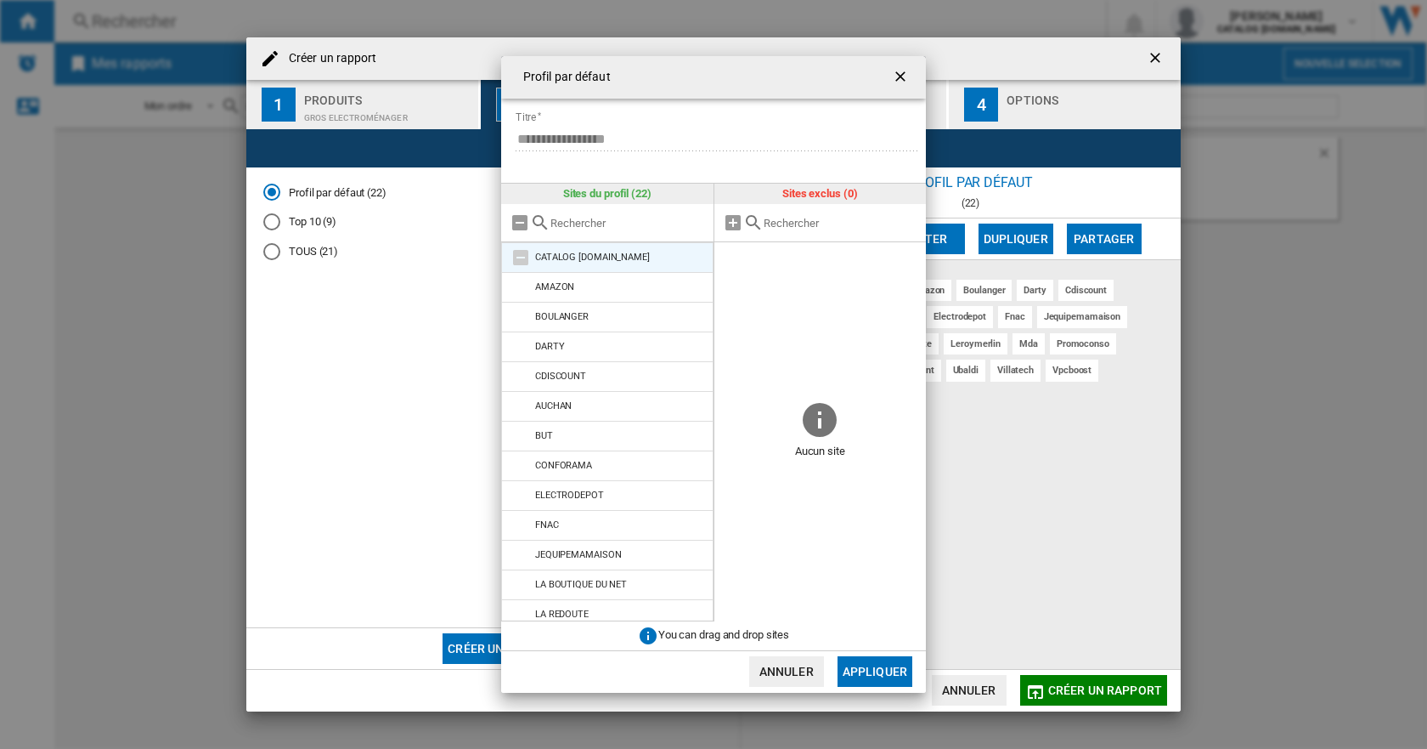
click at [521, 259] on md-icon at bounding box center [521, 257] width 20 height 20
click at [558, 294] on li "AMAZON" at bounding box center [607, 287] width 212 height 31
click at [685, 264] on li "CATALOG [DOMAIN_NAME]" at bounding box center [607, 257] width 212 height 31
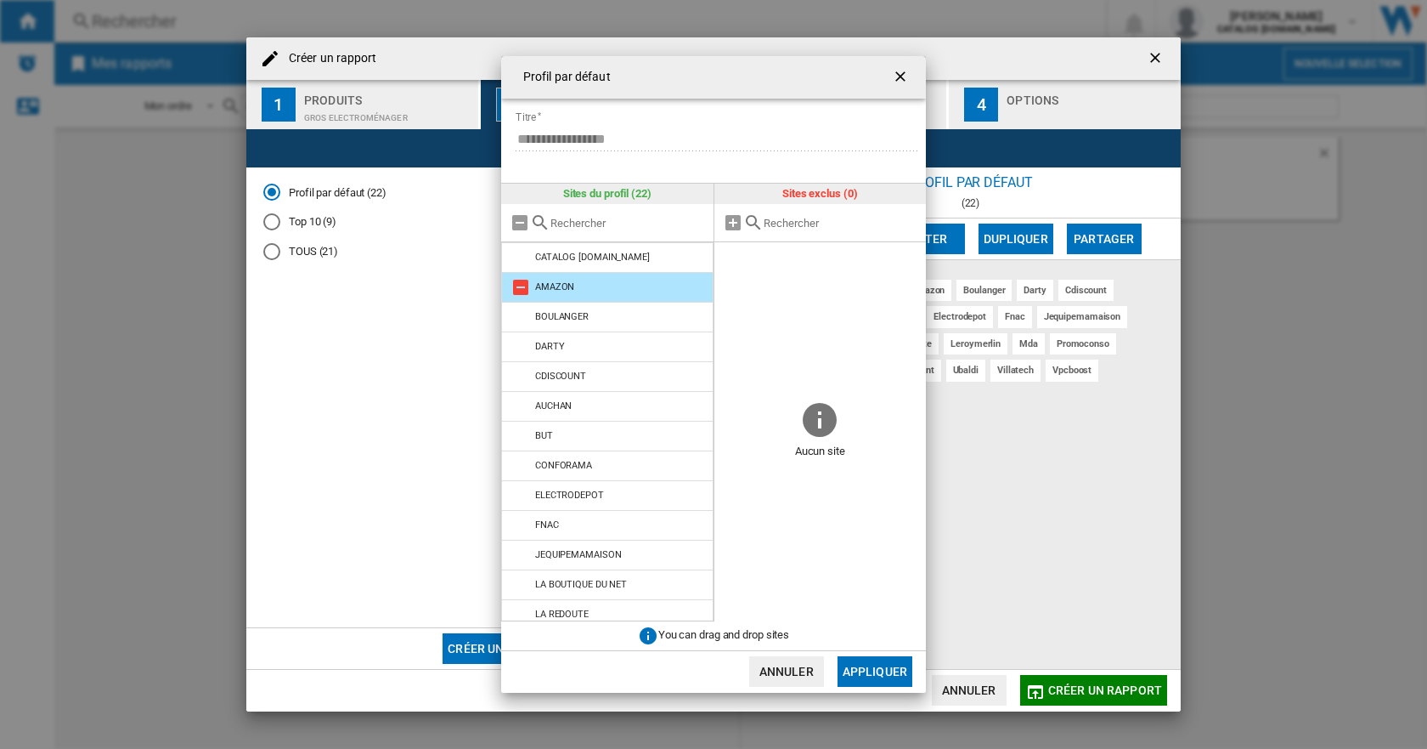
click at [517, 285] on md-icon at bounding box center [521, 287] width 20 height 20
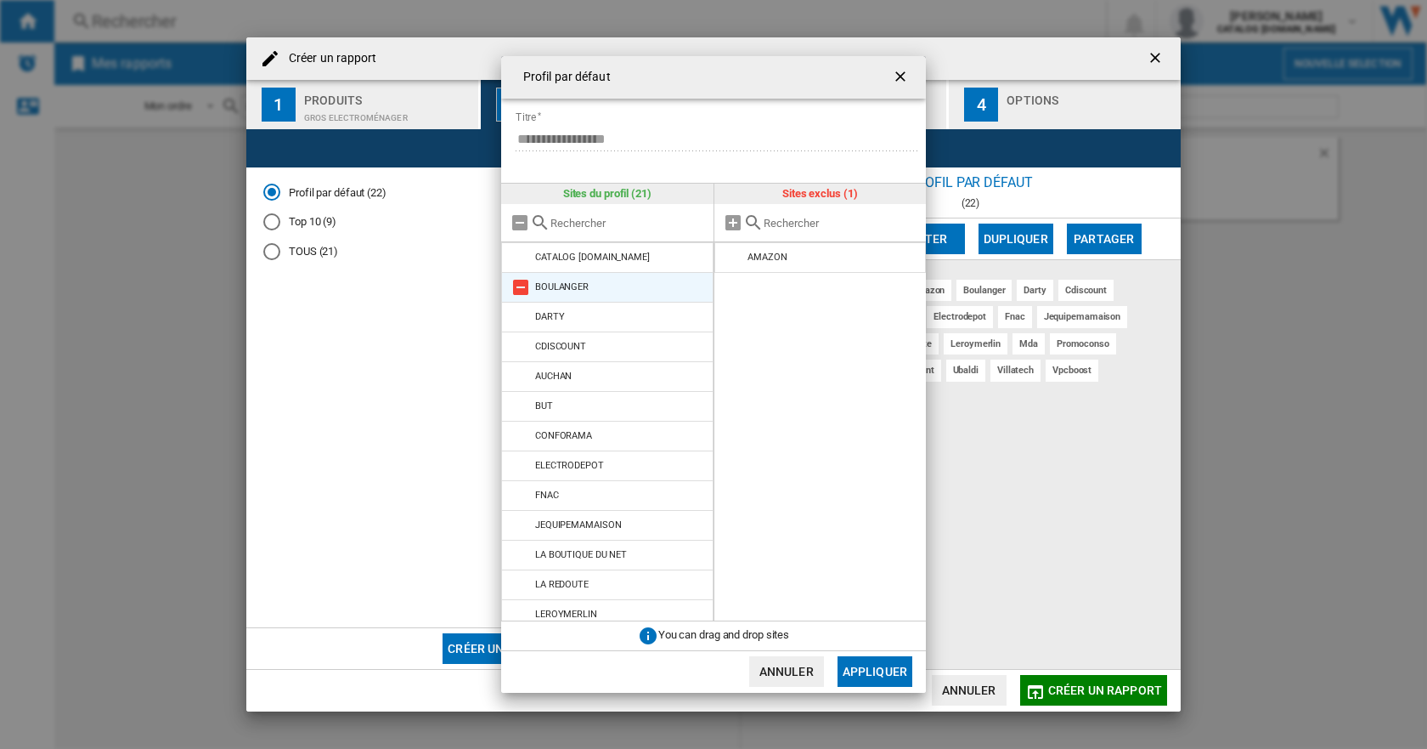
click at [518, 285] on md-icon at bounding box center [521, 287] width 20 height 20
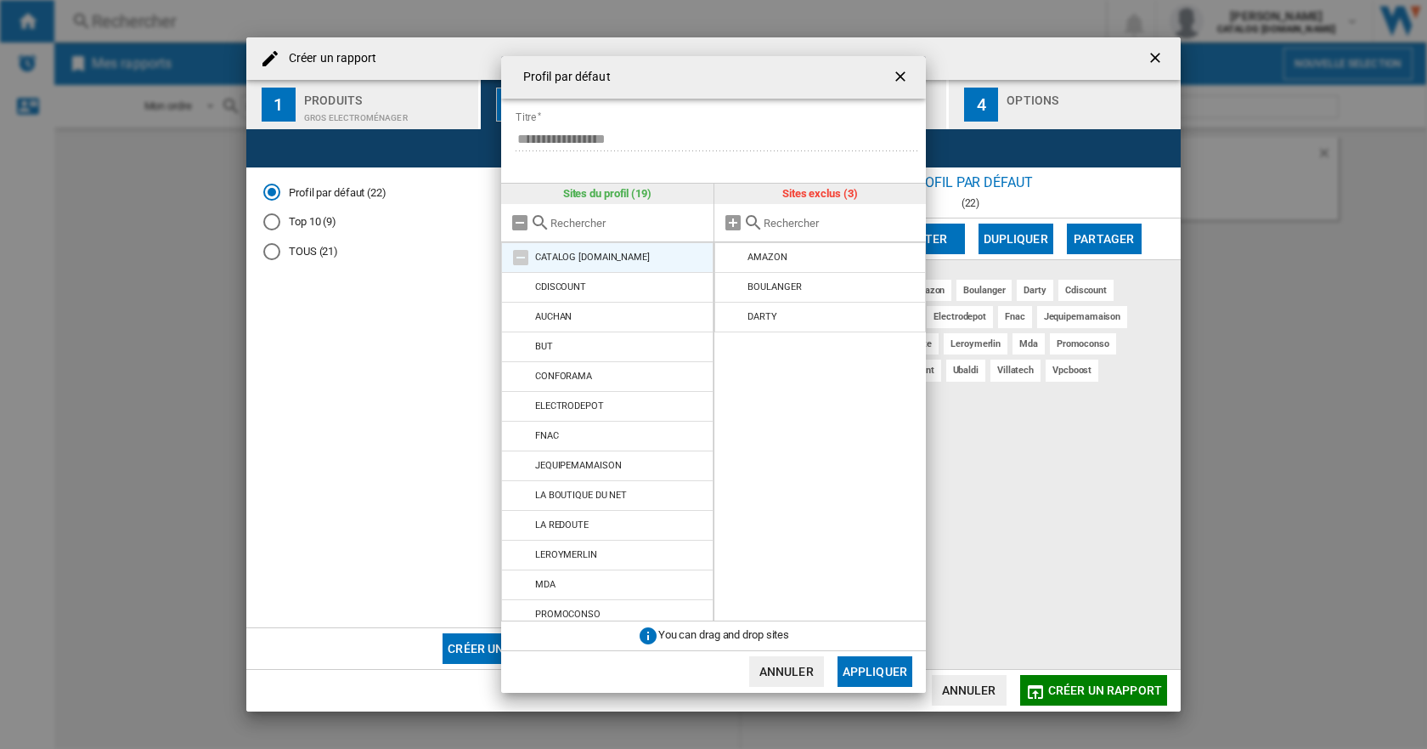
click at [523, 256] on md-icon at bounding box center [521, 257] width 20 height 20
click at [519, 262] on md-icon at bounding box center [521, 257] width 20 height 20
click at [525, 315] on md-icon at bounding box center [521, 317] width 20 height 20
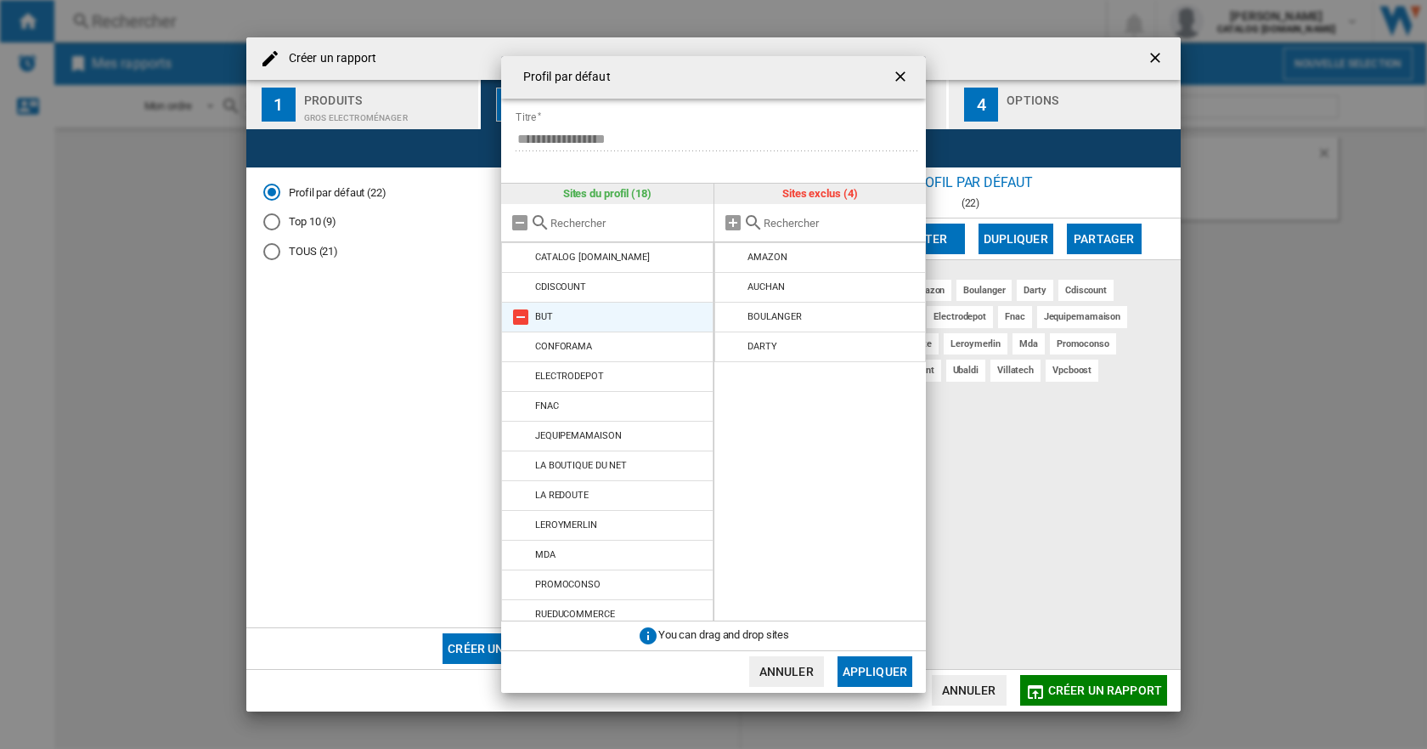
click at [519, 316] on md-icon at bounding box center [521, 317] width 20 height 20
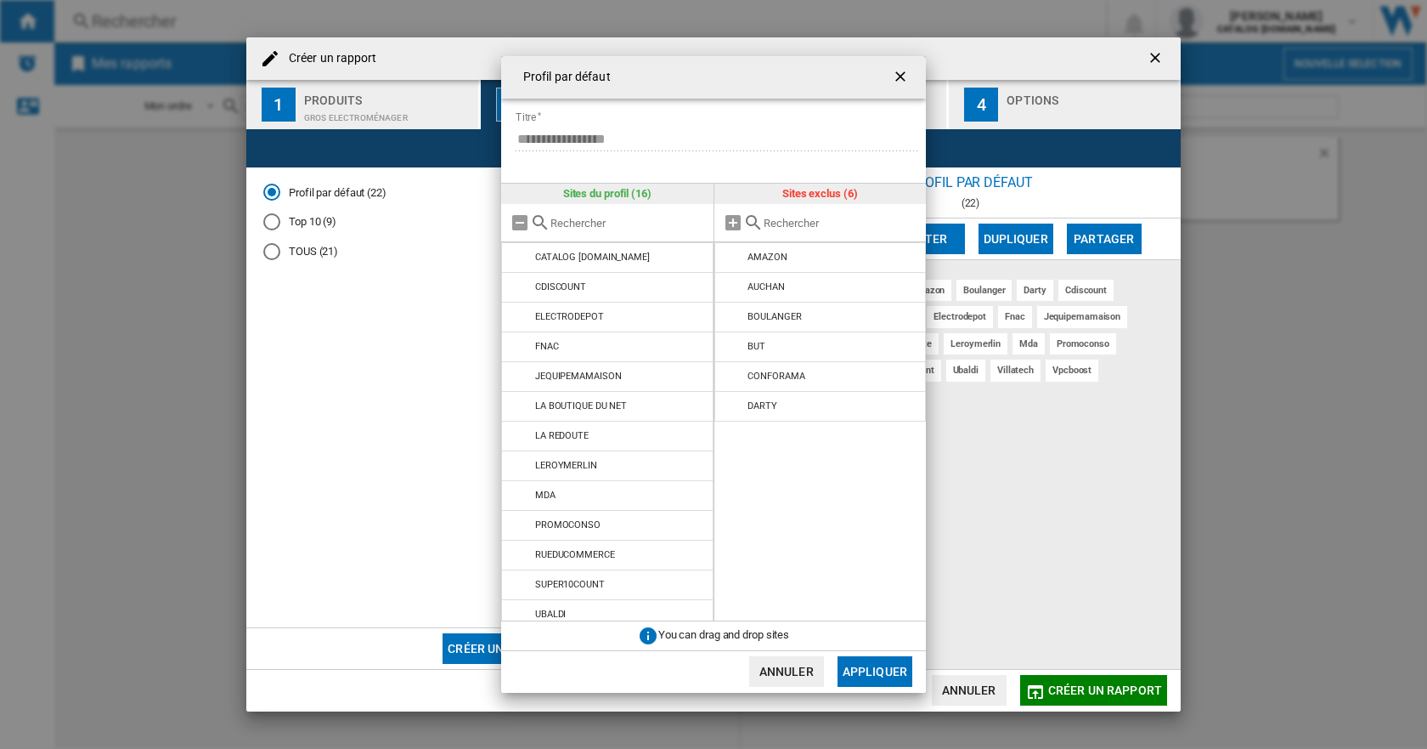
click at [519, 316] on md-icon at bounding box center [521, 317] width 20 height 20
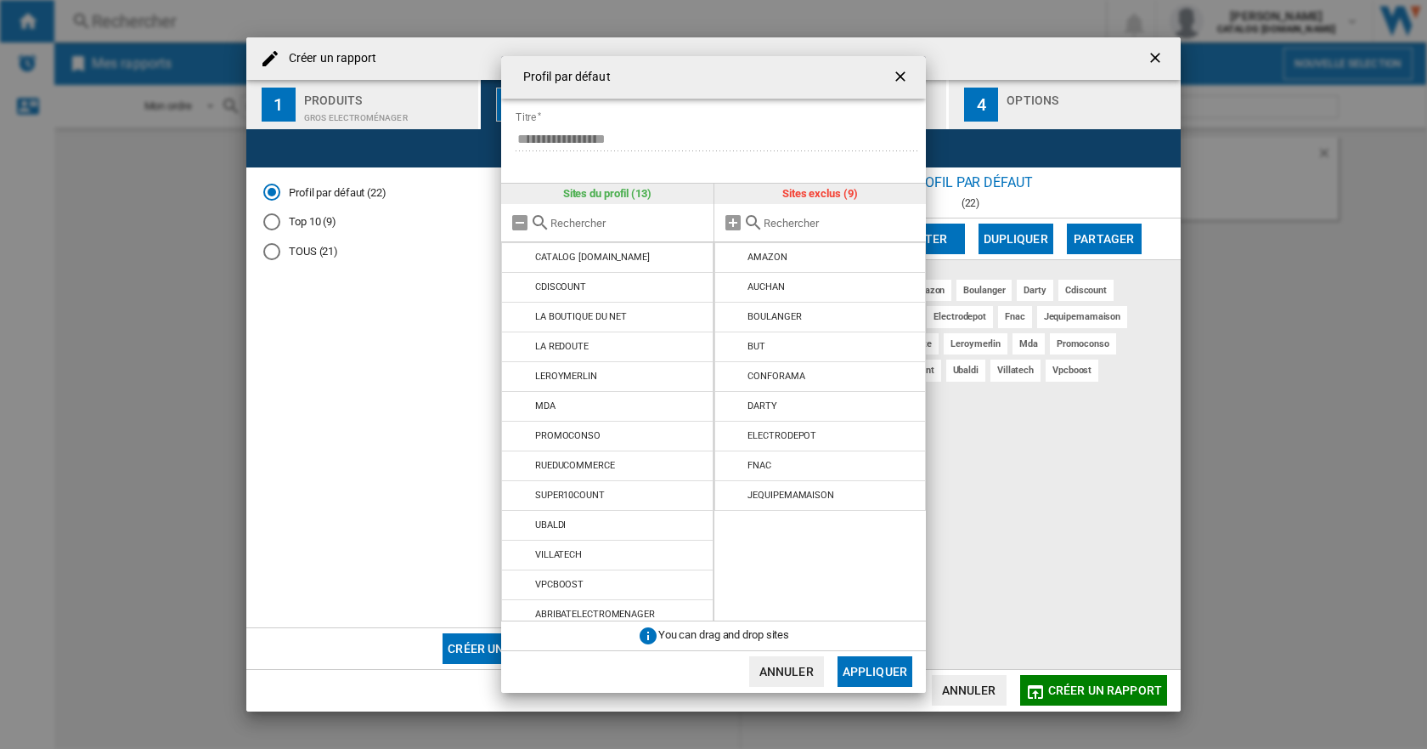
click at [519, 316] on md-icon at bounding box center [521, 317] width 20 height 20
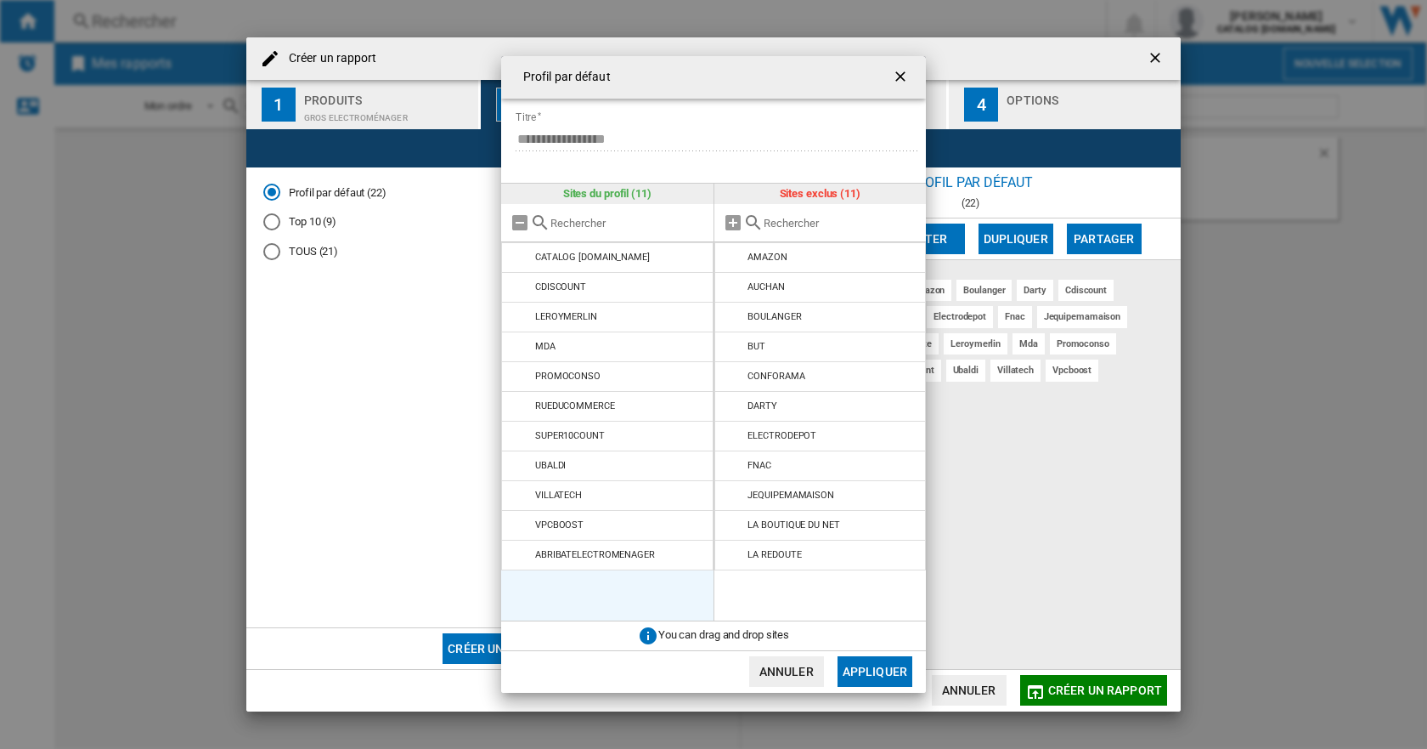
click at [519, 316] on md-icon at bounding box center [521, 317] width 20 height 20
click at [519, 336] on md-icon at bounding box center [521, 346] width 20 height 20
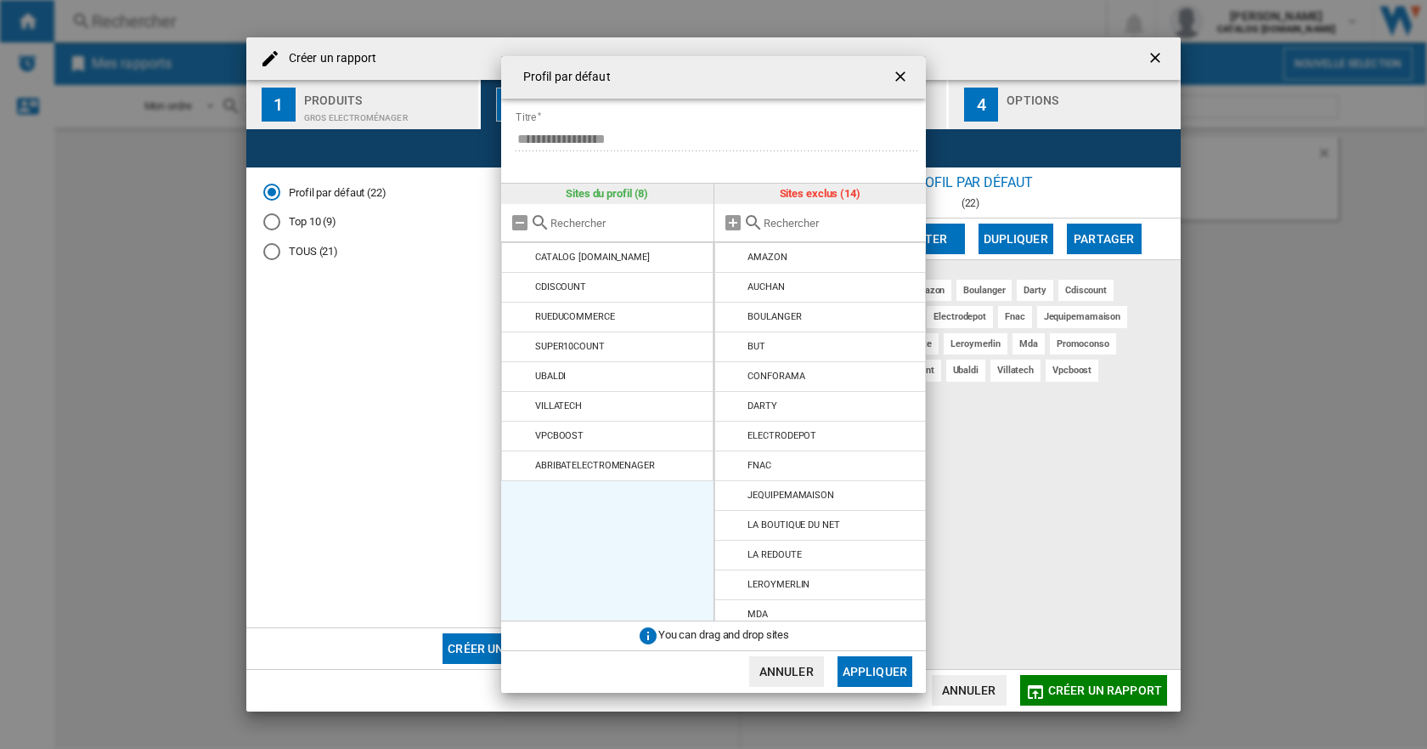
click at [519, 316] on md-icon at bounding box center [521, 317] width 20 height 20
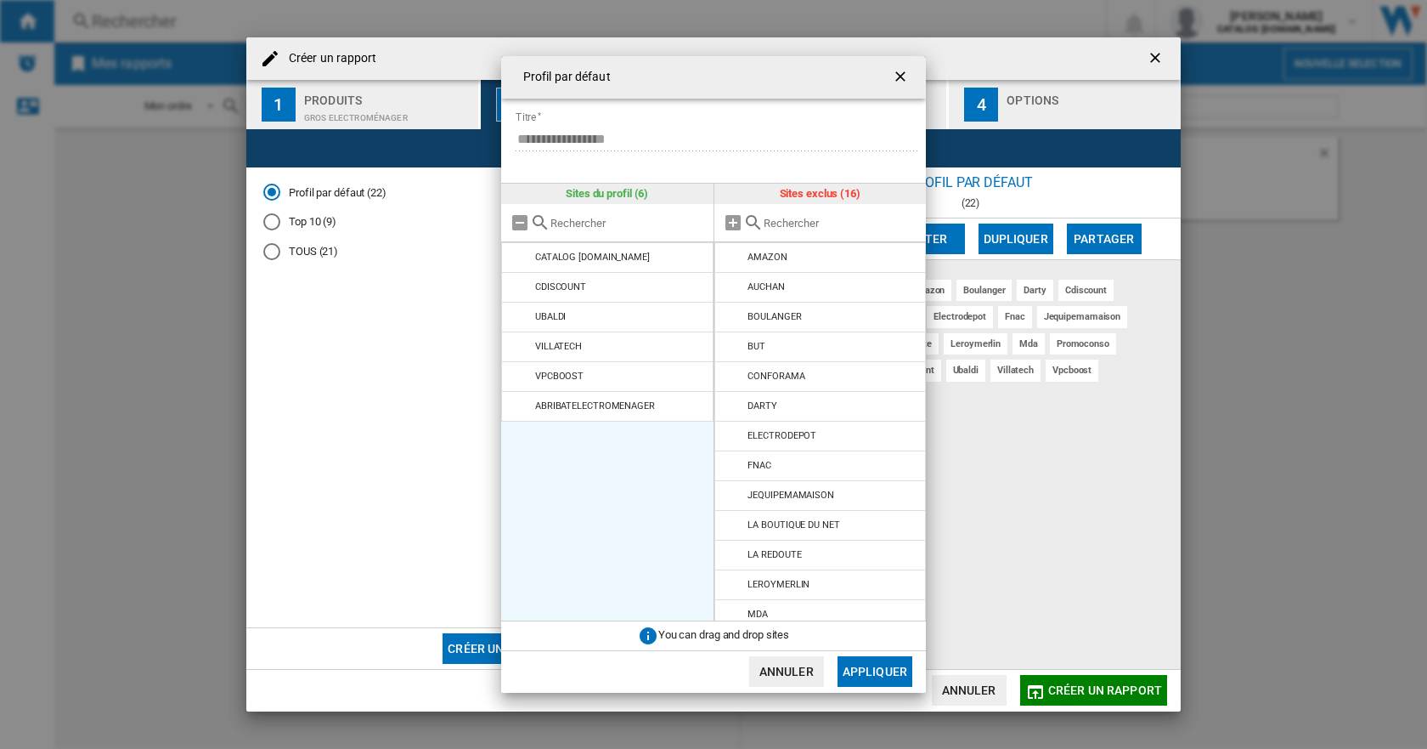
click at [519, 316] on md-icon at bounding box center [521, 317] width 20 height 20
click at [519, 336] on md-icon at bounding box center [521, 346] width 20 height 20
click at [519, 316] on md-icon at bounding box center [521, 317] width 20 height 20
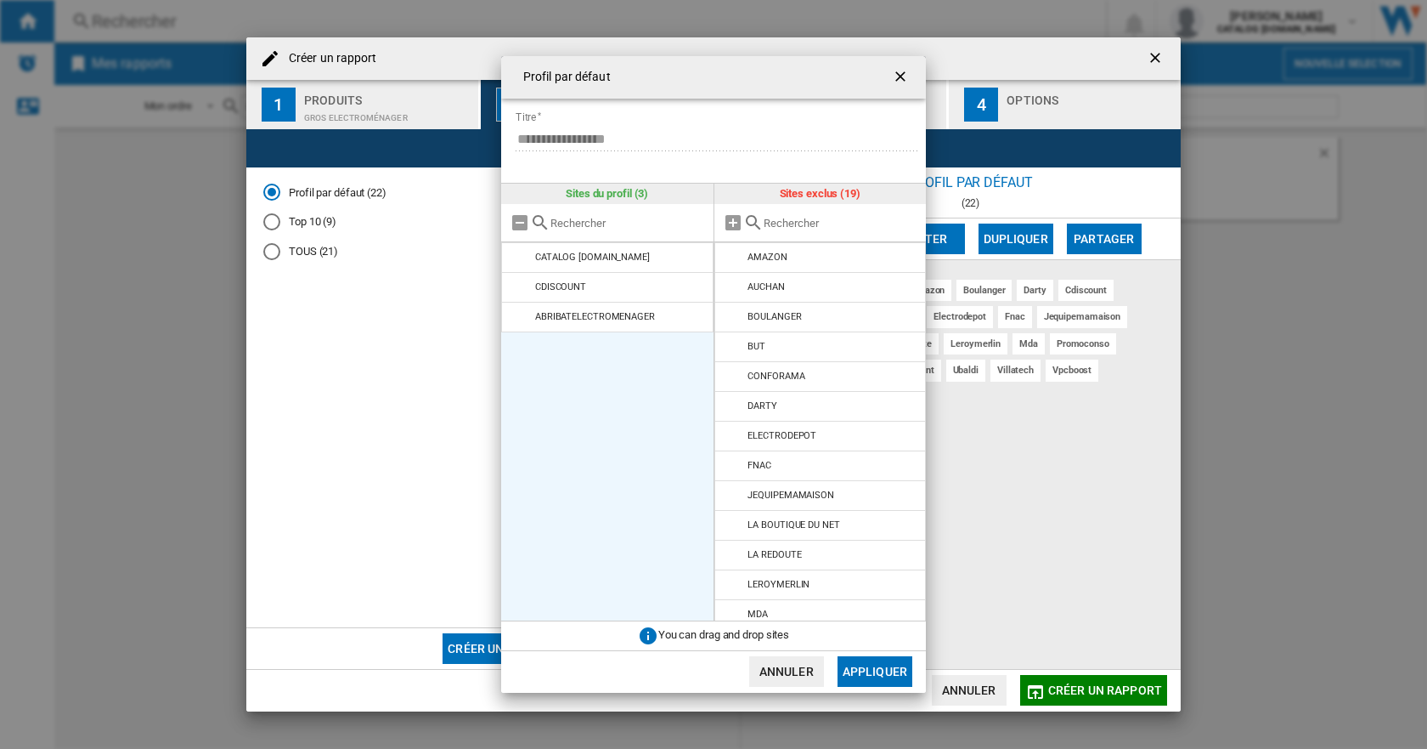
click at [519, 316] on md-icon at bounding box center [521, 317] width 20 height 20
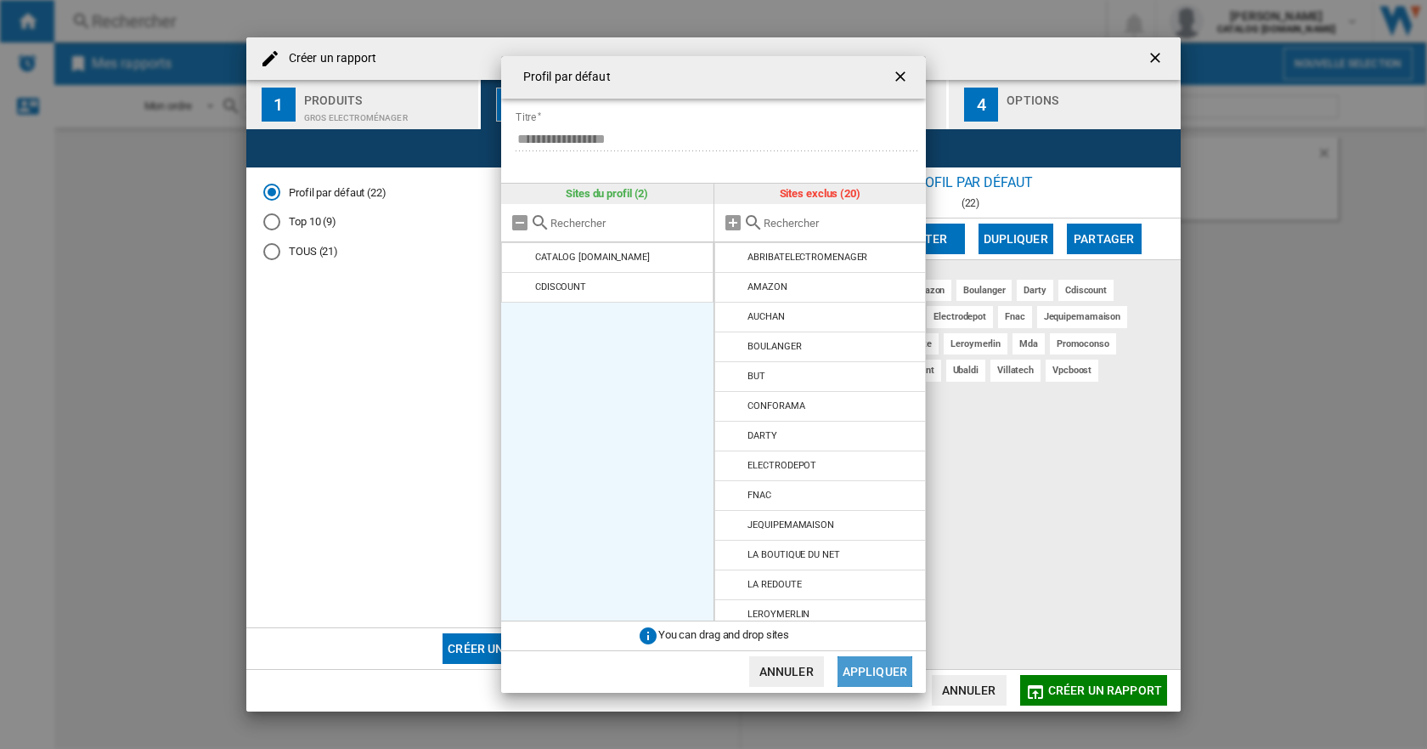
click at [861, 670] on button "Appliquer" at bounding box center [875, 671] width 75 height 31
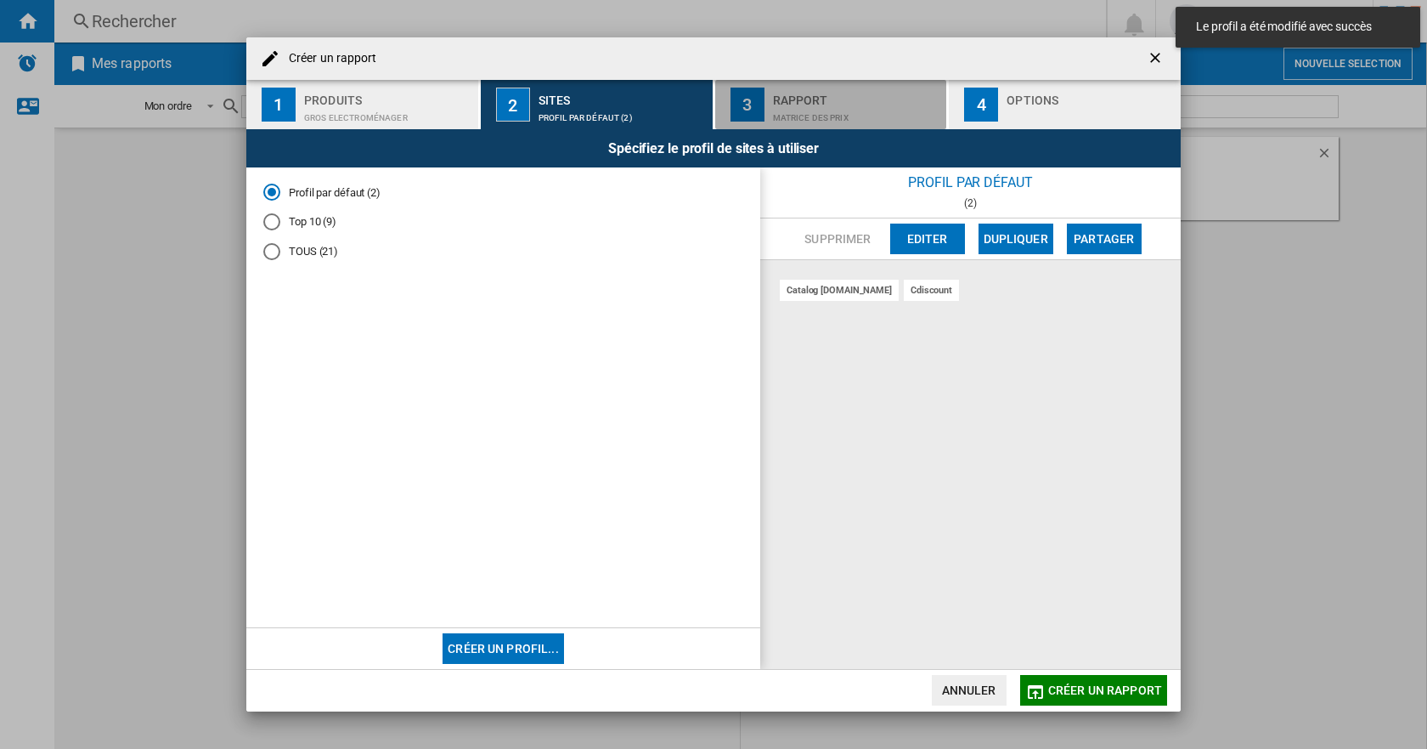
click at [790, 96] on div "Rapport" at bounding box center [856, 96] width 167 height 18
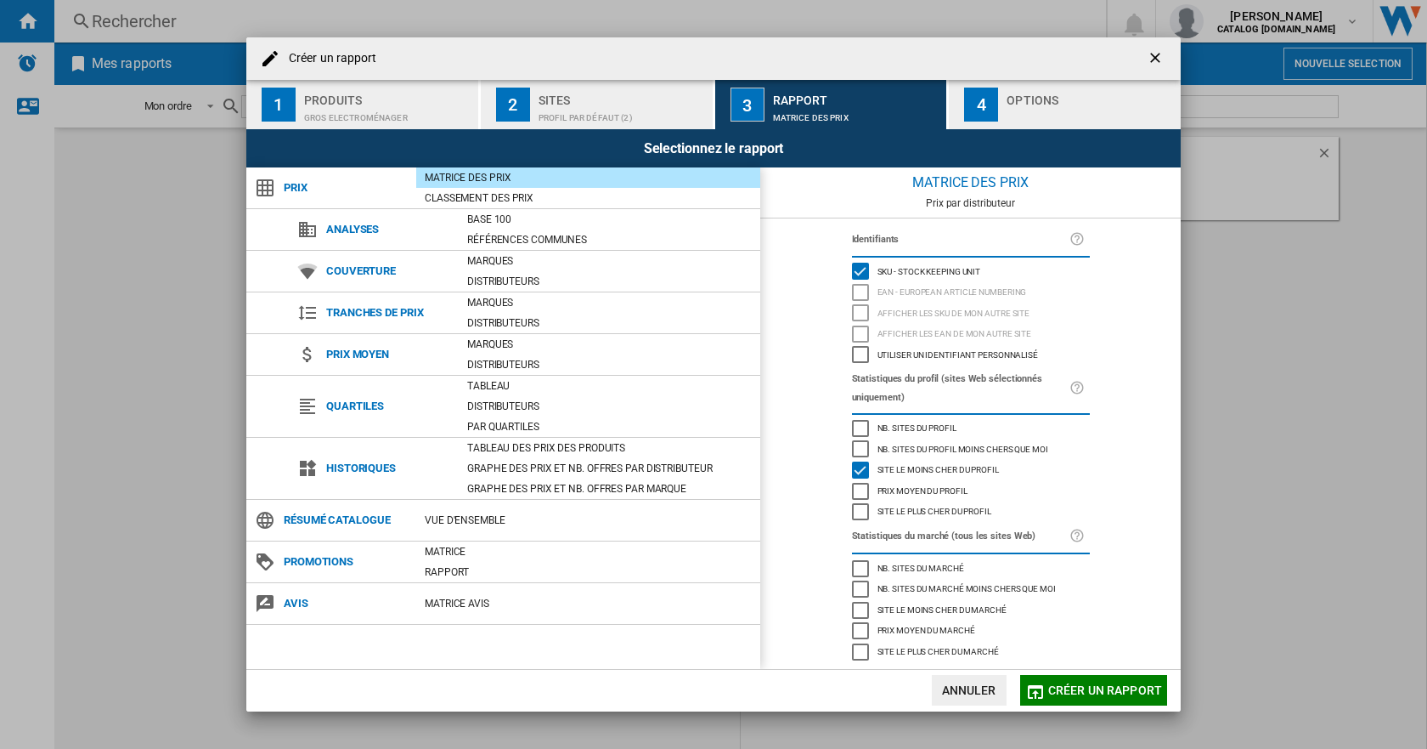
scroll to position [2, 0]
click at [944, 488] on span "Prix moyen du profil" at bounding box center [923, 489] width 90 height 12
click at [855, 468] on div "Site le moins cher du profil" at bounding box center [860, 469] width 17 height 17
click at [922, 630] on span "Prix moyen du marché" at bounding box center [927, 629] width 98 height 12
click at [964, 649] on span "Site le plus cher du marché" at bounding box center [939, 650] width 122 height 12
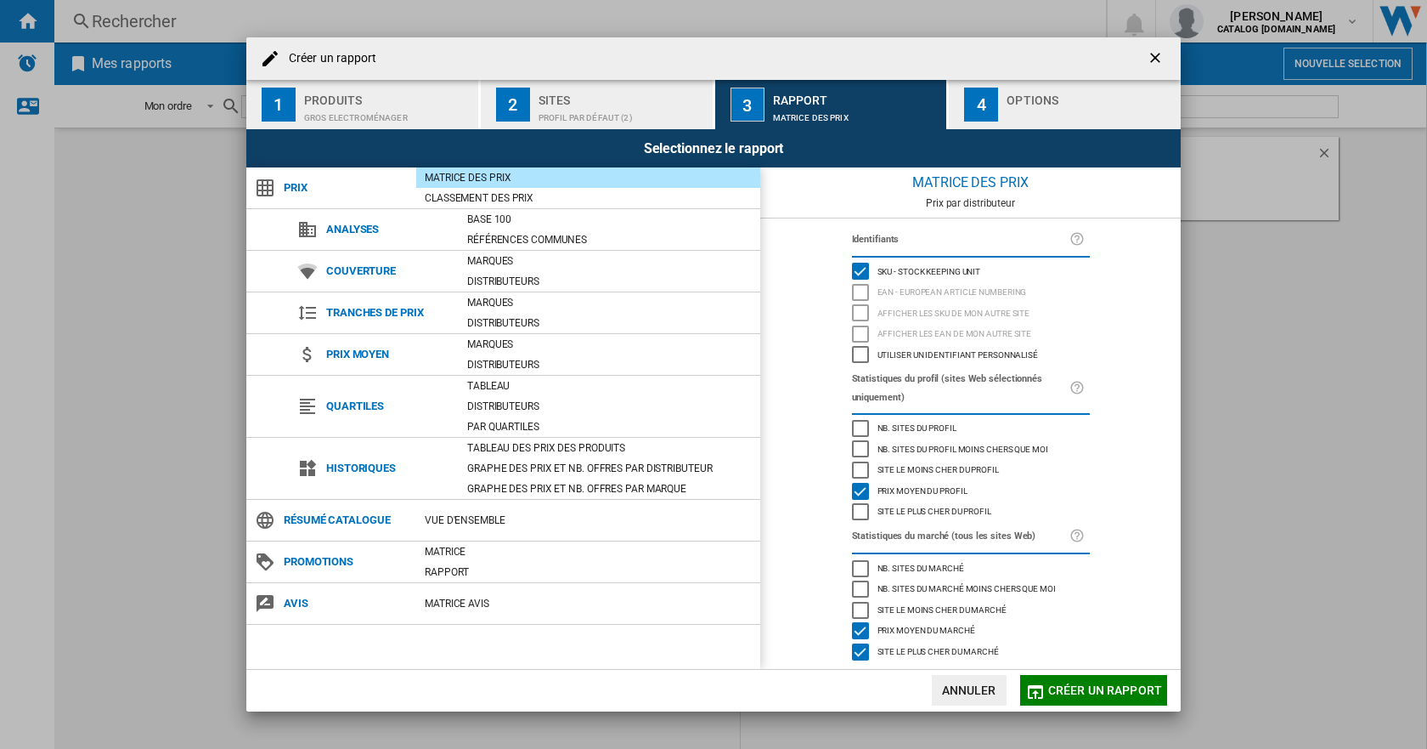
click at [987, 647] on span "Site le plus cher du marché" at bounding box center [939, 650] width 122 height 12
click at [361, 229] on span "Analyses" at bounding box center [388, 230] width 141 height 24
click at [327, 228] on span "Analyses" at bounding box center [388, 230] width 141 height 24
click at [491, 220] on div "Base 100" at bounding box center [610, 219] width 302 height 17
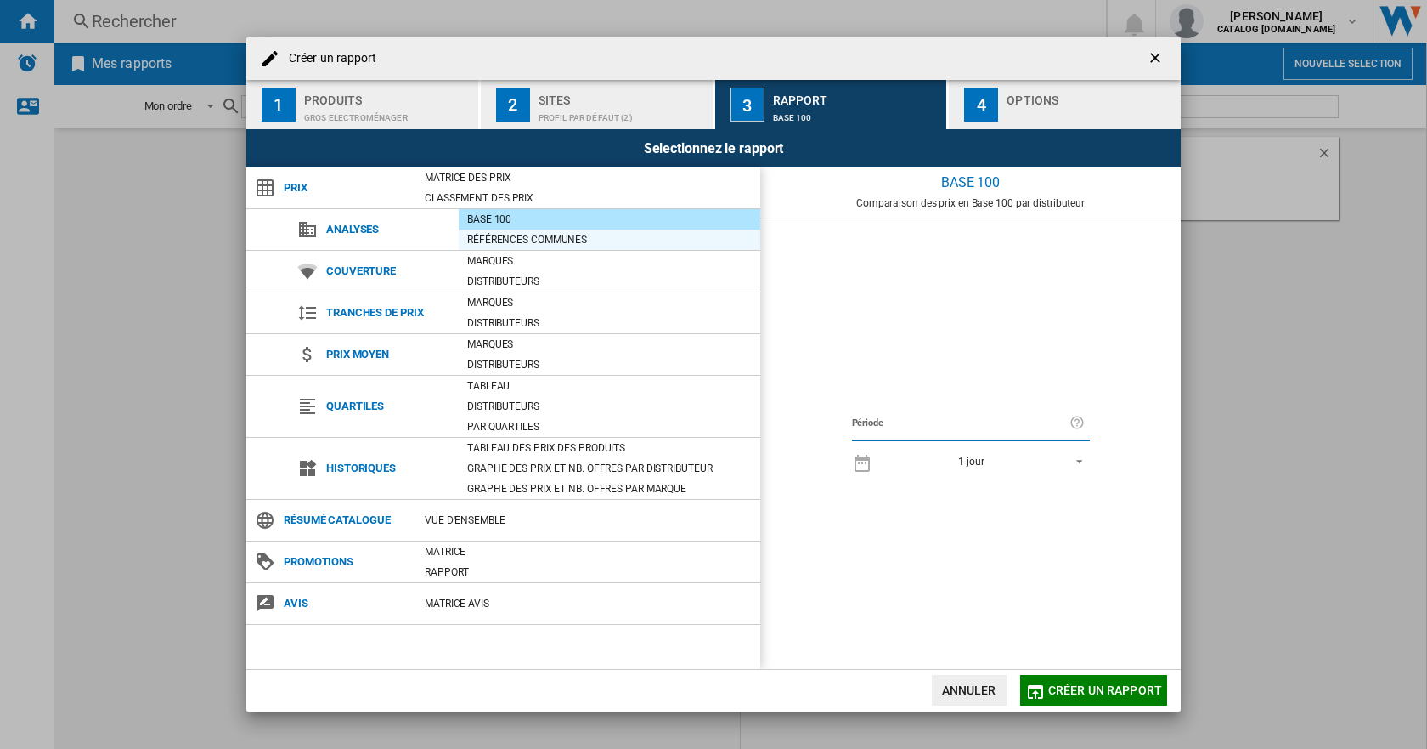
click at [505, 243] on div "Références communes" at bounding box center [610, 239] width 302 height 17
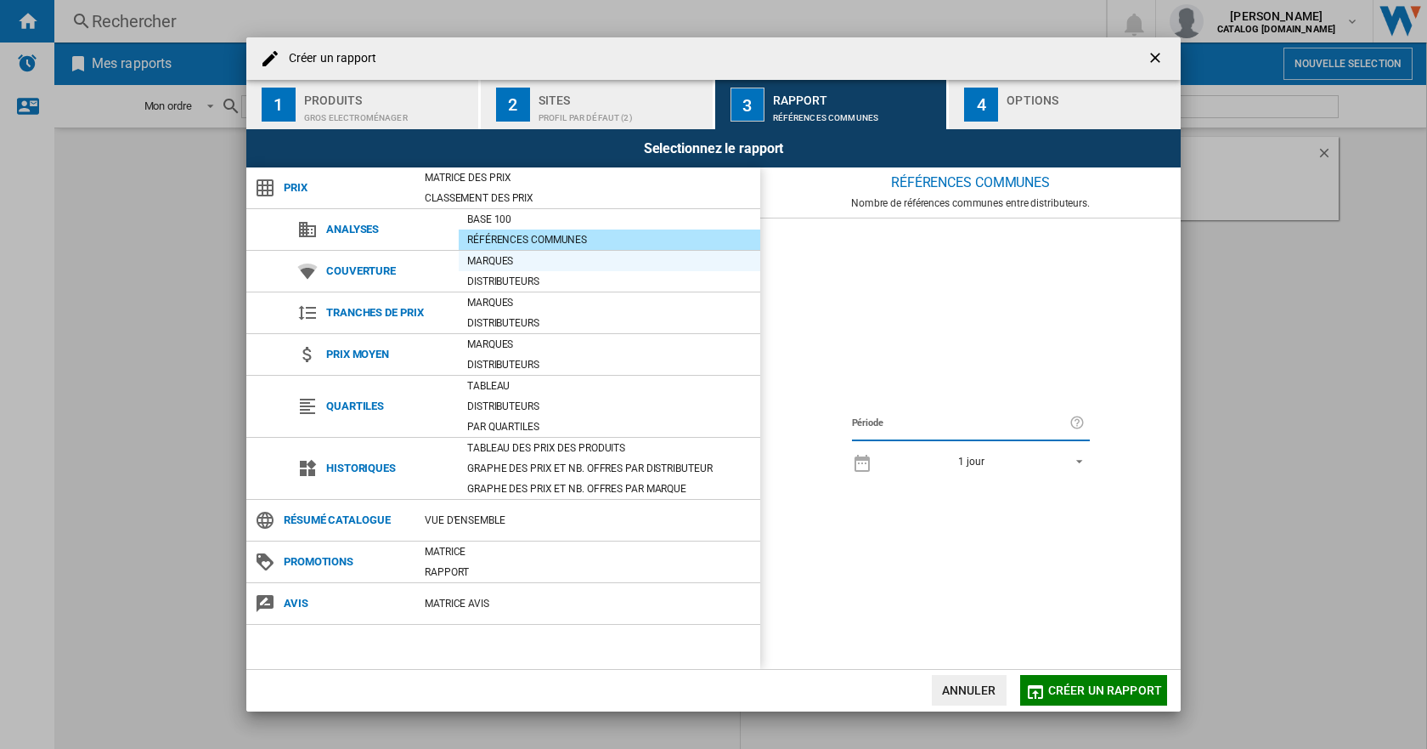
click at [508, 261] on div "Marques" at bounding box center [610, 260] width 302 height 17
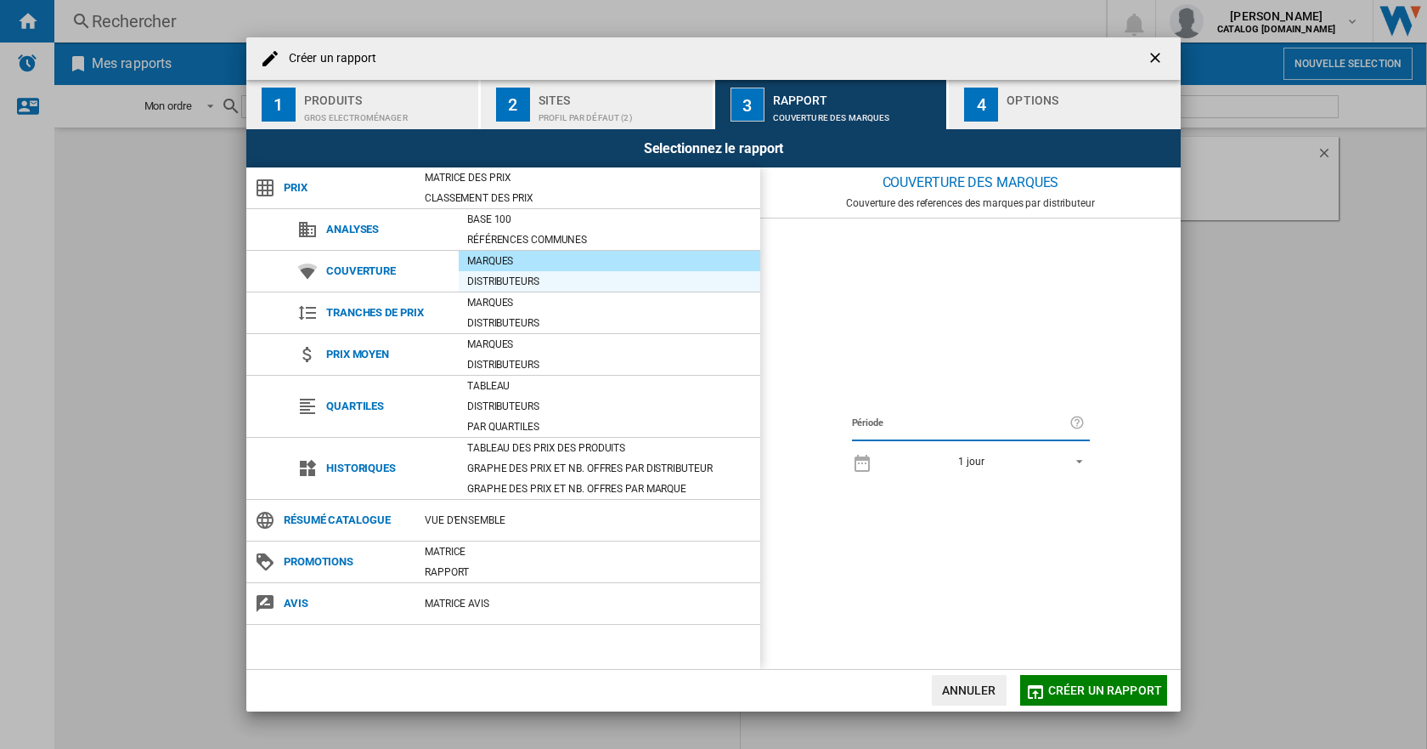
click at [502, 276] on div "Distributeurs" at bounding box center [610, 281] width 302 height 17
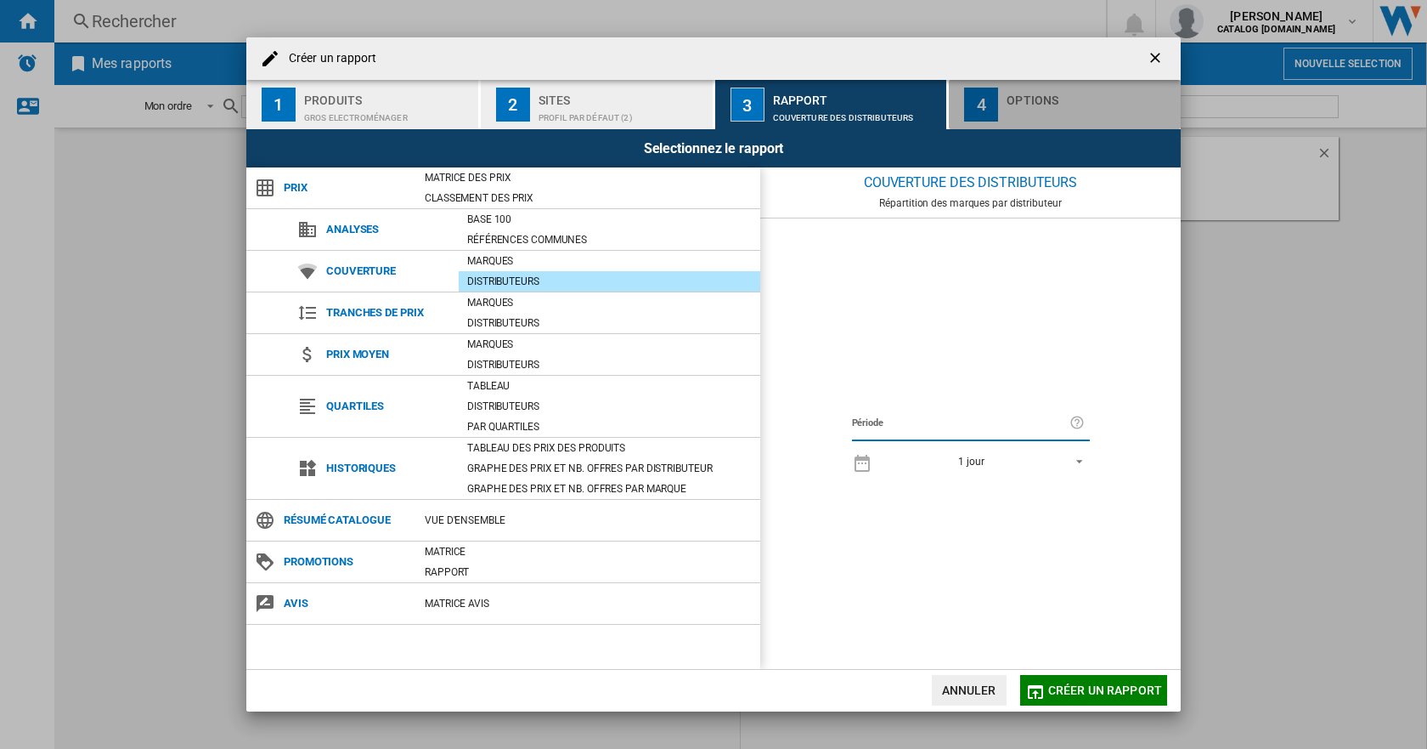
click at [1043, 107] on div "Créer un ..." at bounding box center [1090, 114] width 167 height 18
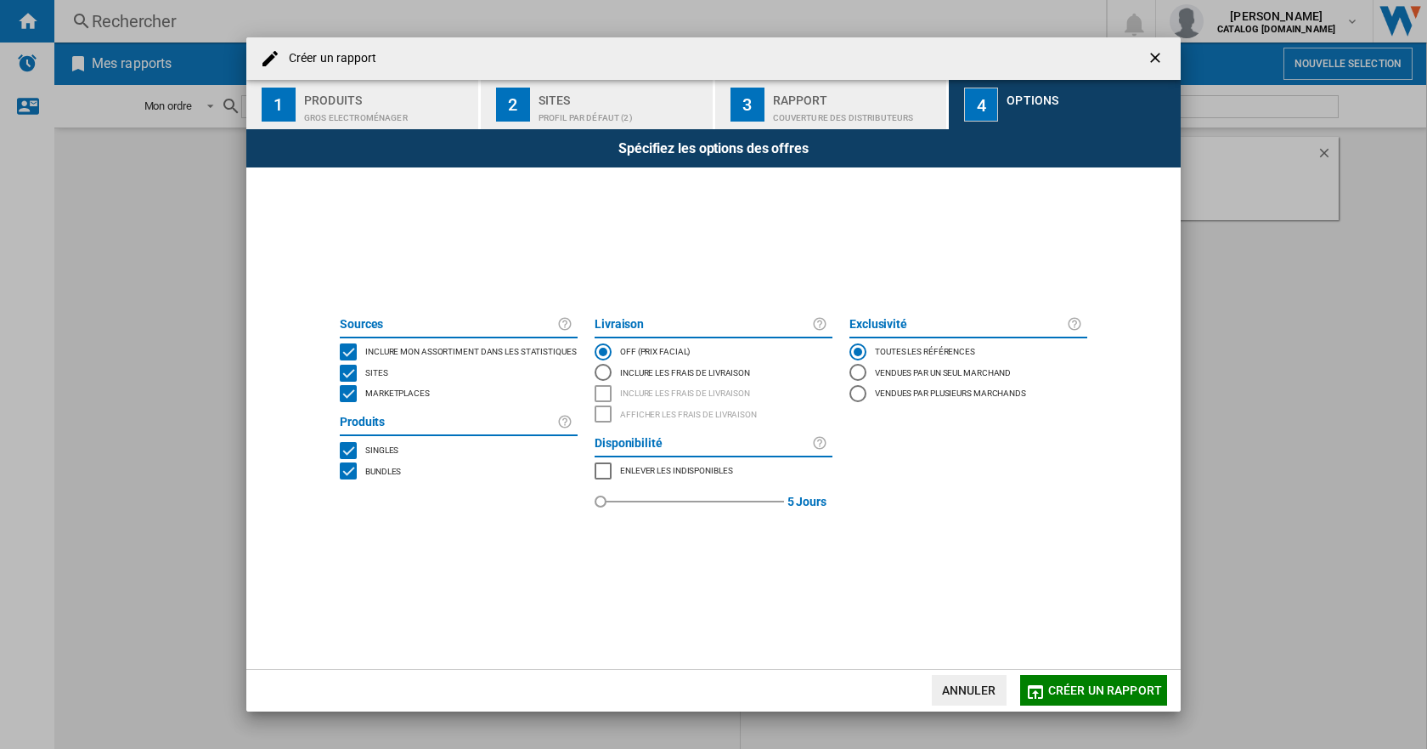
click at [998, 398] on md-radio-button "Vendues par plusieurs marchands" at bounding box center [969, 393] width 238 height 20
click at [925, 350] on md-radio-button "Toutes les références" at bounding box center [969, 352] width 238 height 20
click at [1119, 693] on span "Créer un rapport" at bounding box center [1106, 690] width 114 height 14
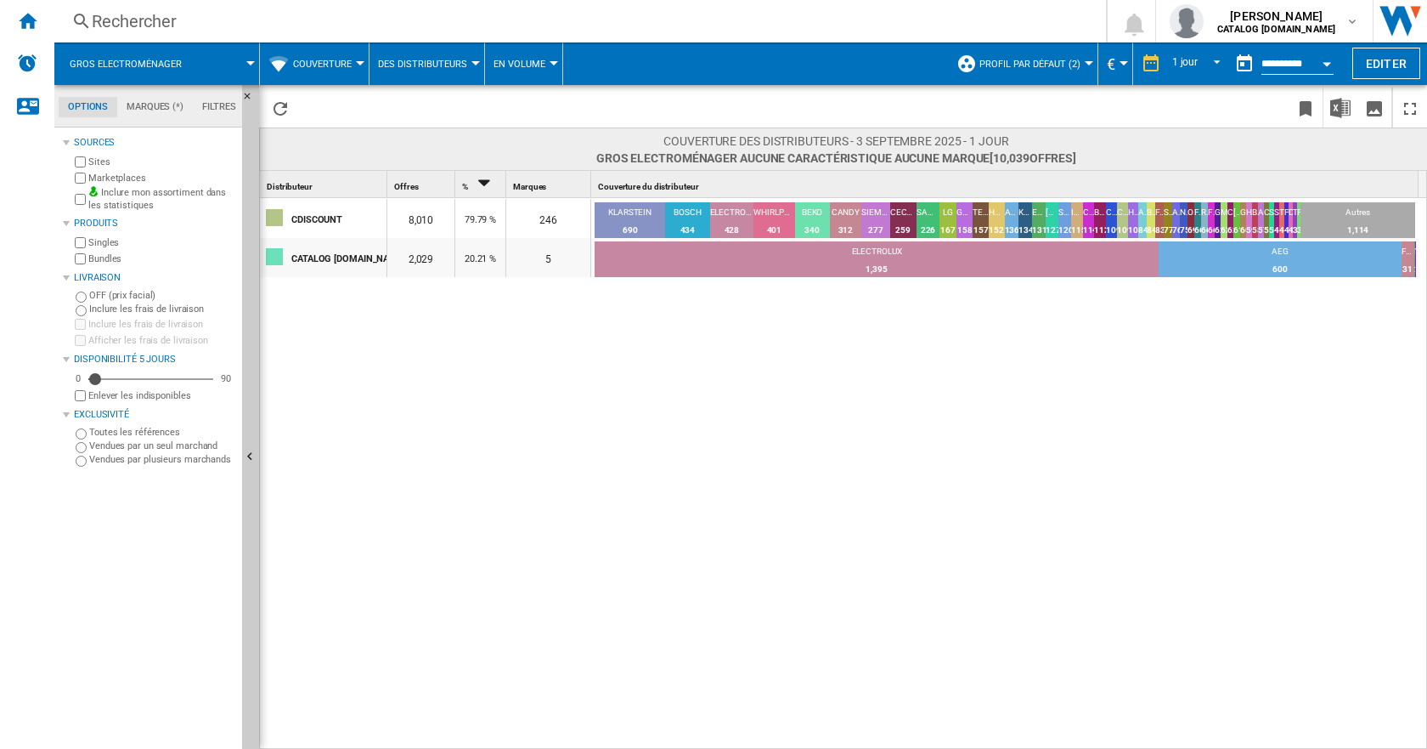
click at [362, 63] on div at bounding box center [360, 63] width 8 height 4
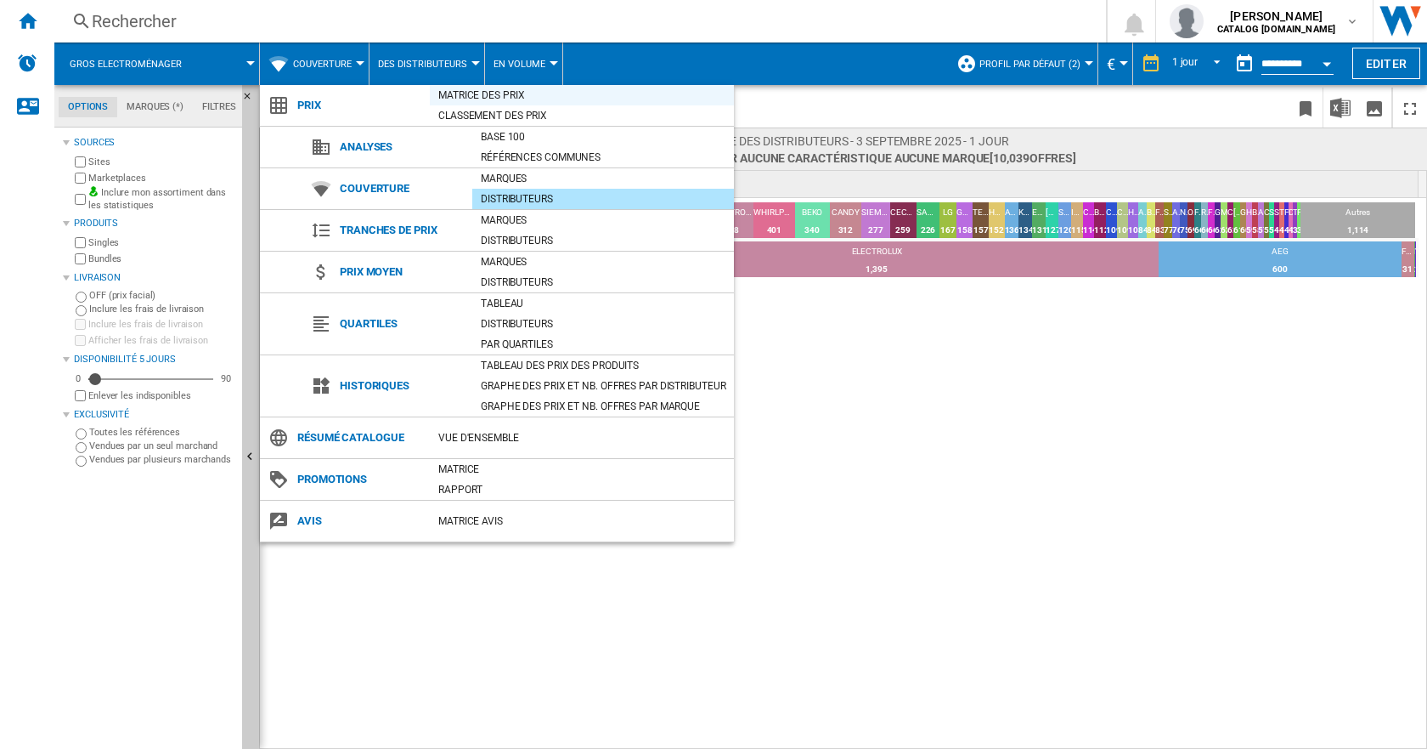
click at [477, 94] on div "Matrice des prix" at bounding box center [582, 95] width 304 height 17
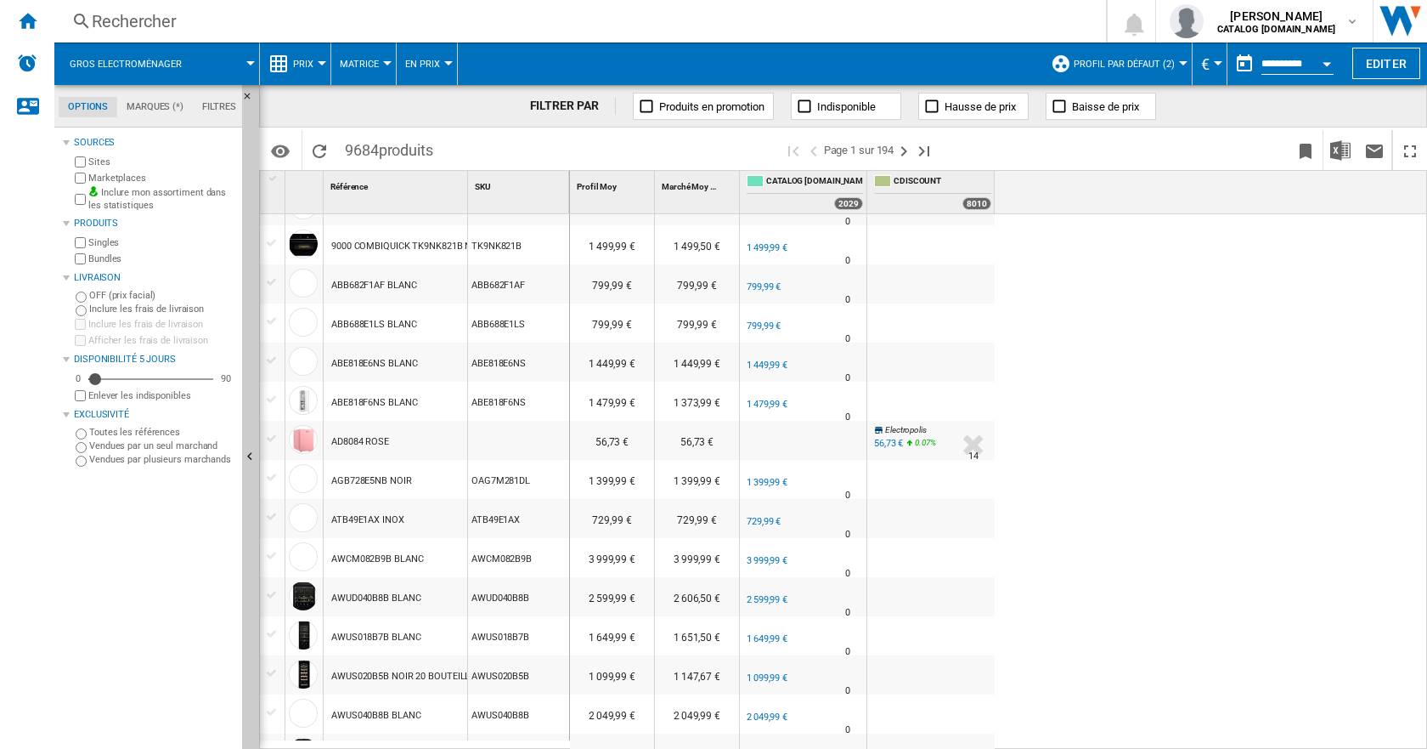
scroll to position [1461, 0]
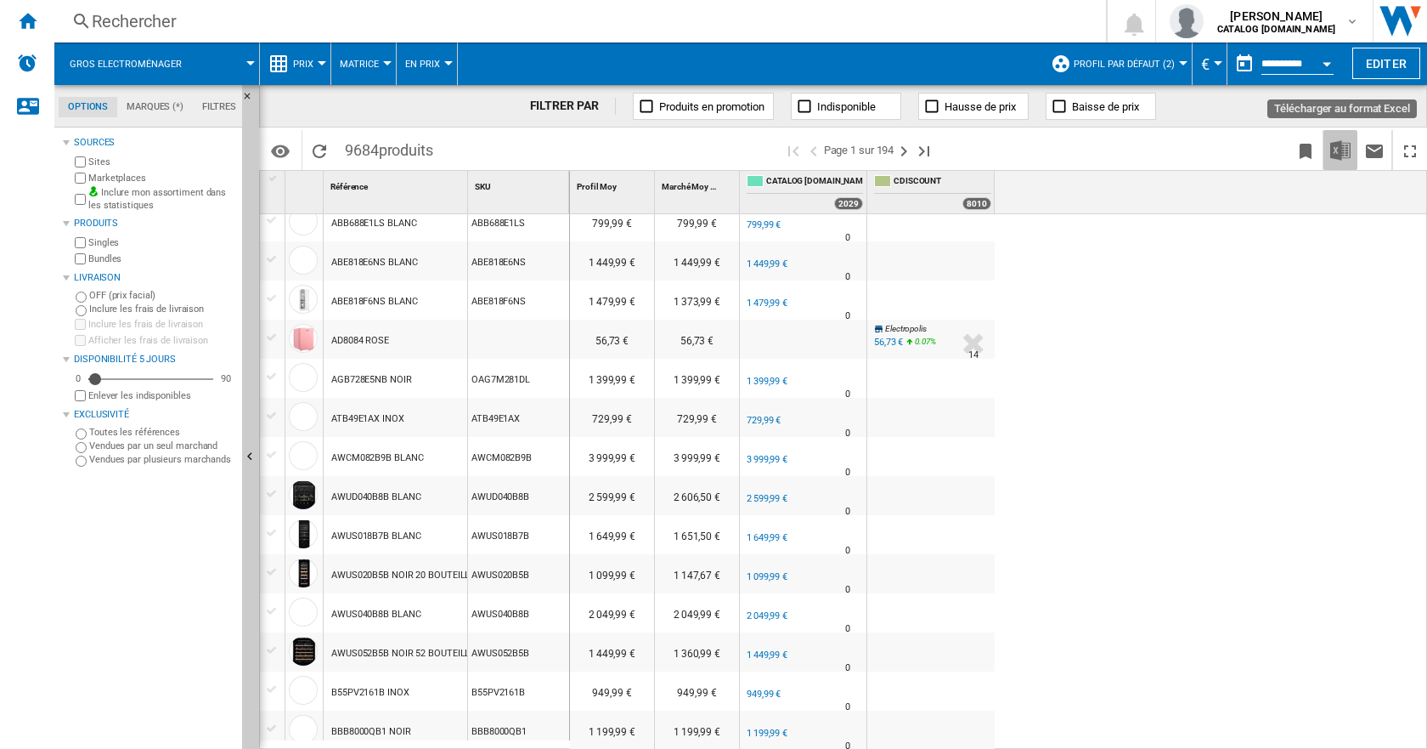
click at [1335, 150] on img "Télécharger au format Excel" at bounding box center [1341, 150] width 20 height 20
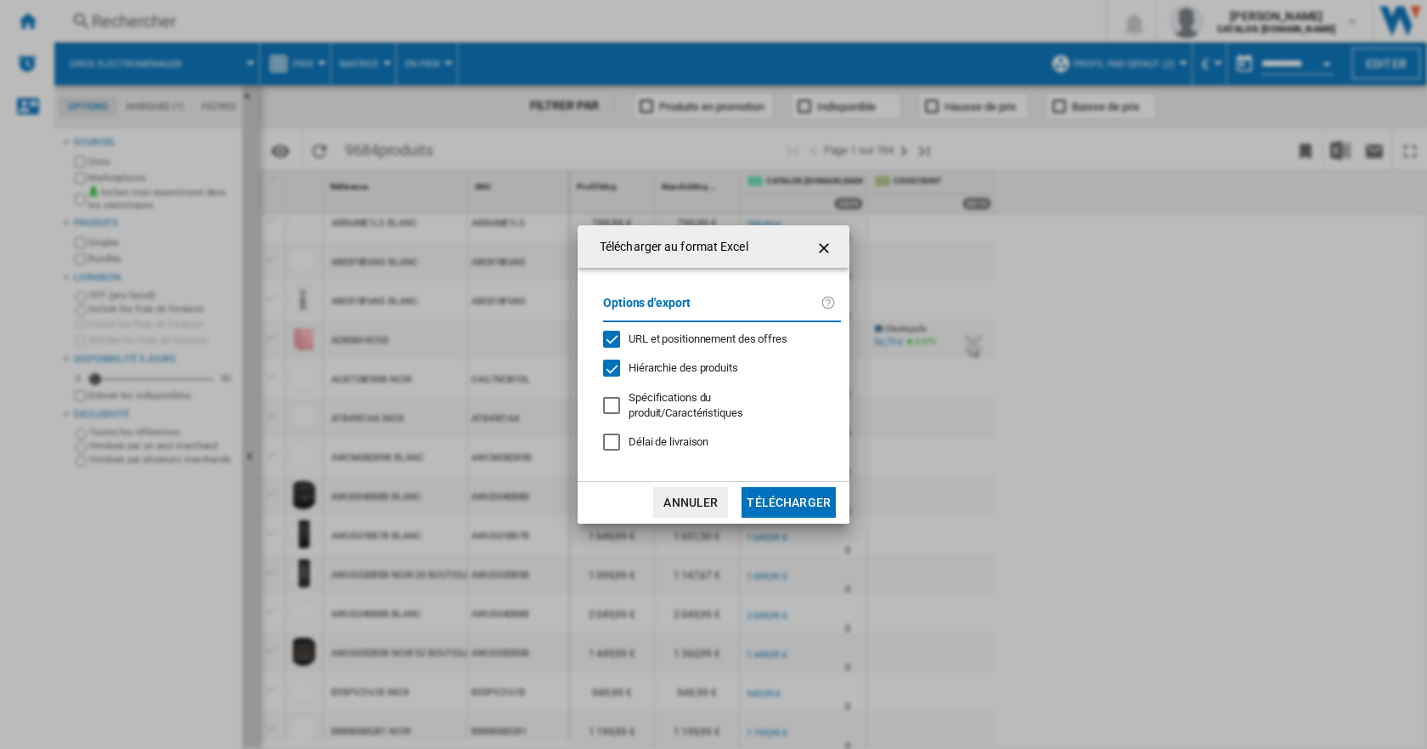
drag, startPoint x: 816, startPoint y: 497, endPoint x: 613, endPoint y: 436, distance: 211.3
click at [771, 442] on div "Télécharger au format Excel Options d'export URL et positionnement des offres H…" at bounding box center [714, 373] width 272 height 297
click at [616, 433] on div "Délai de livraison" at bounding box center [611, 441] width 17 height 17
click at [667, 438] on span "Délai de livraison" at bounding box center [669, 441] width 80 height 13
click at [794, 487] on button "Télécharger" at bounding box center [789, 502] width 94 height 31
